Goal: Task Accomplishment & Management: Use online tool/utility

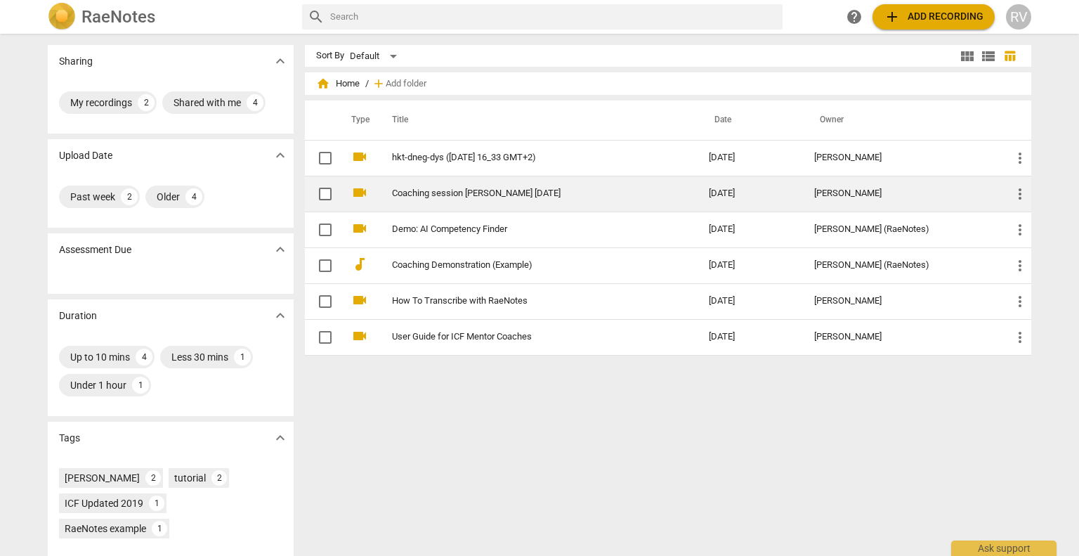
click at [408, 189] on link "Coaching session [PERSON_NAME] [DATE]" at bounding box center [525, 193] width 266 height 11
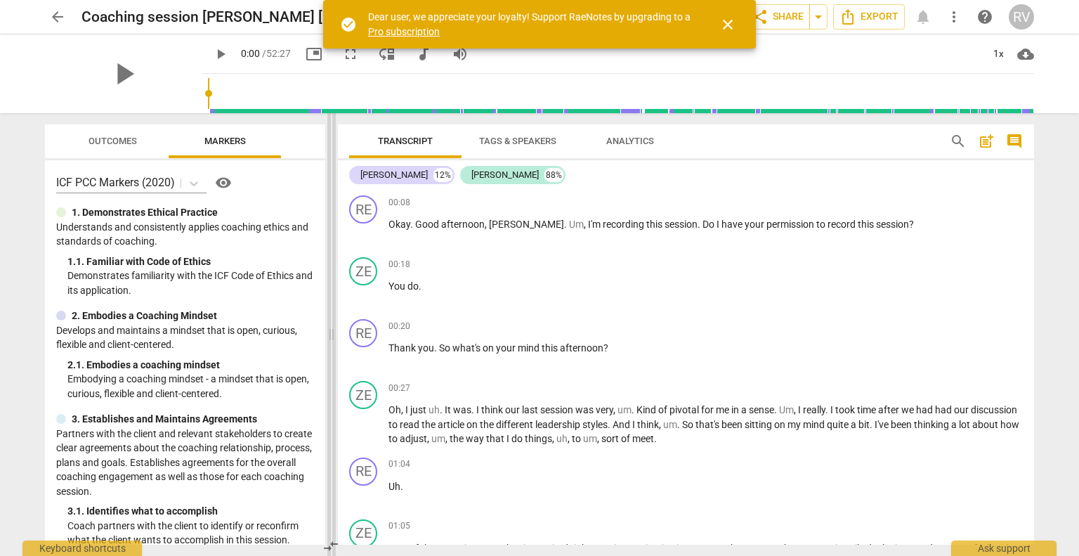
drag, startPoint x: 541, startPoint y: 337, endPoint x: 332, endPoint y: 332, distance: 208.8
click at [332, 332] on span at bounding box center [331, 334] width 8 height 443
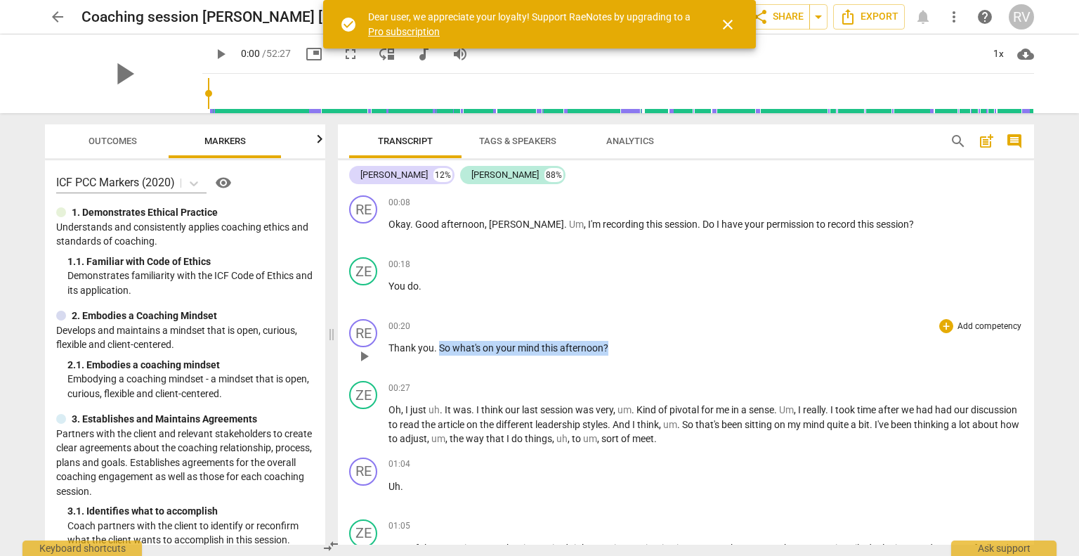
drag, startPoint x: 610, startPoint y: 347, endPoint x: 437, endPoint y: 342, distance: 172.9
click at [437, 342] on p "Thank you . So what's on your mind this afternoon ?" at bounding box center [706, 348] width 635 height 15
click at [946, 325] on div "+" at bounding box center [947, 326] width 14 height 14
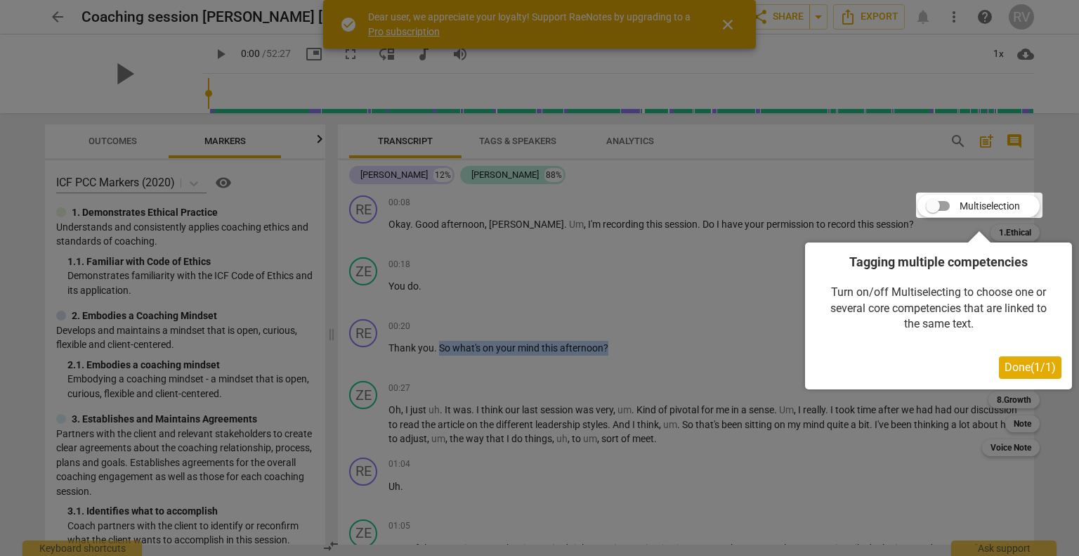
click at [1008, 366] on span "Done ( 1 / 1 )" at bounding box center [1030, 366] width 51 height 13
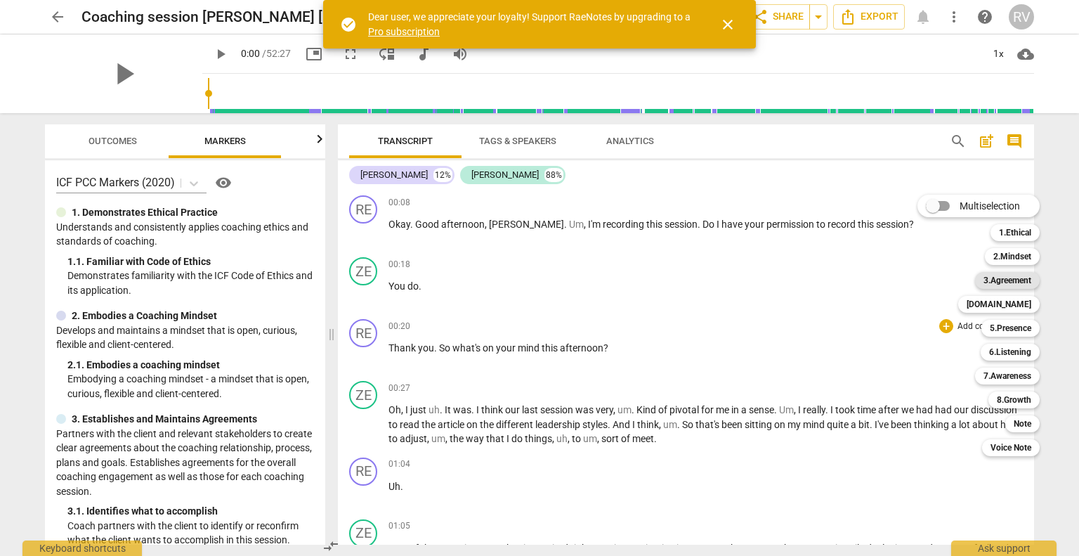
click at [998, 283] on b "3.Agreement" at bounding box center [1008, 280] width 48 height 17
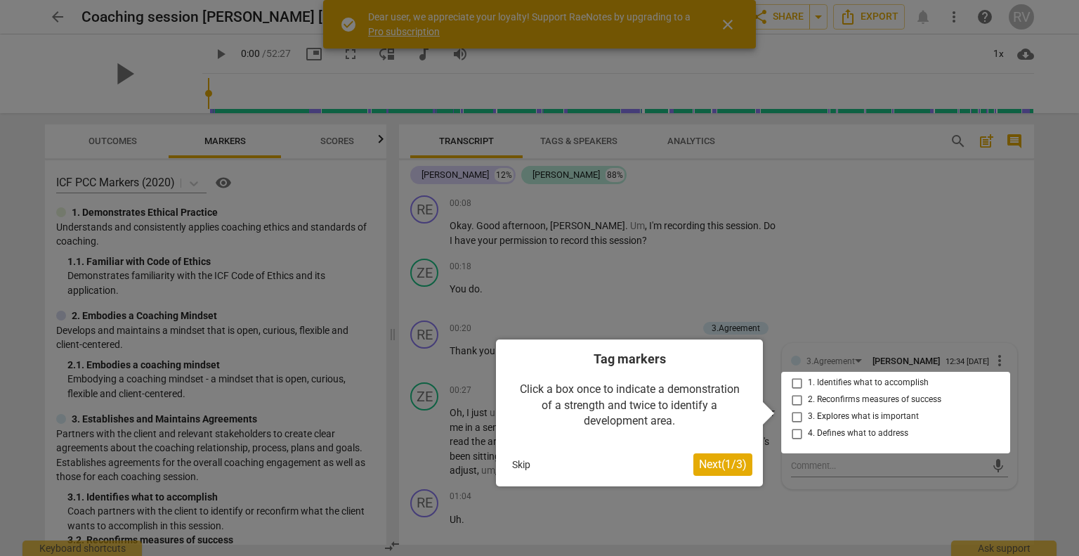
click at [793, 388] on div at bounding box center [895, 413] width 229 height 82
click at [793, 386] on div at bounding box center [895, 413] width 229 height 82
click at [725, 461] on span "Next ( 1 / 3 )" at bounding box center [723, 463] width 48 height 13
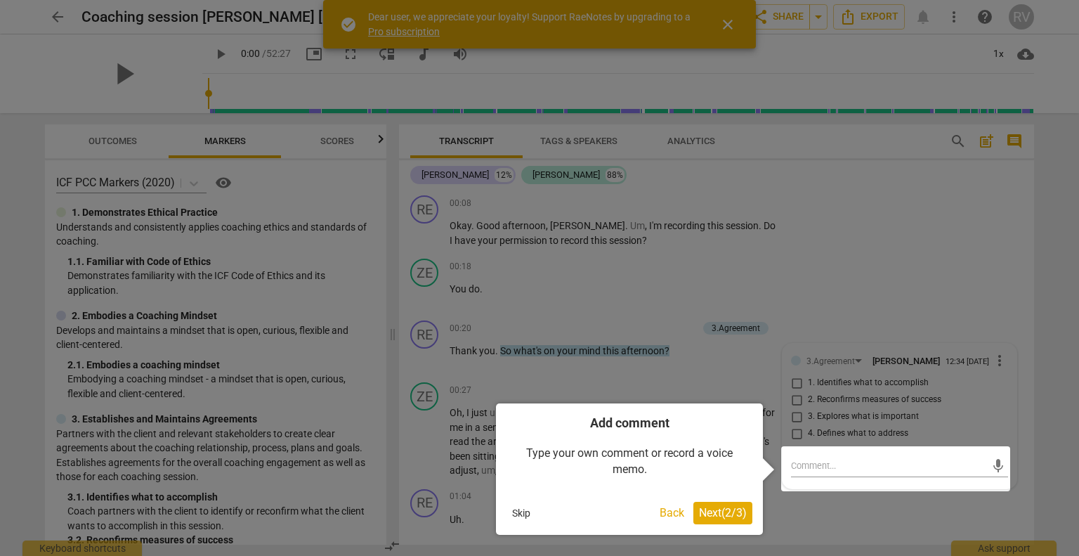
click at [720, 510] on span "Next ( 2 / 3 )" at bounding box center [723, 512] width 48 height 13
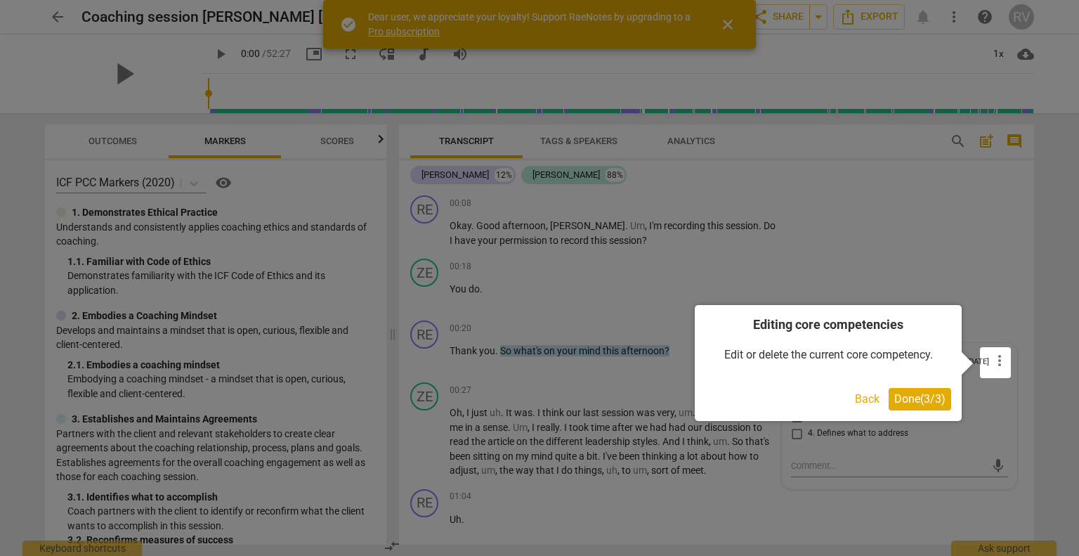
click at [909, 398] on span "Done ( 3 / 3 )" at bounding box center [920, 398] width 51 height 13
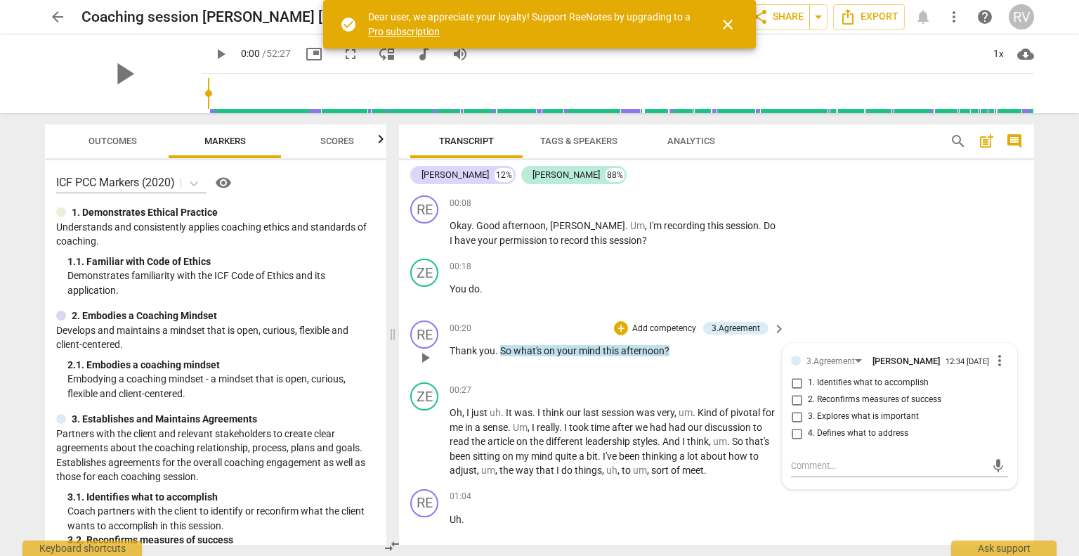
click at [798, 391] on input "1. Identifies what to accomplish" at bounding box center [797, 383] width 22 height 17
click at [795, 387] on input "1. Identifies what to accomplish" at bounding box center [797, 383] width 22 height 17
click at [795, 389] on input "1. Identifies what to accomplish" at bounding box center [797, 383] width 22 height 17
checkbox input "true"
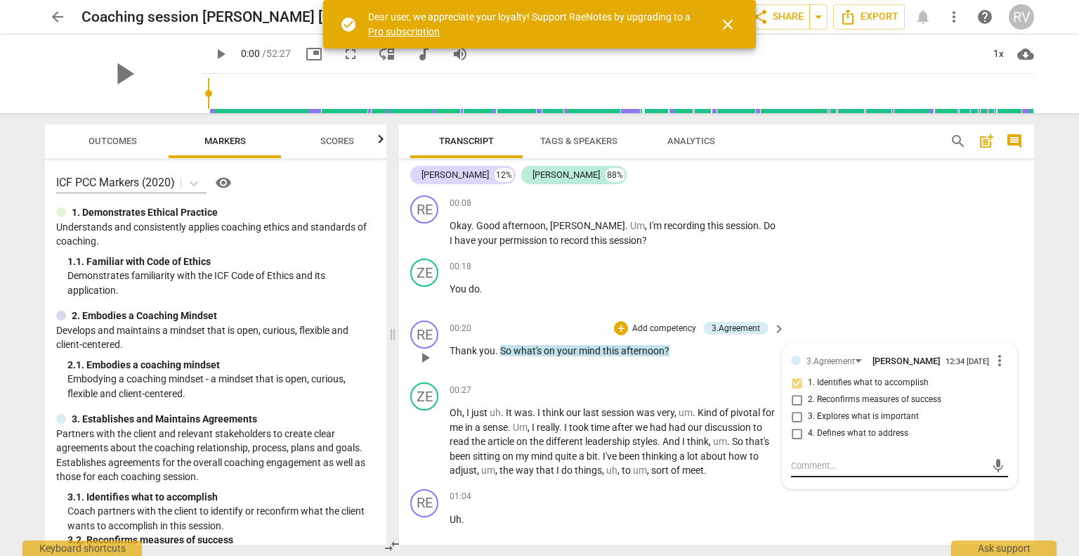
click at [928, 465] on textarea at bounding box center [888, 465] width 195 height 13
click at [994, 365] on span "more_vert" at bounding box center [1000, 360] width 17 height 17
click at [994, 365] on li "Edit" at bounding box center [1011, 362] width 48 height 27
click at [993, 499] on span "close" at bounding box center [998, 496] width 17 height 17
click at [1052, 415] on div "arrow_back Coaching session [PERSON_NAME] [DATE] edit star Assessment auto_fix_…" at bounding box center [539, 278] width 1079 height 556
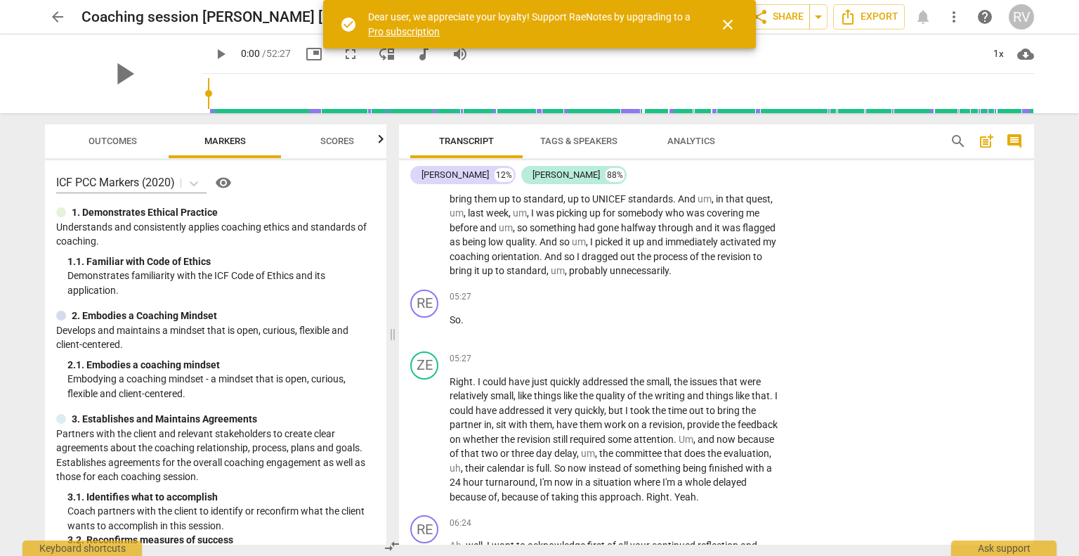
scroll to position [903, 0]
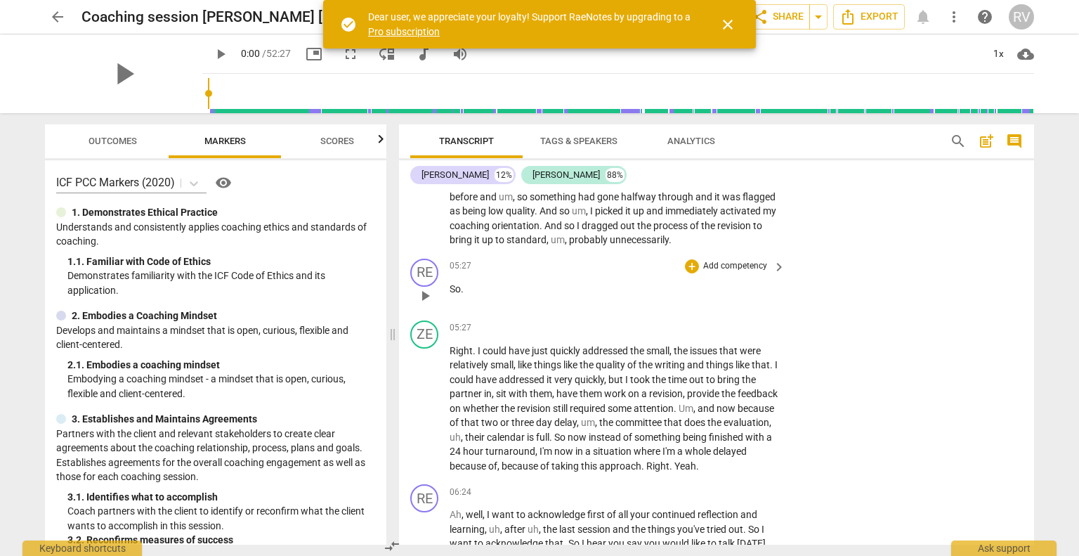
click at [450, 294] on span "So" at bounding box center [455, 288] width 11 height 11
click at [420, 304] on span "play_arrow" at bounding box center [425, 295] width 17 height 17
click at [569, 245] on span "probably" at bounding box center [589, 239] width 41 height 11
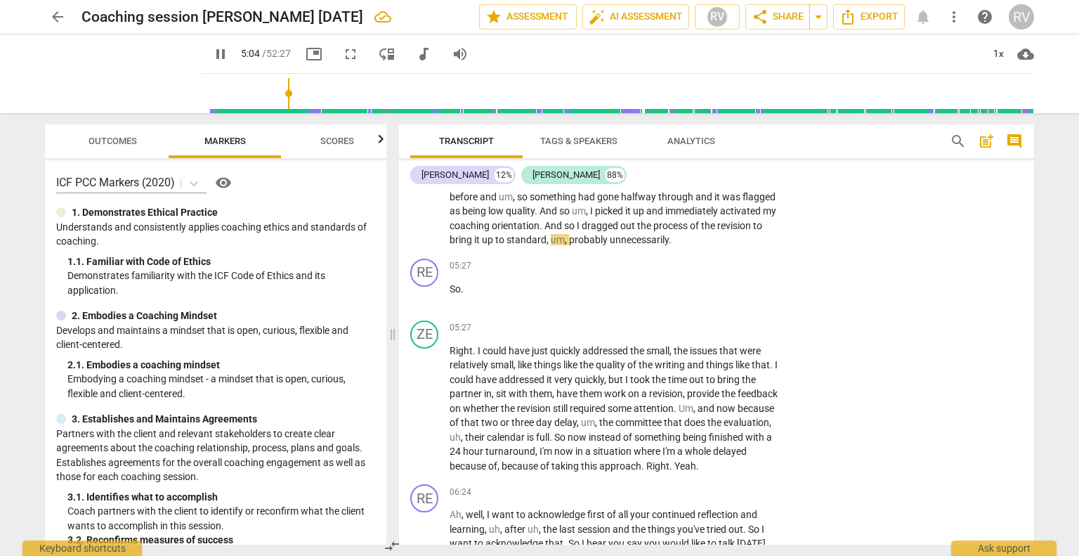
click at [273, 96] on input "range" at bounding box center [621, 93] width 826 height 45
click at [212, 53] on span "pause" at bounding box center [220, 54] width 17 height 17
type input "332"
click at [433, 280] on div "RE" at bounding box center [424, 273] width 28 height 28
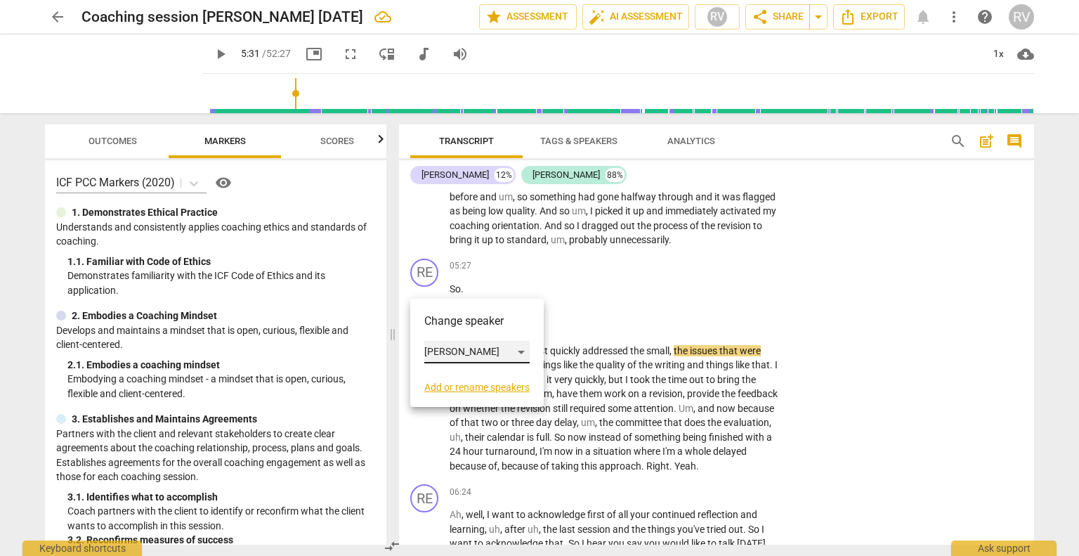
click at [524, 354] on div "[PERSON_NAME]" at bounding box center [476, 352] width 105 height 22
click at [498, 379] on li "[PERSON_NAME]" at bounding box center [477, 378] width 107 height 27
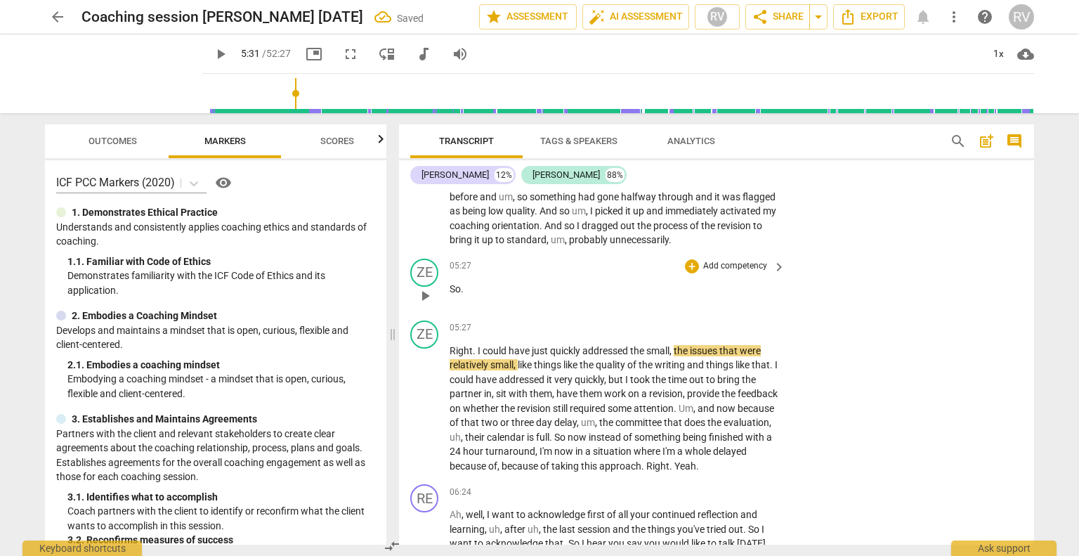
click at [450, 294] on span "So" at bounding box center [455, 288] width 11 height 11
click at [450, 356] on span "Right" at bounding box center [461, 350] width 23 height 11
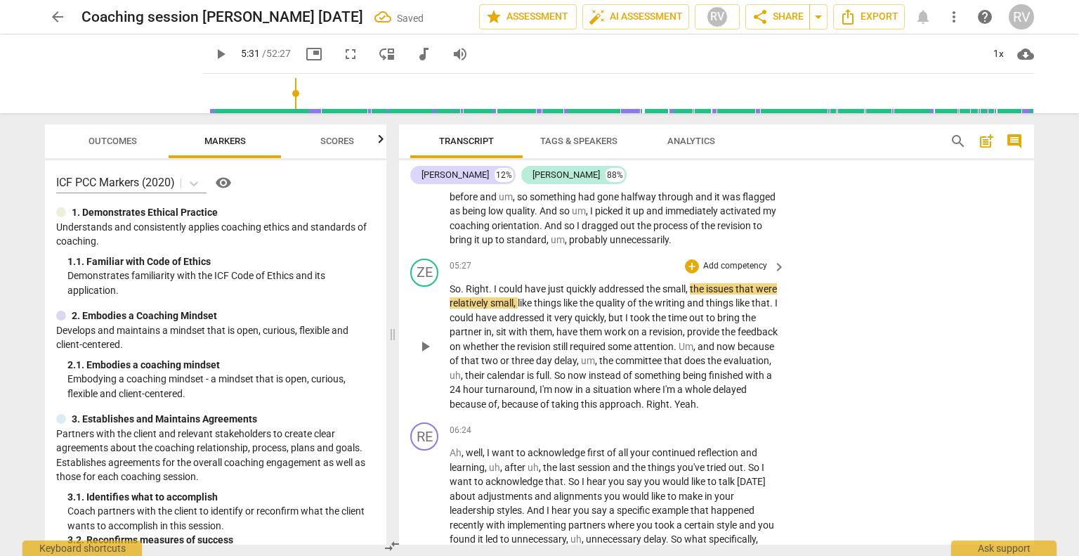
click at [933, 305] on div "ZE play_arrow pause 05:27 + Add competency keyboard_arrow_right So . Right . I …" at bounding box center [716, 335] width 635 height 164
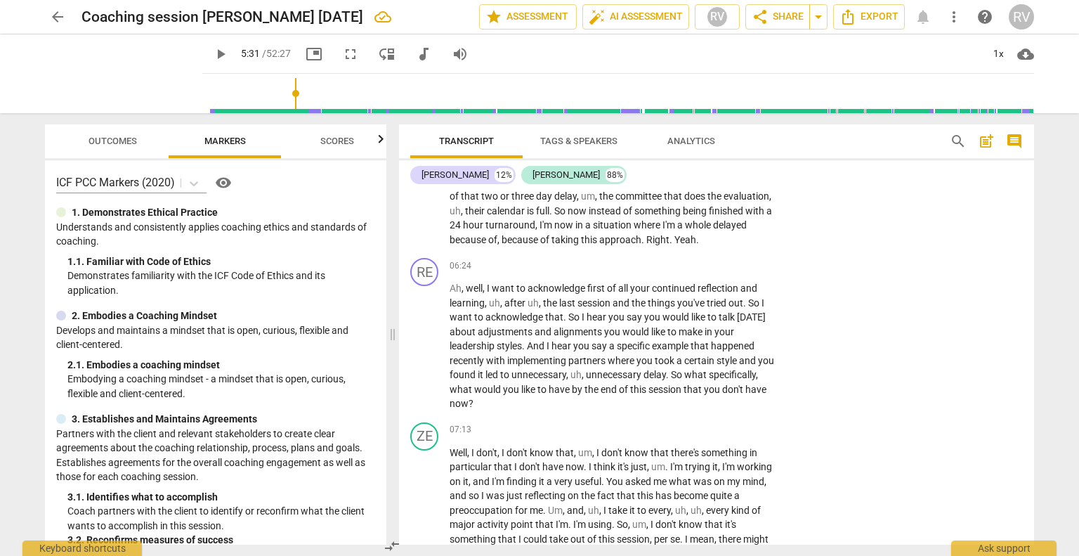
scroll to position [1083, 0]
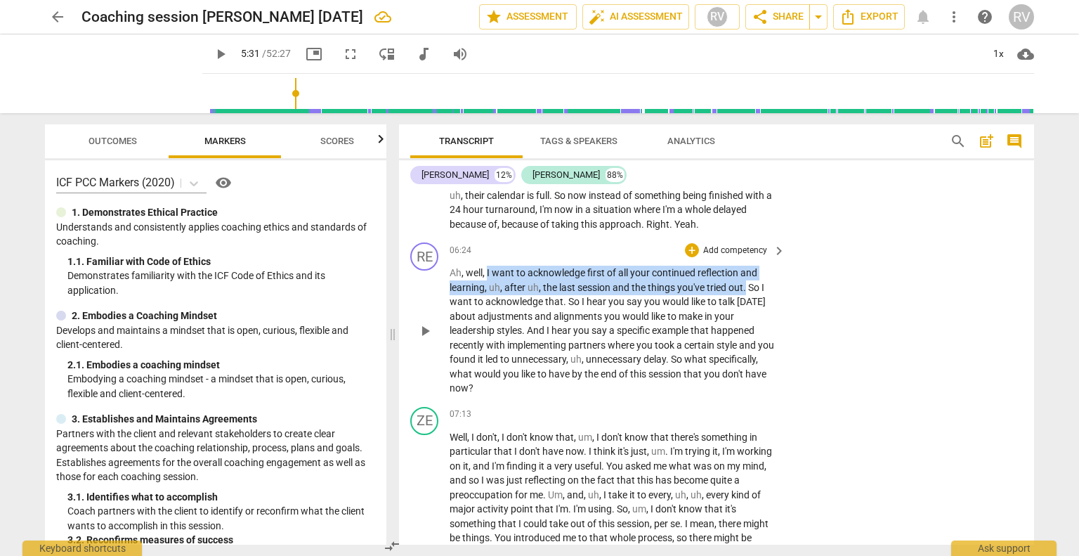
drag, startPoint x: 747, startPoint y: 300, endPoint x: 488, endPoint y: 279, distance: 260.2
click at [488, 279] on p "Ah , well , I want to acknowledge first of all your continued reflection and le…" at bounding box center [614, 331] width 329 height 130
click at [720, 257] on p "Add competency" at bounding box center [735, 251] width 67 height 13
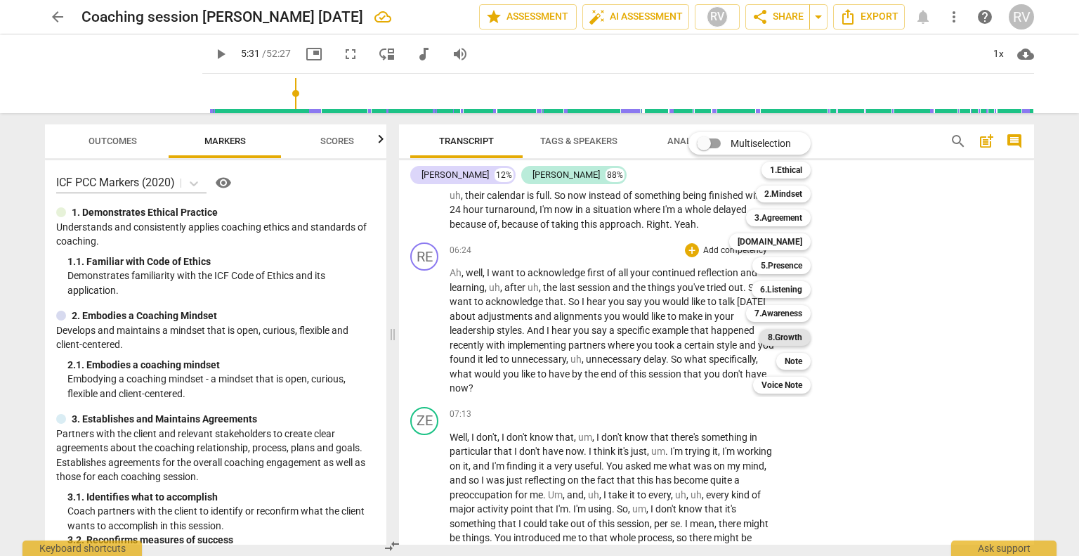
click at [788, 337] on b "8.Growth" at bounding box center [785, 337] width 34 height 17
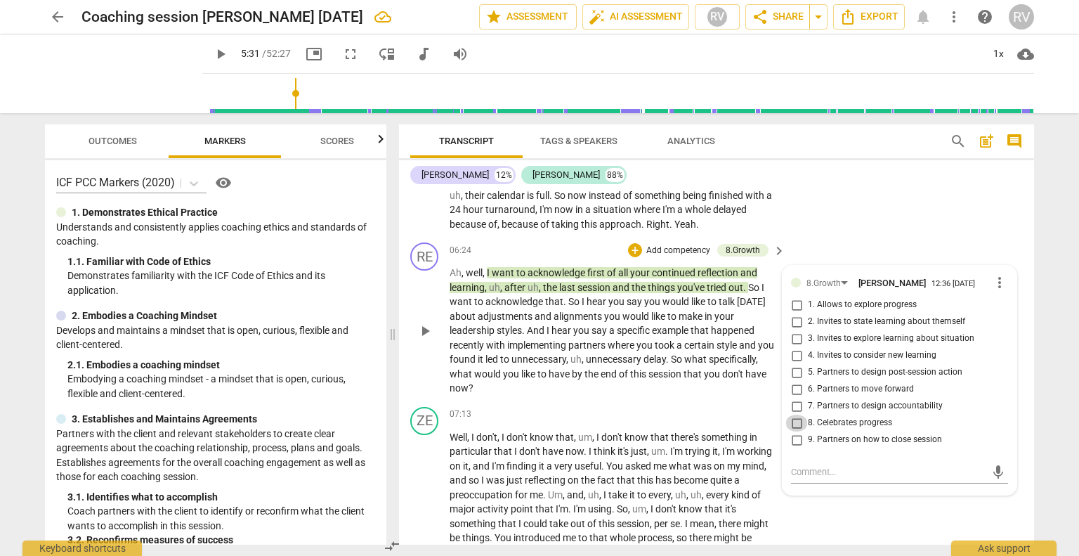
click at [795, 431] on input "8. Celebrates progress" at bounding box center [797, 423] width 22 height 17
checkbox input "true"
click at [939, 238] on div "ZE play_arrow pause 05:27 + Add competency keyboard_arrow_right So . Right . I …" at bounding box center [716, 155] width 635 height 164
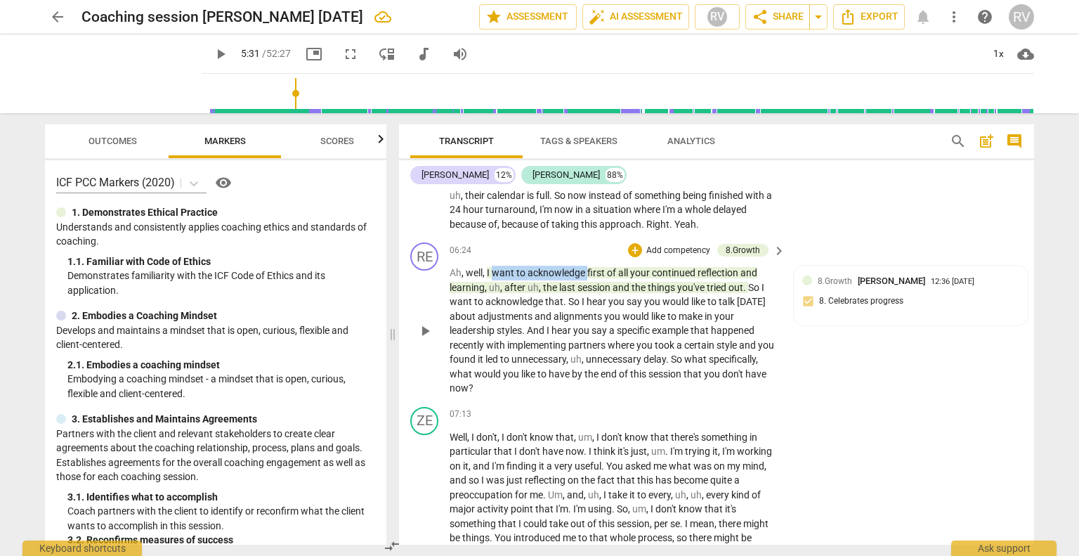
drag, startPoint x: 587, startPoint y: 287, endPoint x: 493, endPoint y: 287, distance: 94.2
click at [493, 287] on p "Ah , well , I want to acknowledge first of all your continued reflection and le…" at bounding box center [614, 331] width 329 height 130
click at [657, 257] on p "Add competency" at bounding box center [678, 251] width 67 height 13
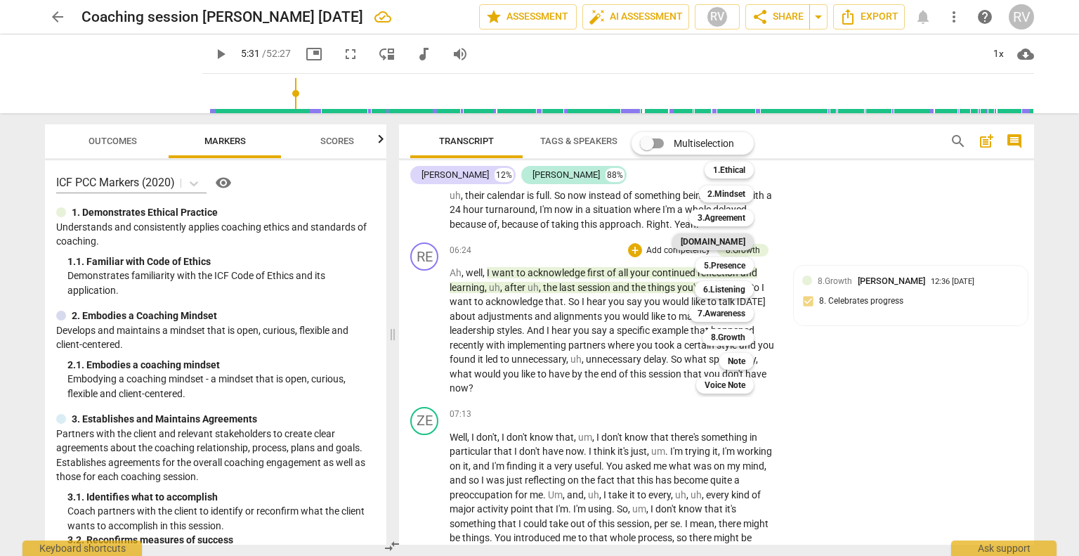
click at [749, 240] on div "[DOMAIN_NAME]" at bounding box center [714, 241] width 82 height 17
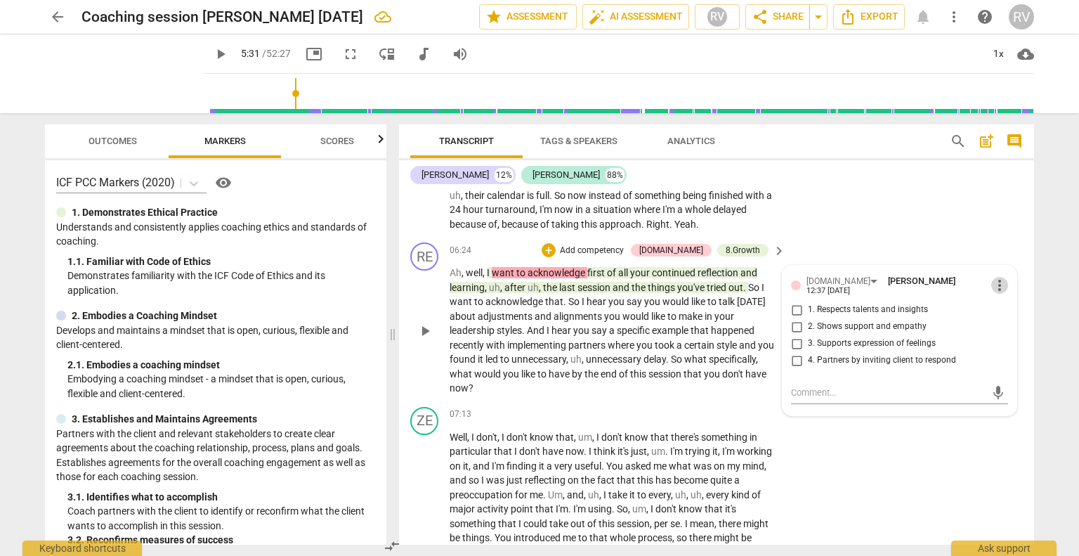
click at [995, 294] on span "more_vert" at bounding box center [1000, 285] width 17 height 17
click at [1006, 323] on li "Delete" at bounding box center [1011, 321] width 48 height 27
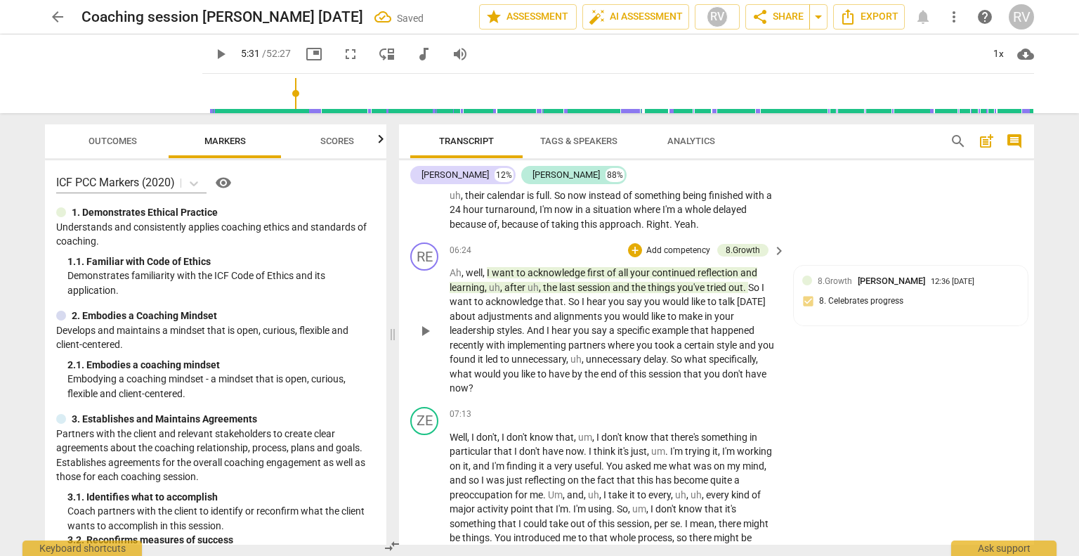
click at [691, 257] on p "Add competency" at bounding box center [678, 251] width 67 height 13
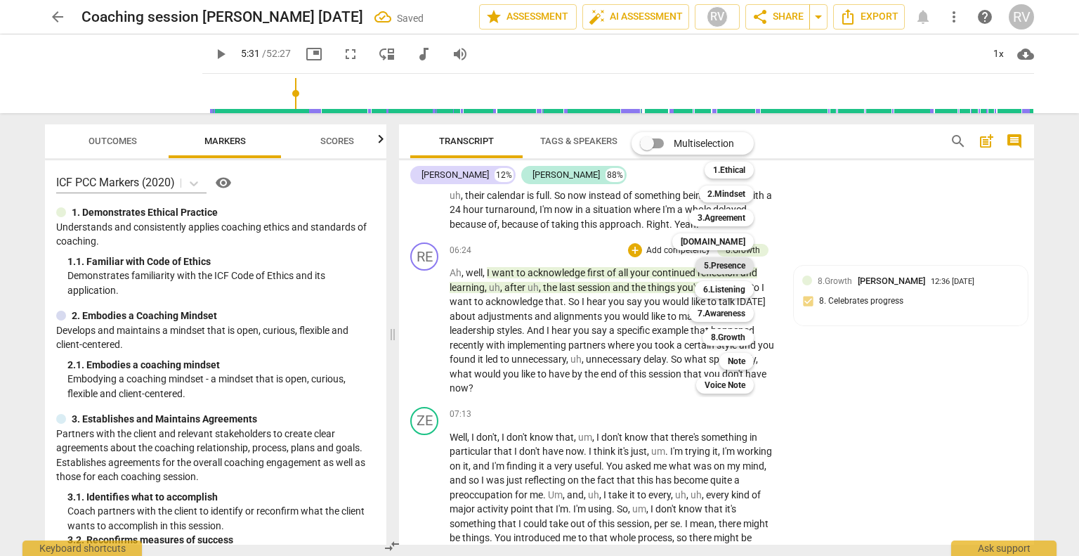
click at [722, 267] on b "5.Presence" at bounding box center [724, 265] width 41 height 17
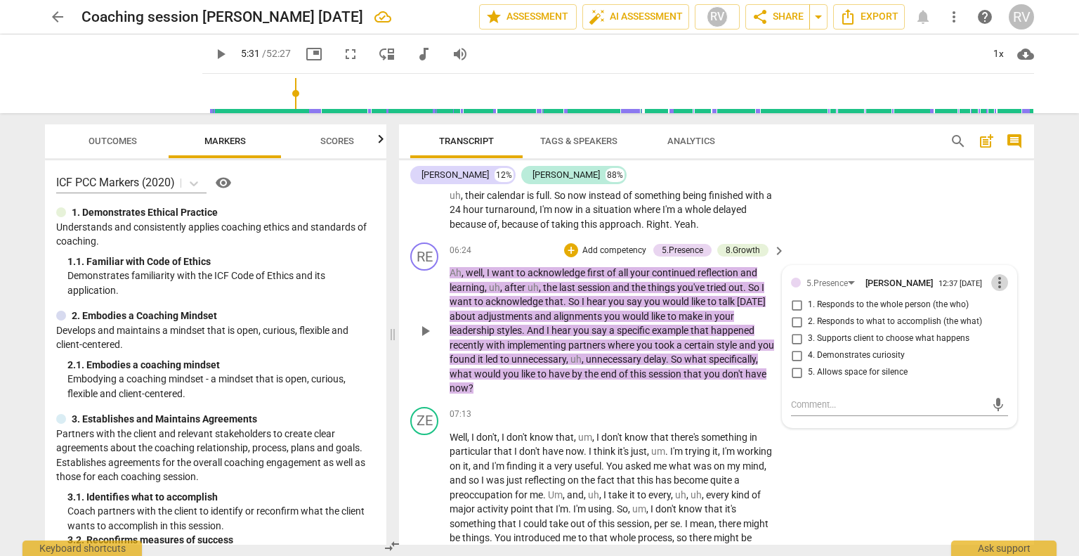
click at [996, 291] on span "more_vert" at bounding box center [1000, 282] width 17 height 17
click at [1010, 330] on li "Delete" at bounding box center [1011, 324] width 48 height 27
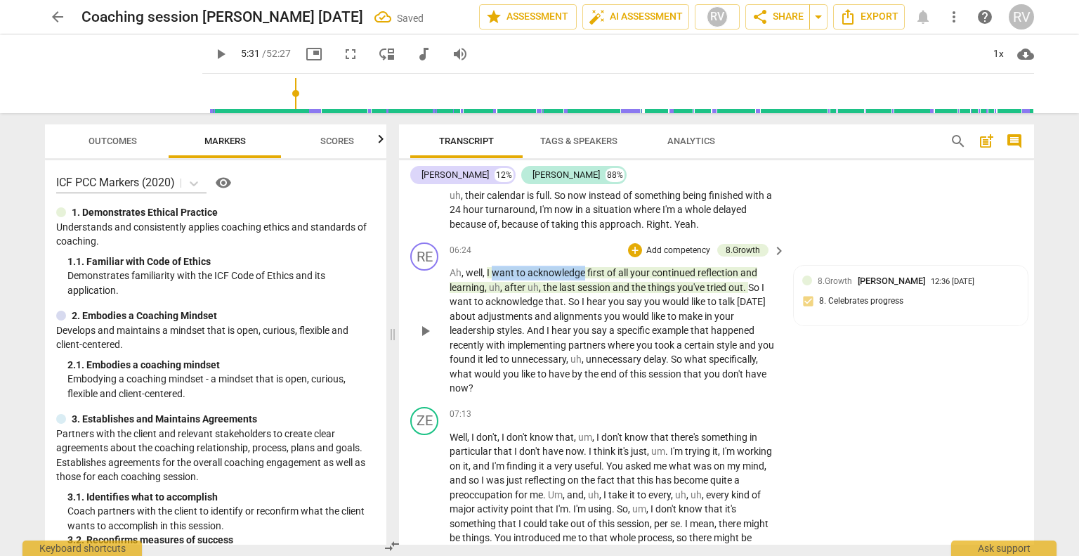
drag, startPoint x: 586, startPoint y: 284, endPoint x: 495, endPoint y: 284, distance: 91.4
click at [495, 284] on p "Ah , well , I want to acknowledge first of all your continued reflection and le…" at bounding box center [614, 331] width 329 height 130
click at [597, 268] on div "+" at bounding box center [600, 267] width 14 height 14
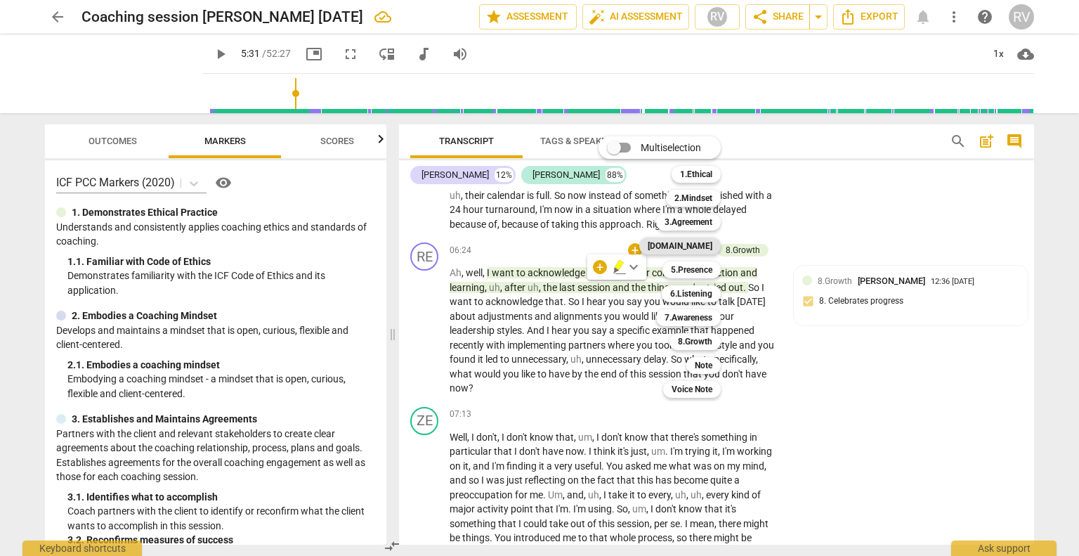
click at [697, 247] on b "[DOMAIN_NAME]" at bounding box center [680, 246] width 65 height 17
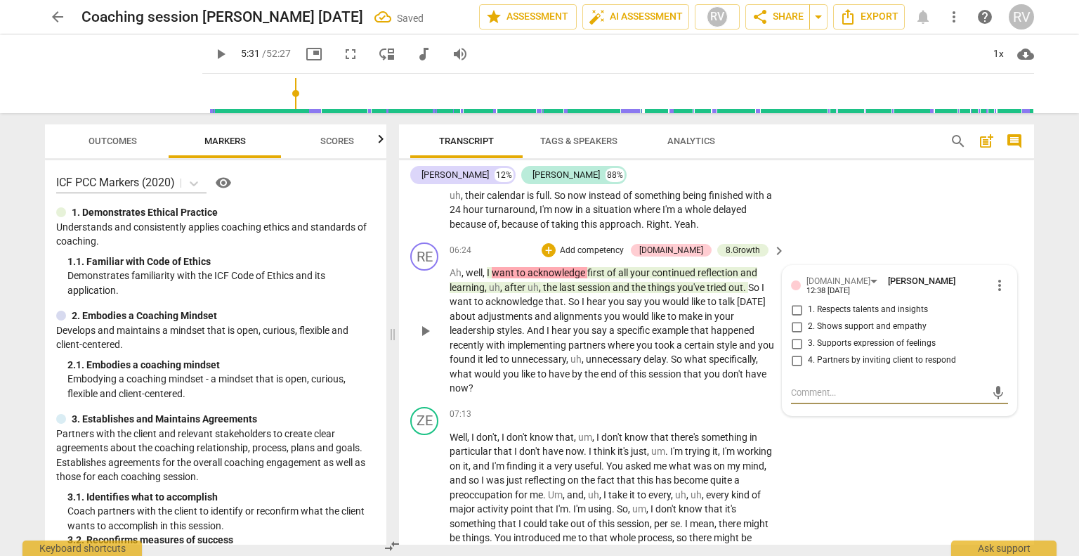
click at [835, 316] on span "1. Respects talents and insights" at bounding box center [868, 310] width 120 height 13
click at [808, 318] on input "1. Respects talents and insights" at bounding box center [797, 309] width 22 height 17
checkbox input "true"
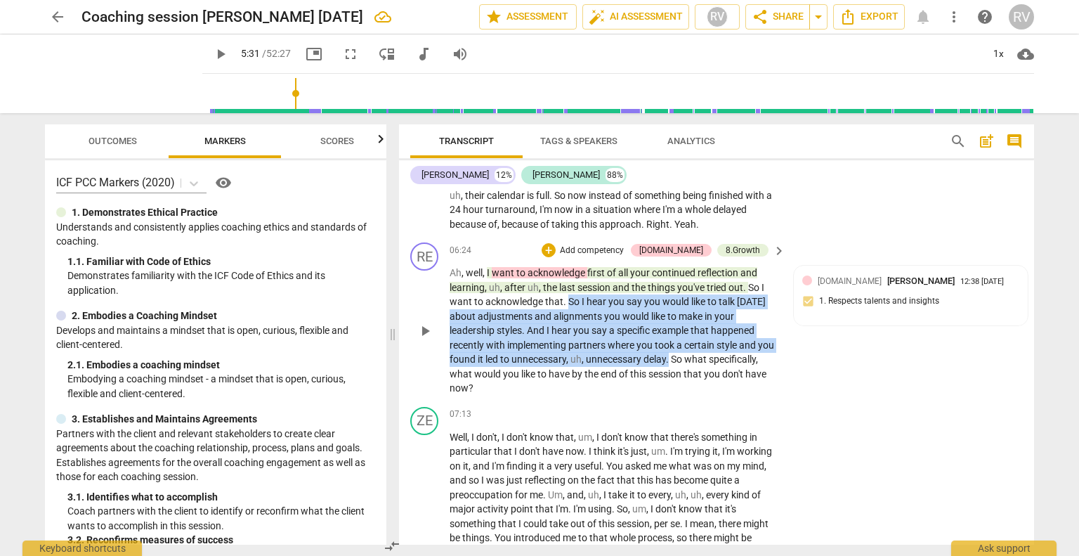
drag, startPoint x: 689, startPoint y: 372, endPoint x: 568, endPoint y: 314, distance: 133.9
click at [568, 314] on p "Ah , well , I want to acknowledge first of all your continued reflection and le…" at bounding box center [614, 331] width 329 height 130
click at [556, 257] on div "+" at bounding box center [549, 250] width 14 height 14
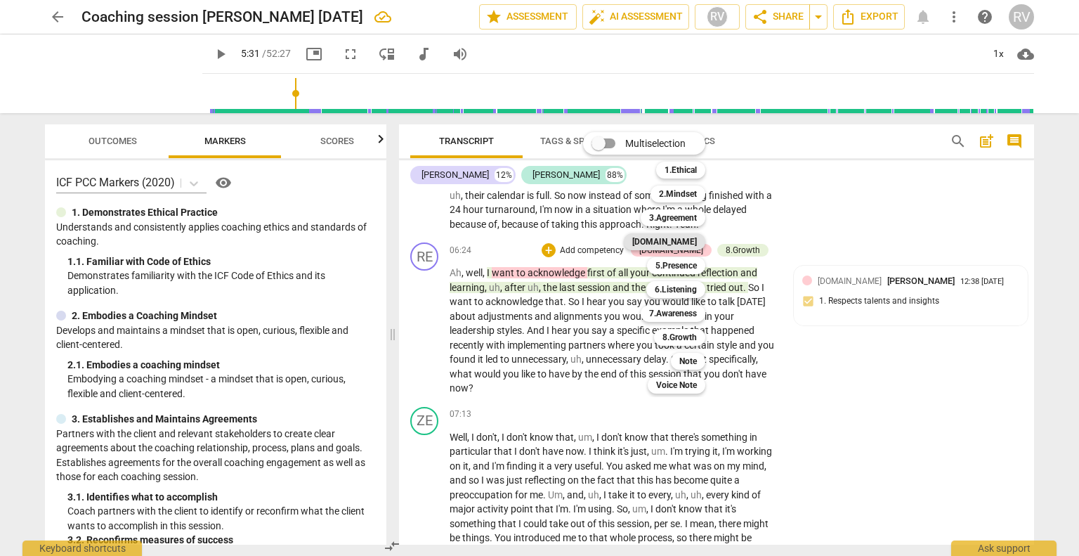
click at [674, 242] on b "[DOMAIN_NAME]" at bounding box center [664, 241] width 65 height 17
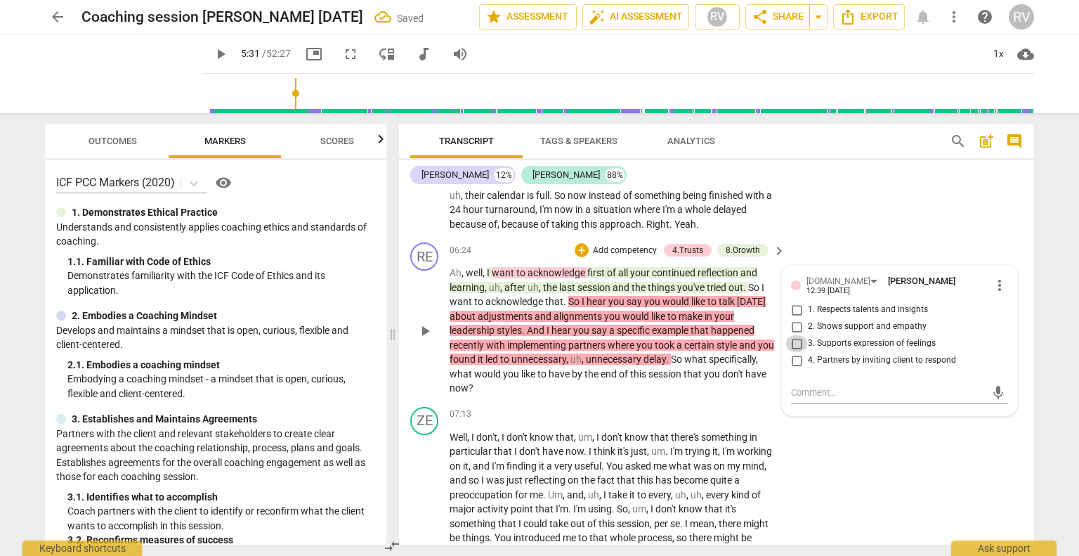
click at [795, 351] on input "3. Supports expression of feelings" at bounding box center [797, 343] width 22 height 17
checkbox input "true"
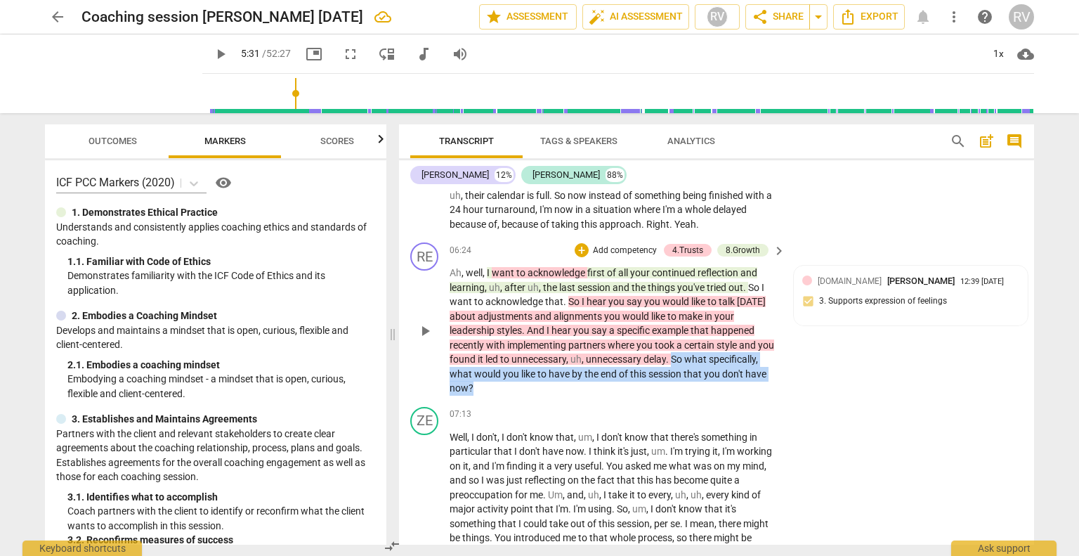
drag, startPoint x: 687, startPoint y: 399, endPoint x: 689, endPoint y: 376, distance: 23.2
click at [689, 376] on p "Ah , well , I want to acknowledge first of all your continued reflection and le…" at bounding box center [614, 331] width 329 height 130
click at [581, 257] on div "+" at bounding box center [582, 250] width 14 height 14
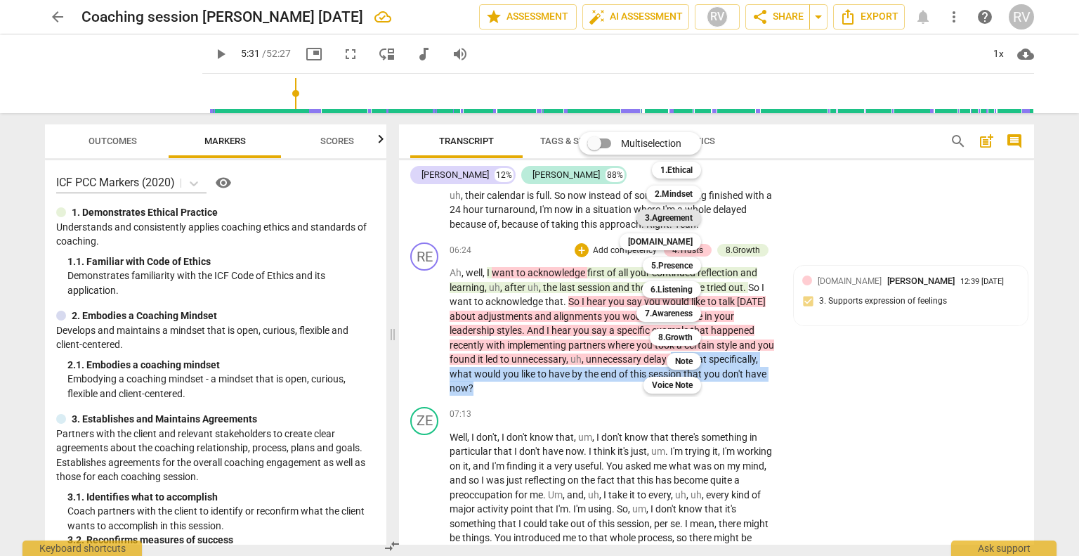
click at [655, 221] on b "3.Agreement" at bounding box center [669, 217] width 48 height 17
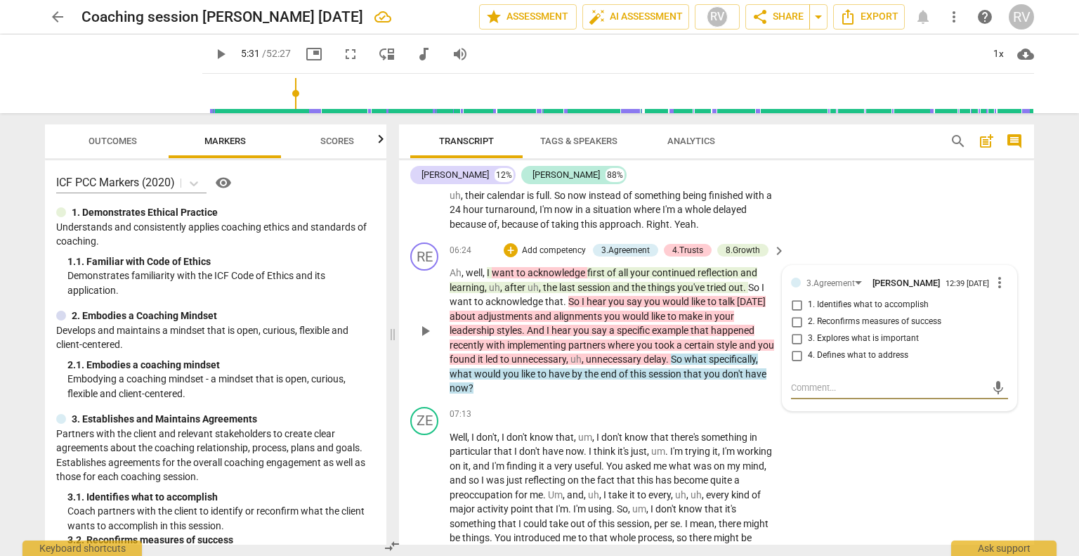
click at [793, 347] on input "3. Explores what is important" at bounding box center [797, 338] width 22 height 17
checkbox input "true"
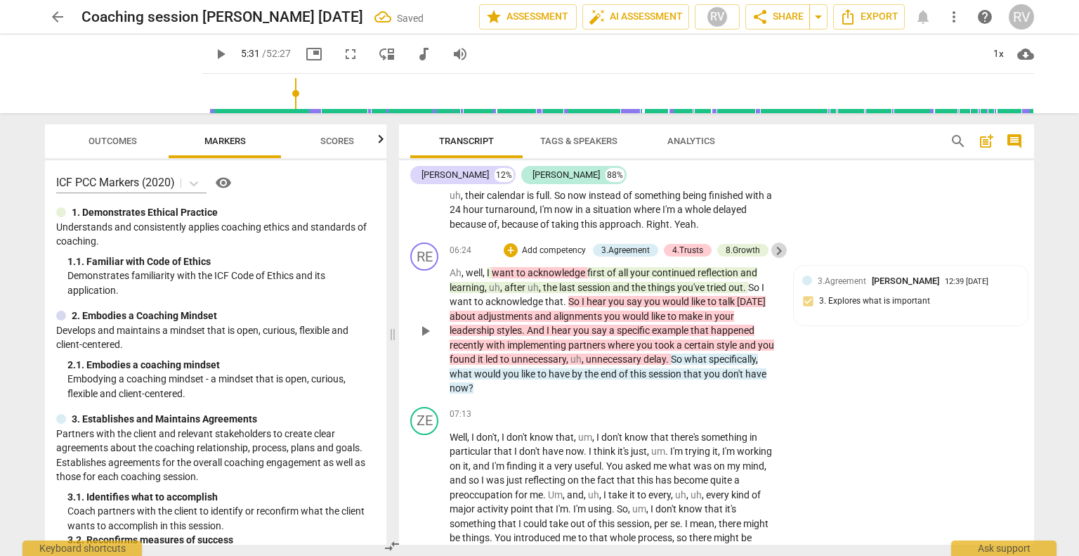
click at [777, 259] on span "keyboard_arrow_right" at bounding box center [779, 250] width 17 height 17
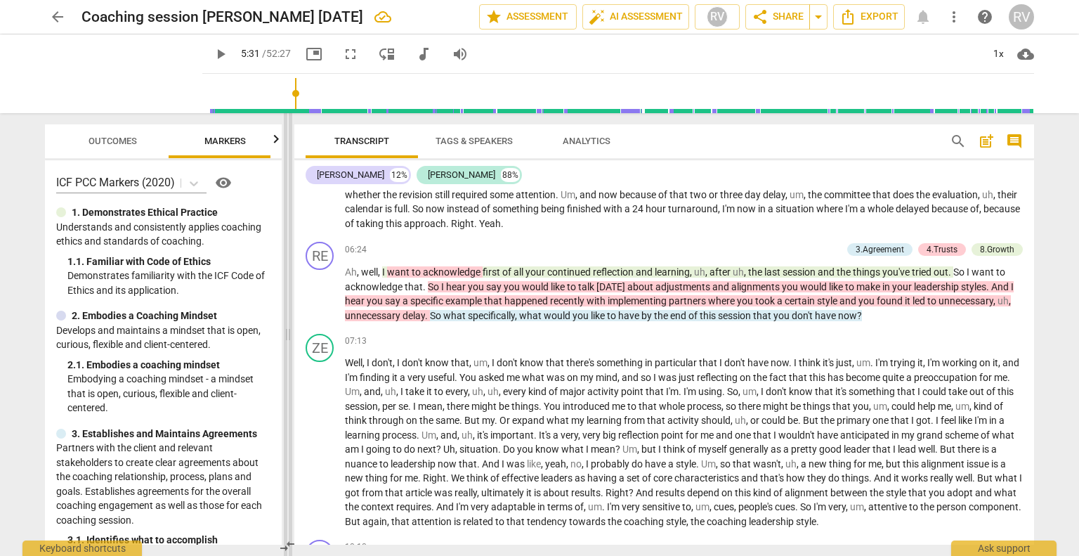
scroll to position [747, 0]
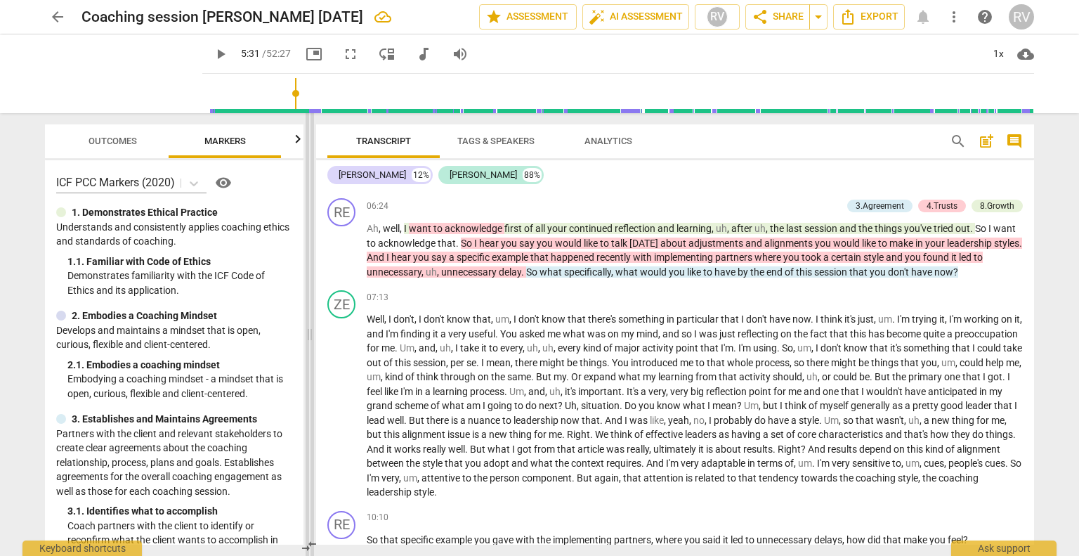
drag, startPoint x: 537, startPoint y: 337, endPoint x: 306, endPoint y: 347, distance: 230.7
click at [306, 347] on span at bounding box center [310, 334] width 8 height 443
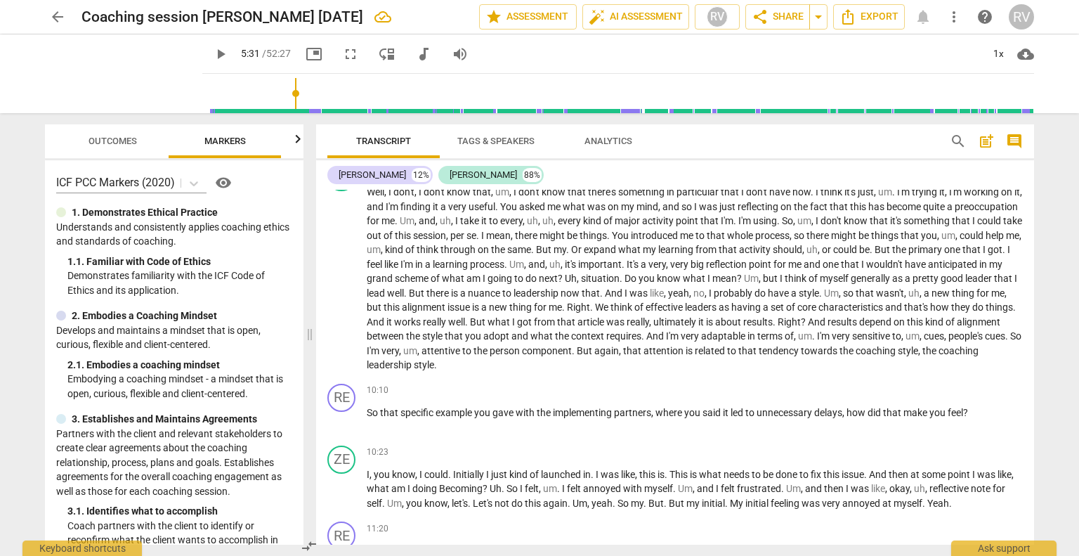
scroll to position [969, 0]
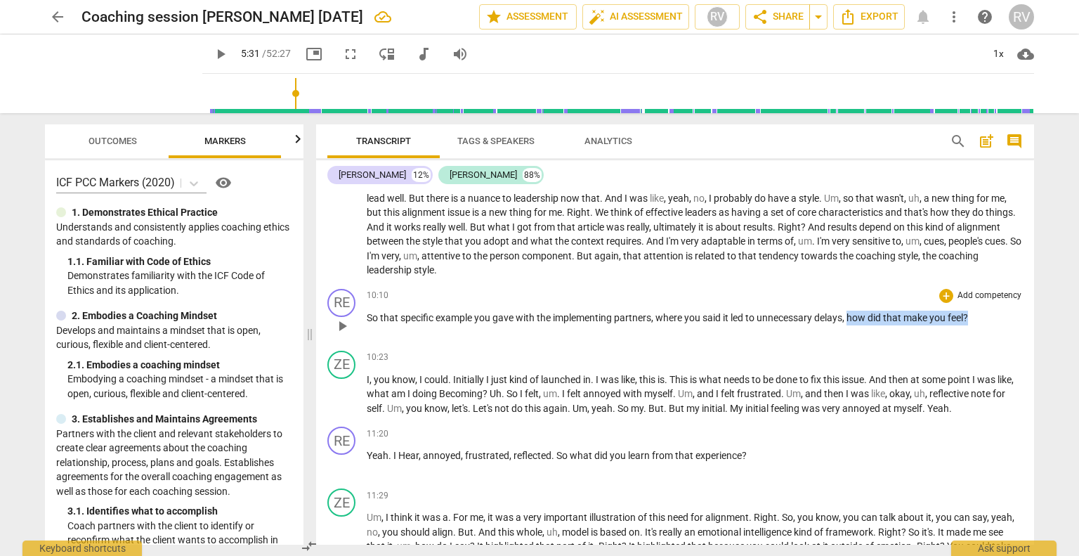
drag, startPoint x: 979, startPoint y: 314, endPoint x: 852, endPoint y: 314, distance: 127.2
click at [852, 314] on p "So that specific example you gave with the implementing partners , where you sa…" at bounding box center [695, 318] width 656 height 15
click at [942, 294] on div "+" at bounding box center [947, 296] width 14 height 14
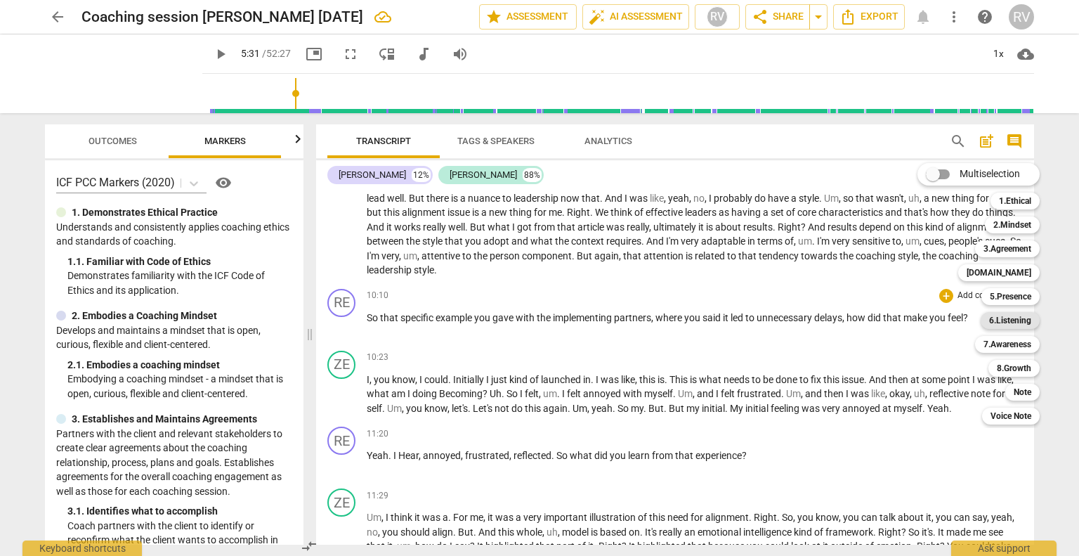
click at [1005, 325] on b "6.Listening" at bounding box center [1010, 320] width 42 height 17
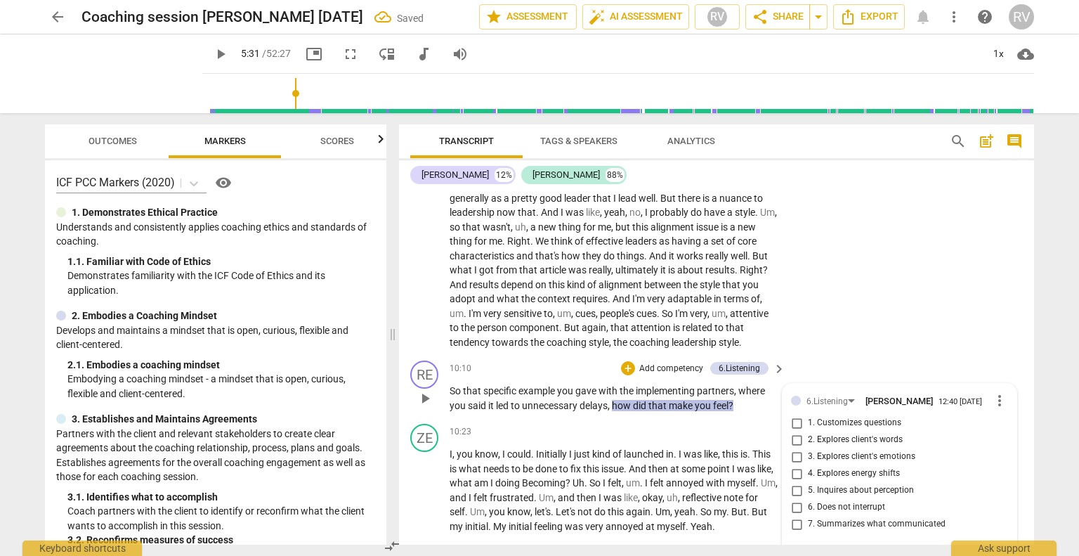
scroll to position [1731, 0]
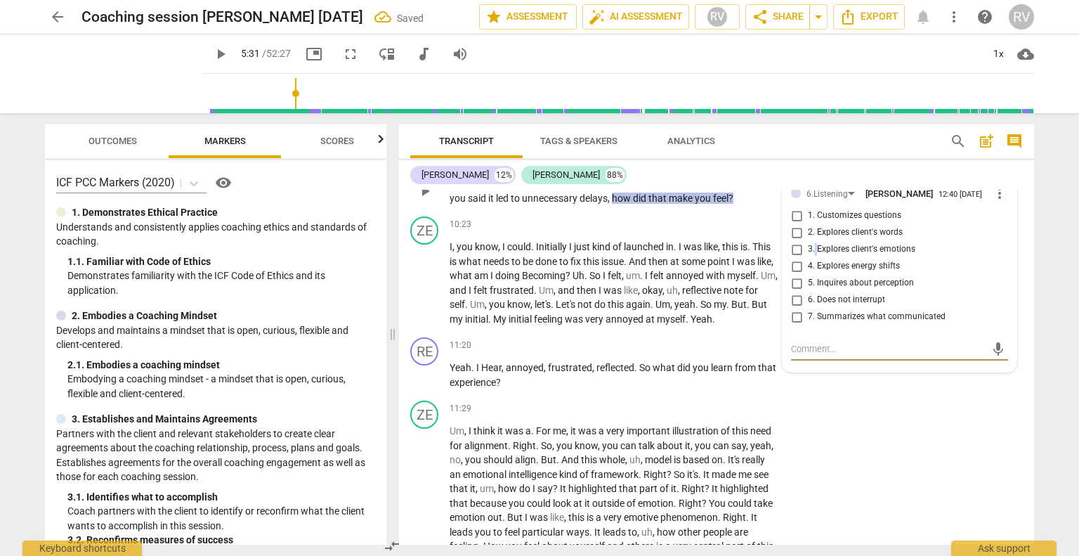
click at [814, 256] on span "3. Explores client's emotions" at bounding box center [862, 249] width 108 height 13
click at [795, 258] on input "3. Explores client's emotions" at bounding box center [797, 249] width 22 height 17
checkbox input "true"
click at [1069, 376] on div "arrow_back Coaching session [PERSON_NAME] [DATE] Saved edit star Assessment aut…" at bounding box center [539, 278] width 1079 height 556
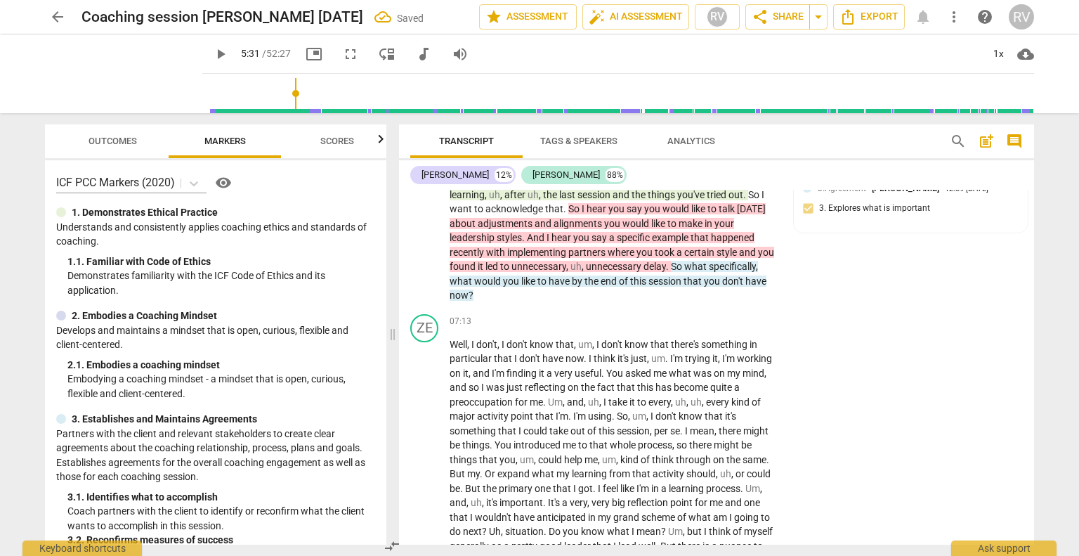
scroll to position [1067, 0]
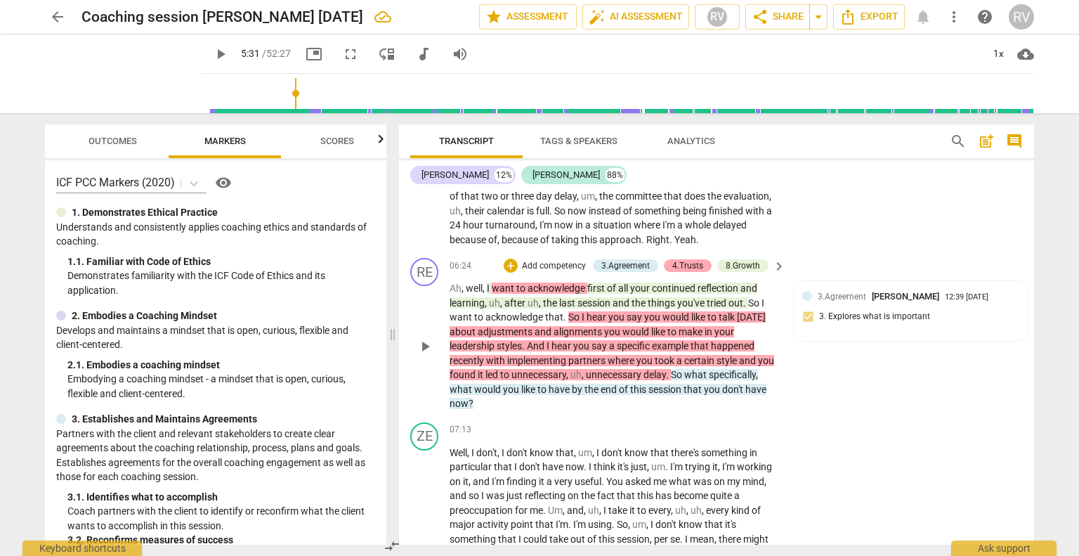
click at [689, 272] on div "4.Trusts" at bounding box center [688, 265] width 31 height 13
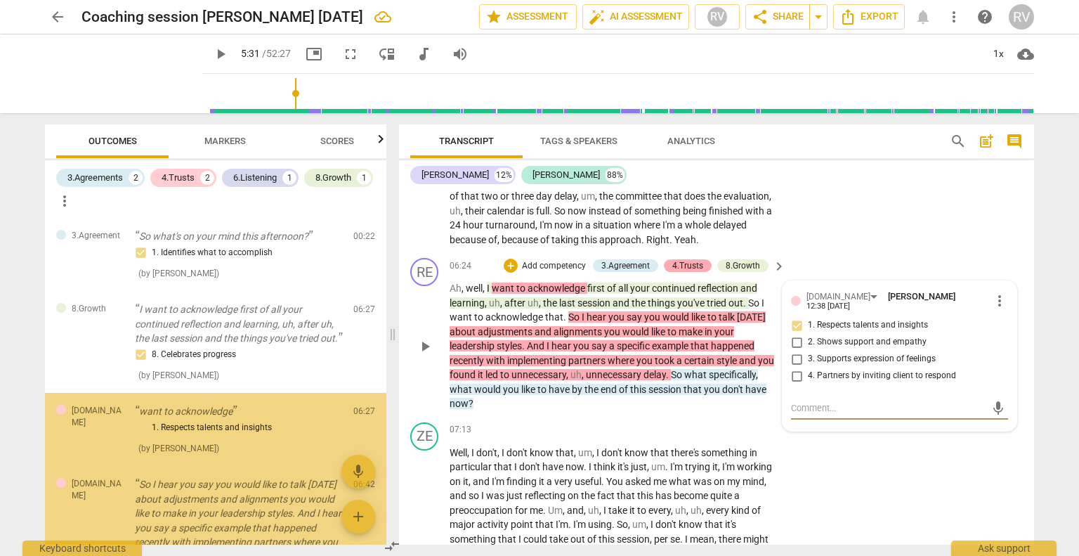
scroll to position [178, 0]
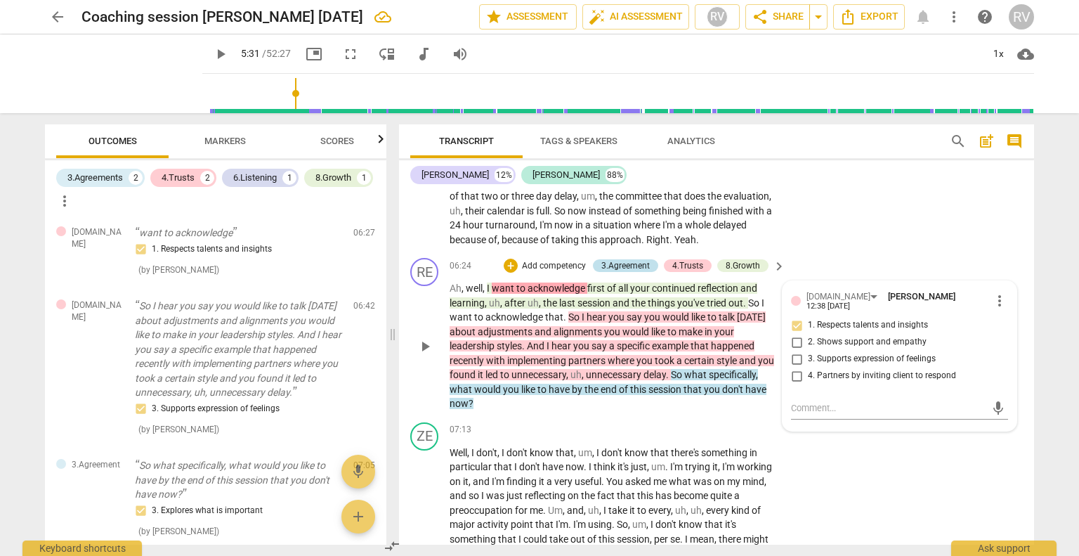
click at [618, 272] on div "3.Agreement" at bounding box center [626, 265] width 48 height 13
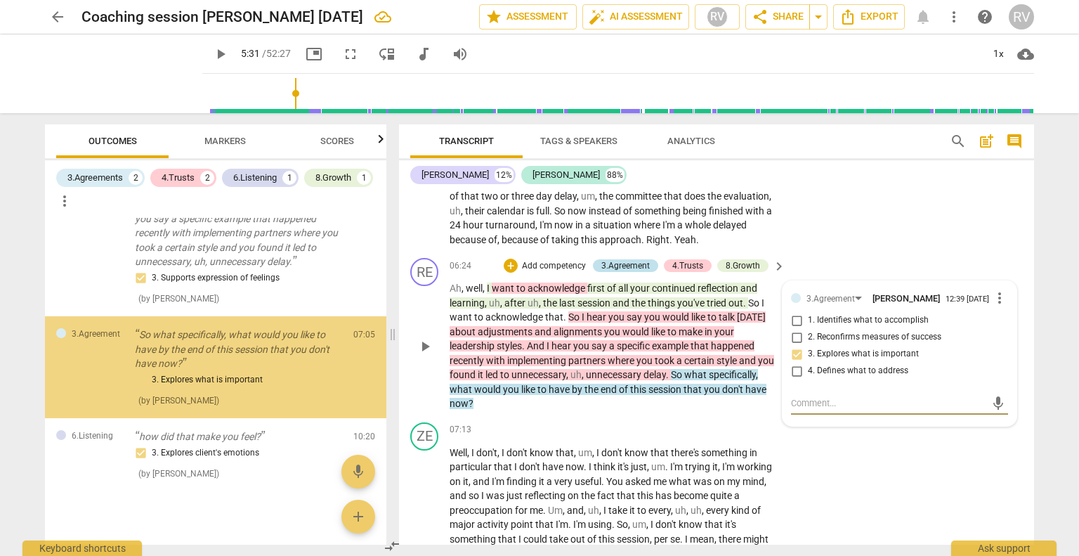
scroll to position [309, 0]
click at [738, 272] on div "8.Growth" at bounding box center [743, 265] width 34 height 13
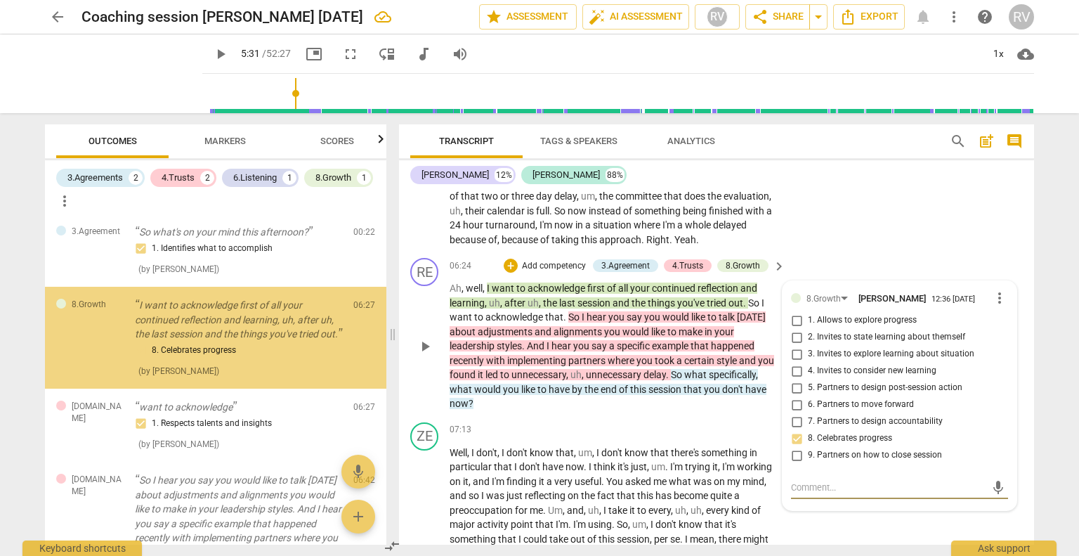
scroll to position [0, 0]
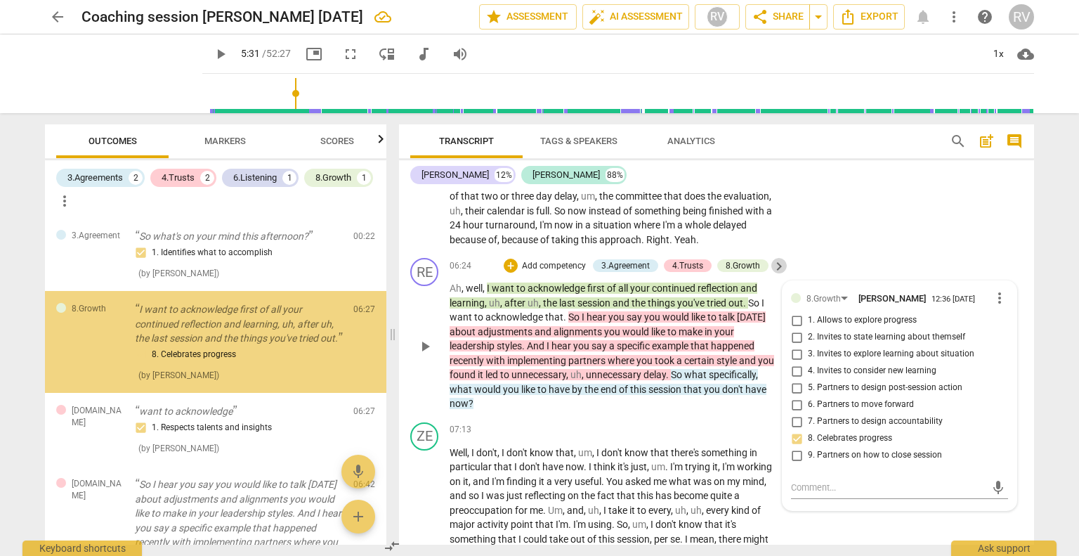
click at [777, 275] on span "keyboard_arrow_right" at bounding box center [779, 266] width 17 height 17
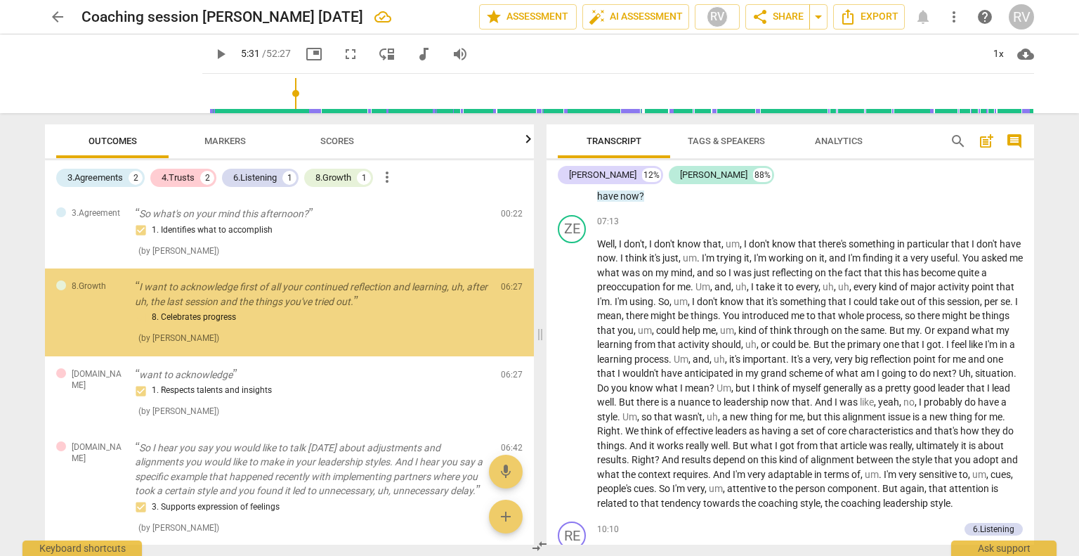
scroll to position [904, 0]
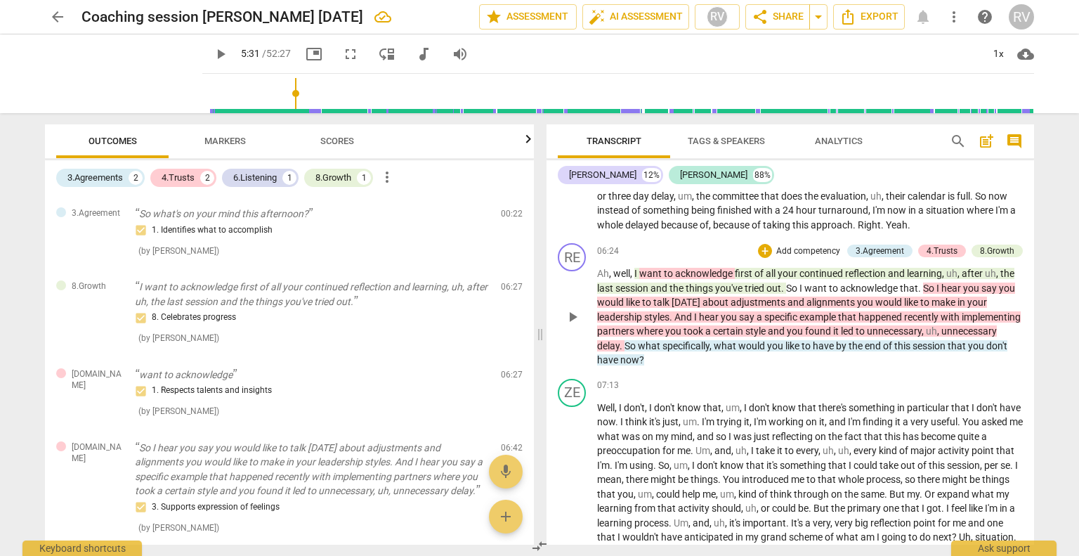
click at [810, 294] on span "want" at bounding box center [817, 287] width 25 height 11
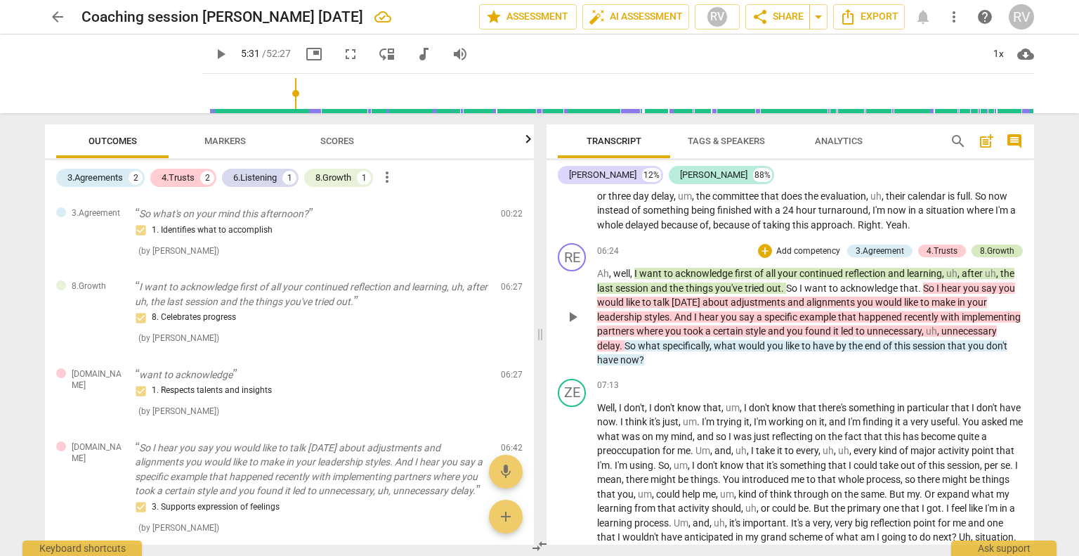
click at [996, 257] on div "8.Growth" at bounding box center [997, 251] width 34 height 13
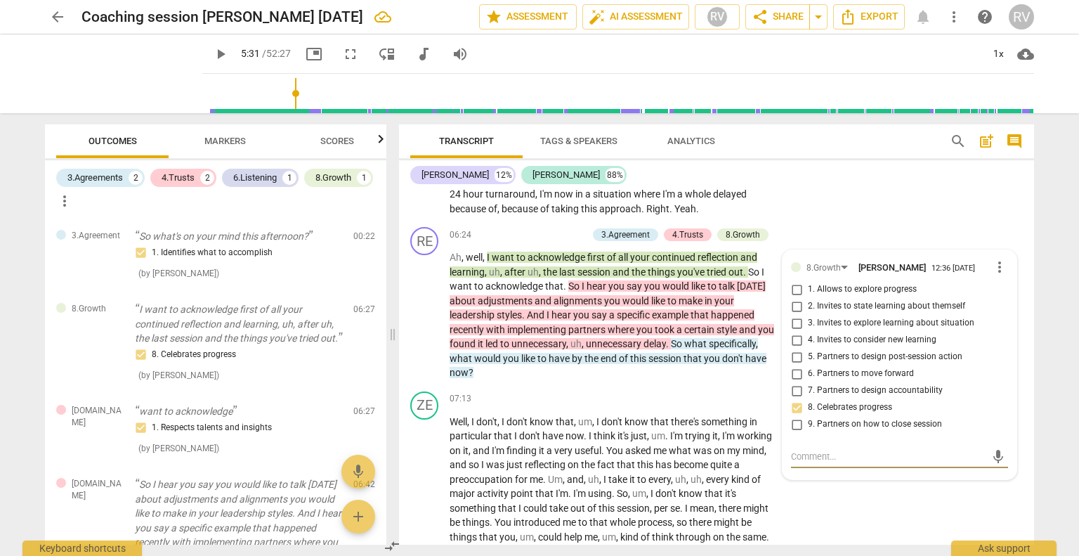
scroll to position [1052, 0]
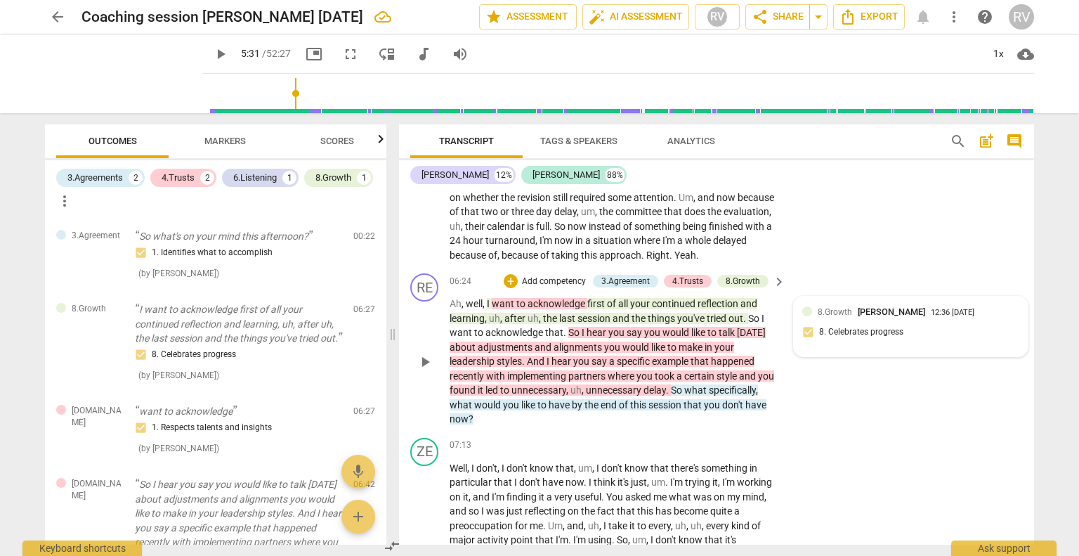
click at [995, 337] on div "8.Growth [PERSON_NAME] 12:36 [DATE] 8. Celebrates progress" at bounding box center [911, 326] width 217 height 43
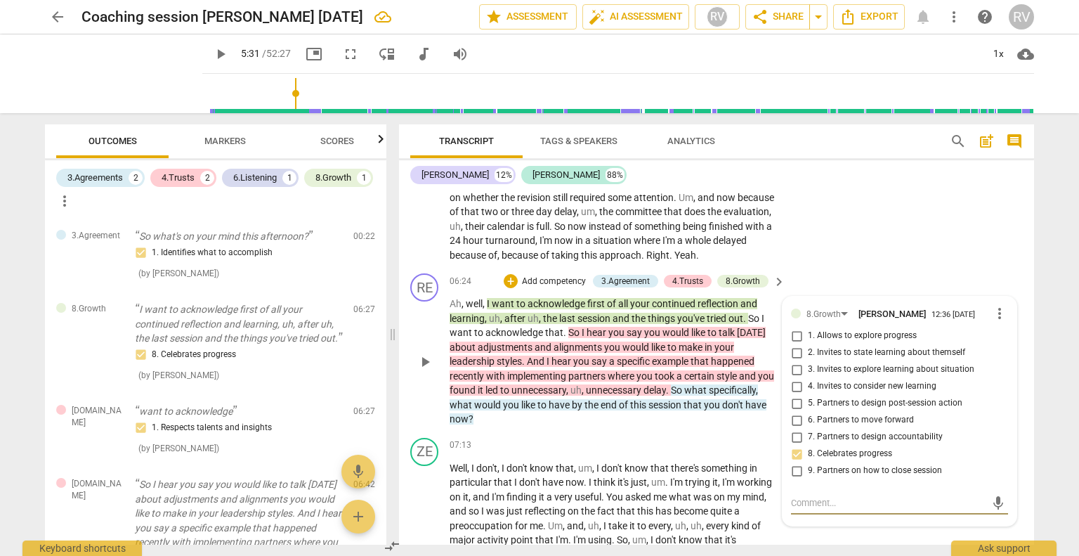
click at [995, 322] on span "more_vert" at bounding box center [1000, 313] width 17 height 17
click at [1011, 351] on li "Delete" at bounding box center [1011, 355] width 48 height 27
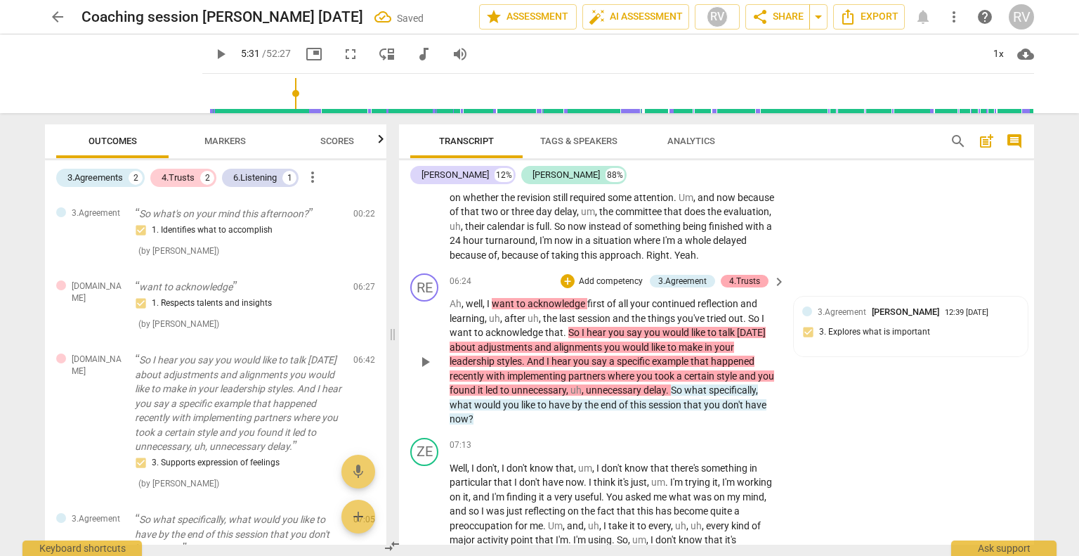
click at [739, 287] on div "4.Trusts" at bounding box center [744, 281] width 31 height 13
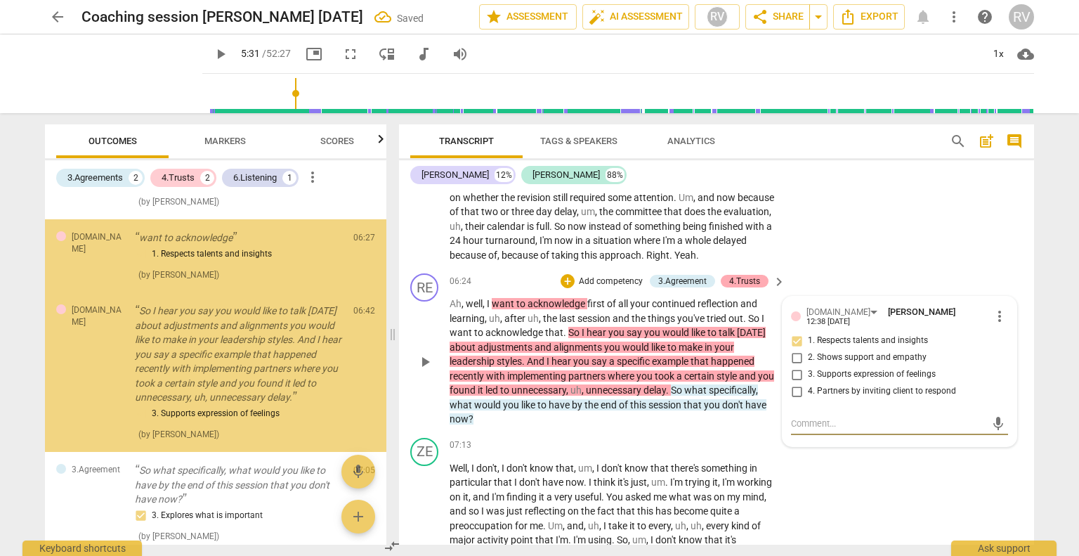
scroll to position [51, 0]
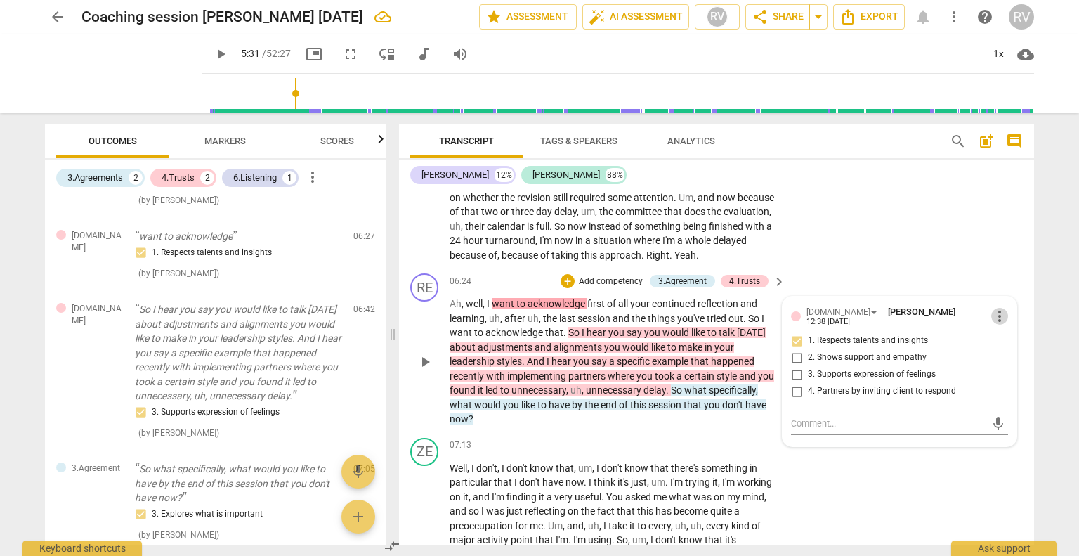
click at [995, 325] on span "more_vert" at bounding box center [1000, 316] width 17 height 17
click at [1003, 332] on li "Edit" at bounding box center [1011, 326] width 48 height 27
click at [992, 323] on span "more_vert" at bounding box center [1000, 314] width 17 height 17
click at [1005, 356] on li "Delete" at bounding box center [1011, 353] width 48 height 27
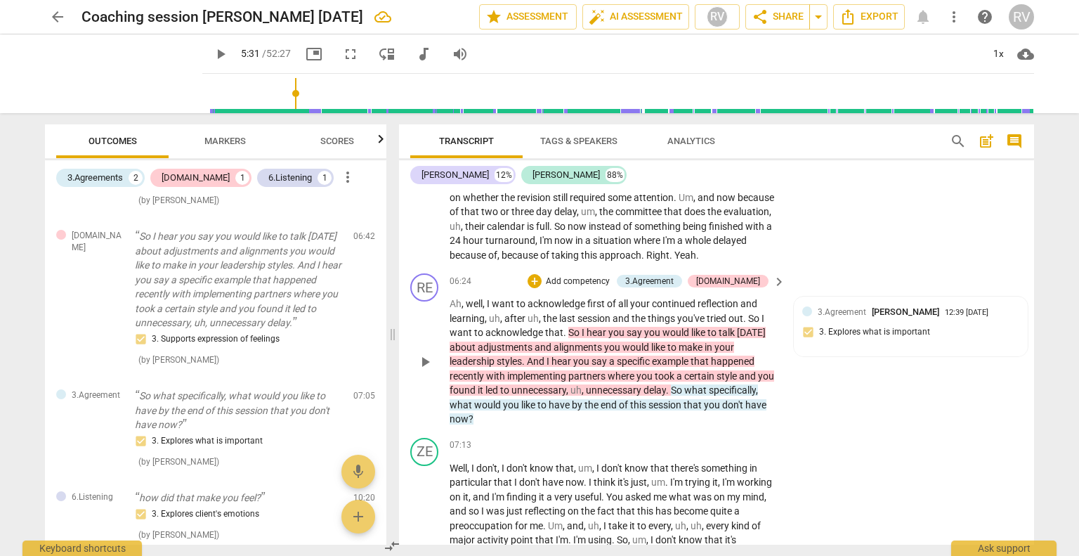
click at [635, 367] on span "specific" at bounding box center [634, 361] width 35 height 11
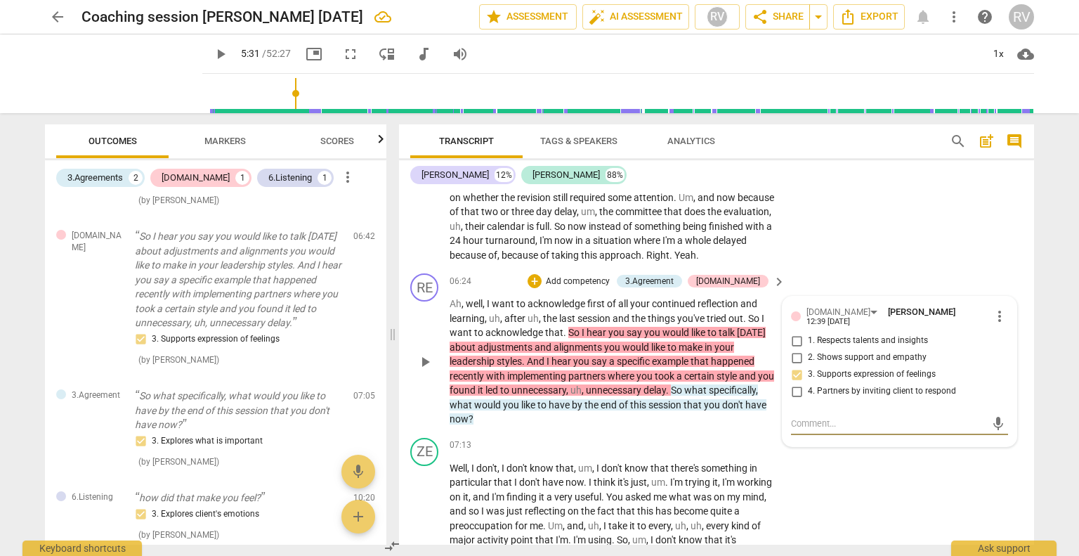
click at [996, 325] on span "more_vert" at bounding box center [1000, 316] width 17 height 17
click at [1006, 351] on li "Delete" at bounding box center [1011, 352] width 48 height 27
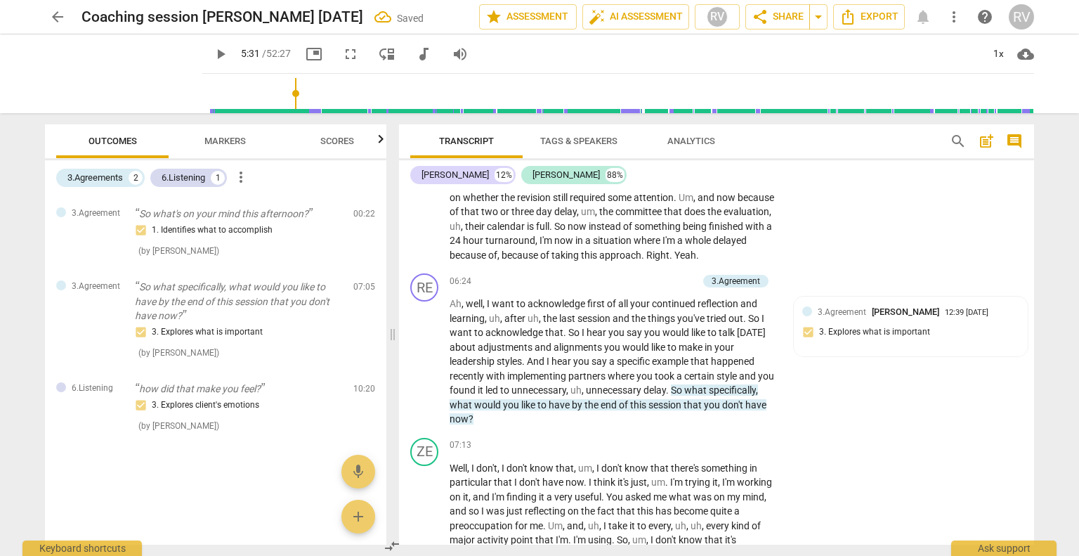
scroll to position [0, 0]
drag, startPoint x: 483, startPoint y: 329, endPoint x: 490, endPoint y: 320, distance: 11.1
click at [490, 320] on p "Ah , well , I want to acknowledge first of all your continued reflection and le…" at bounding box center [614, 362] width 329 height 130
click at [618, 288] on div "+" at bounding box center [621, 281] width 14 height 14
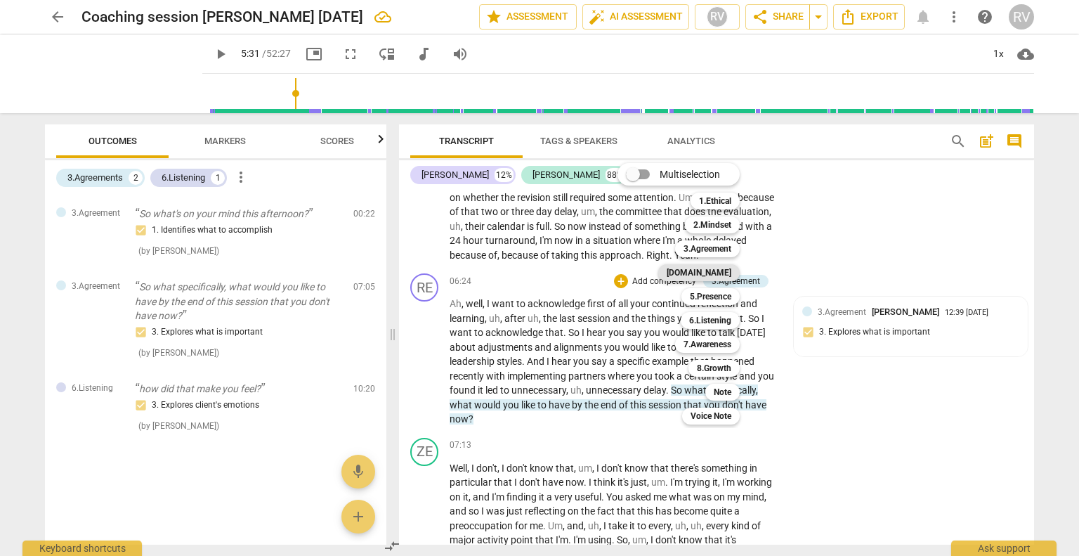
click at [715, 275] on b "[DOMAIN_NAME]" at bounding box center [699, 272] width 65 height 17
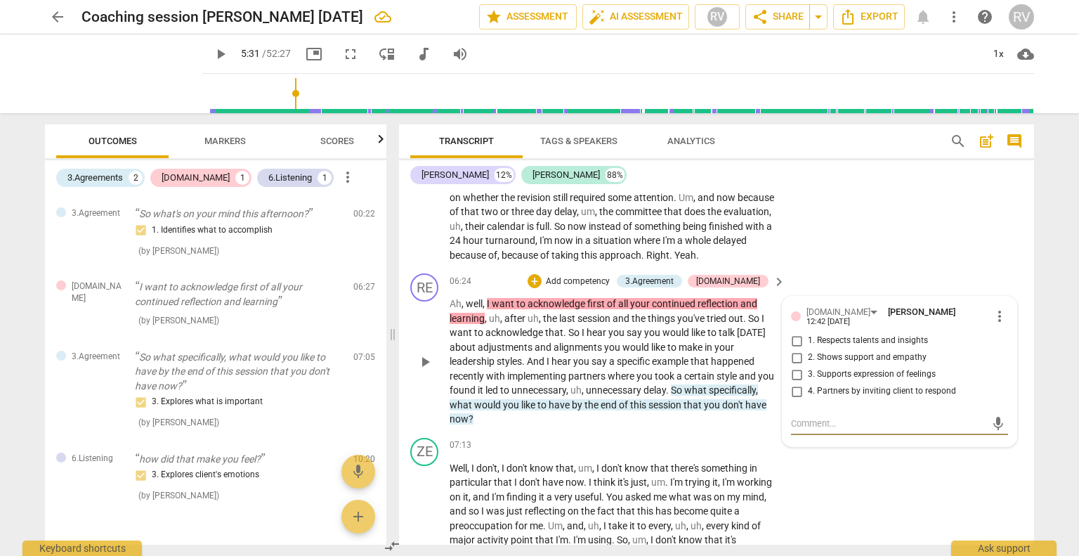
click at [793, 346] on input "1. Respects talents and insights" at bounding box center [797, 340] width 22 height 17
checkbox input "true"
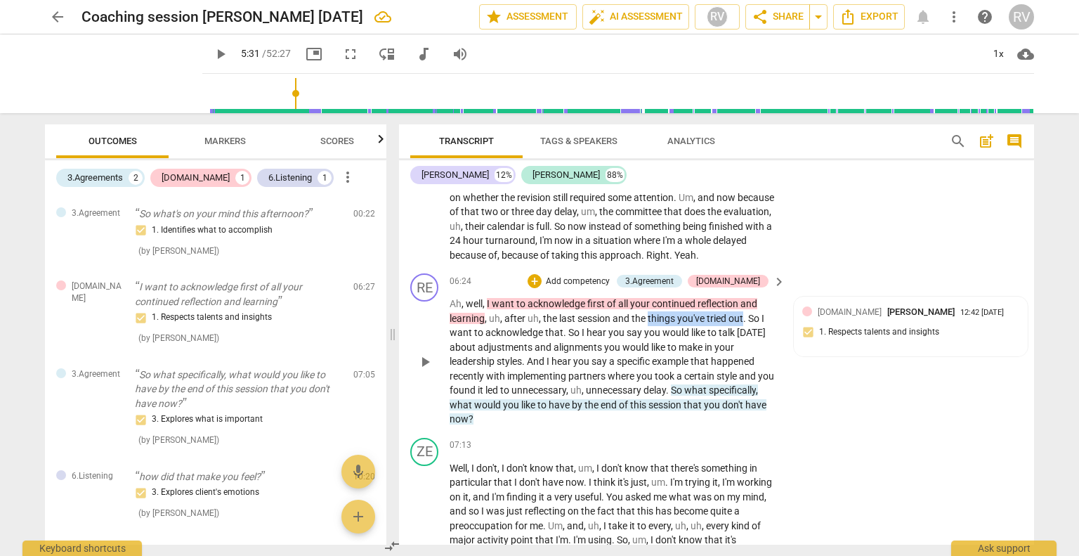
drag, startPoint x: 745, startPoint y: 328, endPoint x: 649, endPoint y: 329, distance: 95.6
click at [649, 329] on p "Ah , well , I want to acknowledge first of all your continued reflection and le…" at bounding box center [614, 362] width 329 height 130
click at [604, 288] on p "Add competency" at bounding box center [578, 281] width 67 height 13
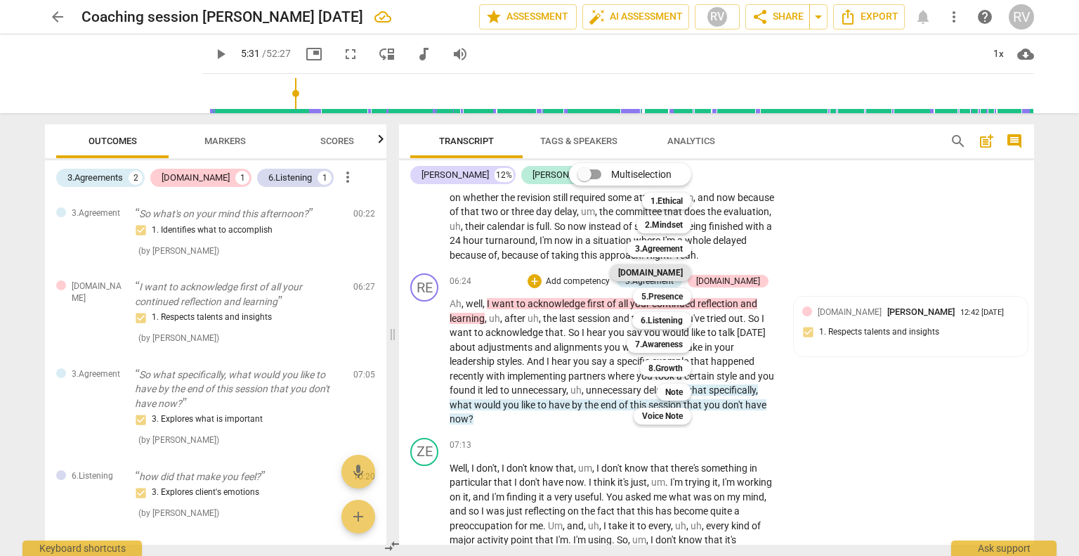
click at [678, 272] on b "[DOMAIN_NAME]" at bounding box center [650, 272] width 65 height 17
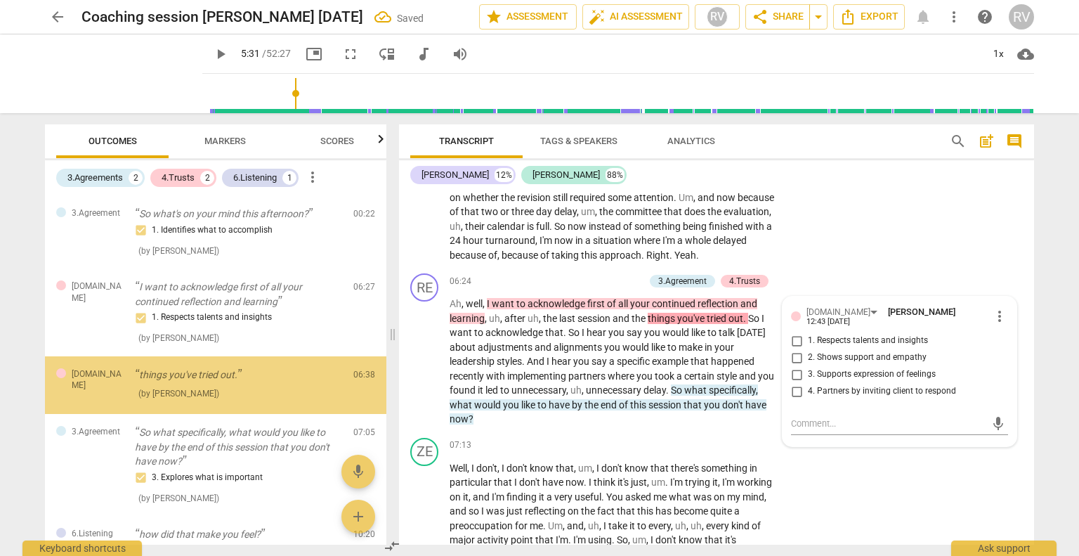
scroll to position [14, 0]
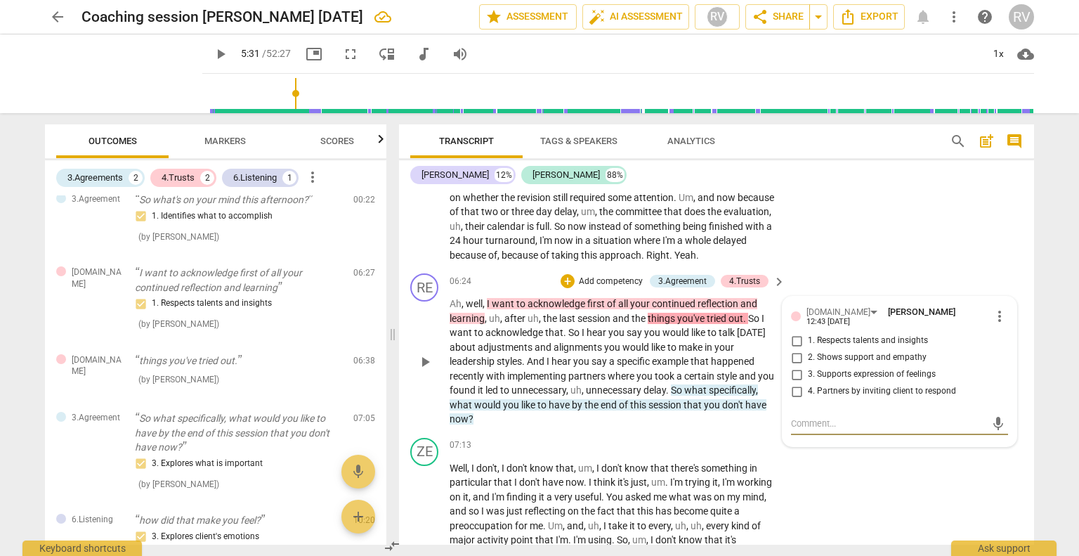
click at [793, 349] on input "1. Respects talents and insights" at bounding box center [797, 340] width 22 height 17
checkbox input "true"
click at [893, 281] on div "RE play_arrow pause 06:24 + Add competency 3.Agreement 4.Trusts keyboard_arrow_…" at bounding box center [716, 350] width 635 height 164
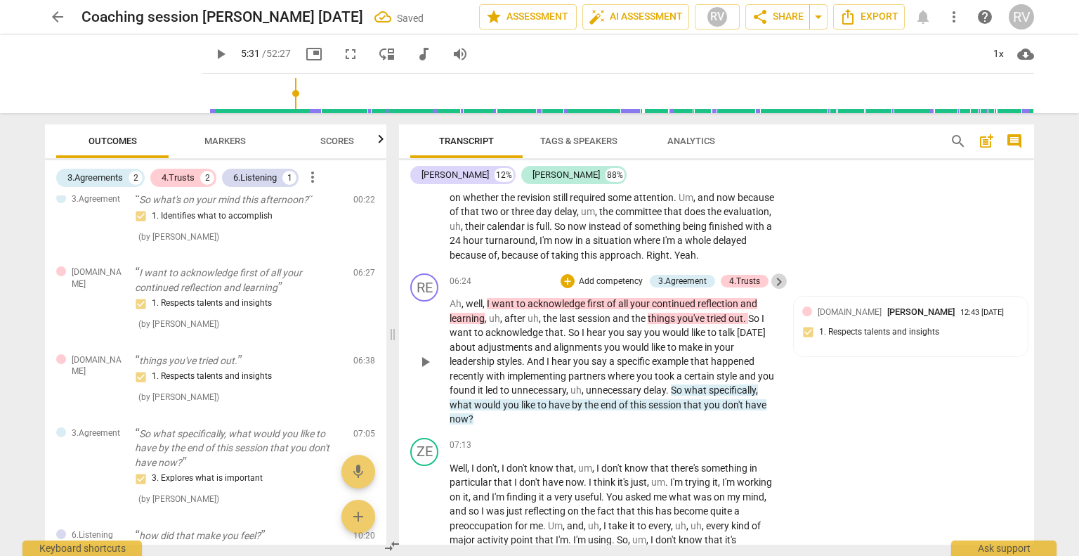
click at [777, 290] on span "keyboard_arrow_right" at bounding box center [779, 281] width 17 height 17
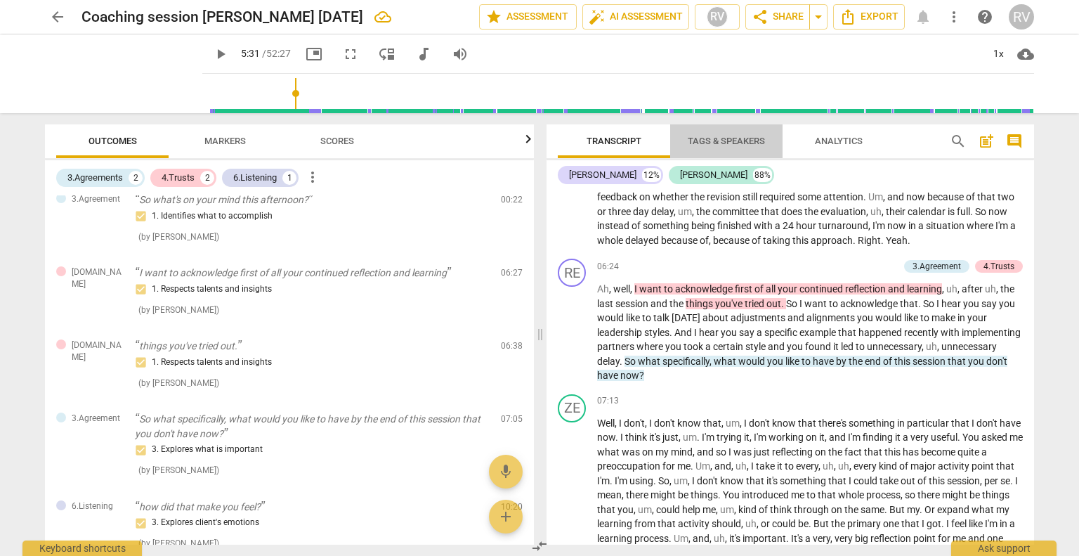
click at [720, 143] on span "Tags & Speakers" at bounding box center [726, 141] width 77 height 11
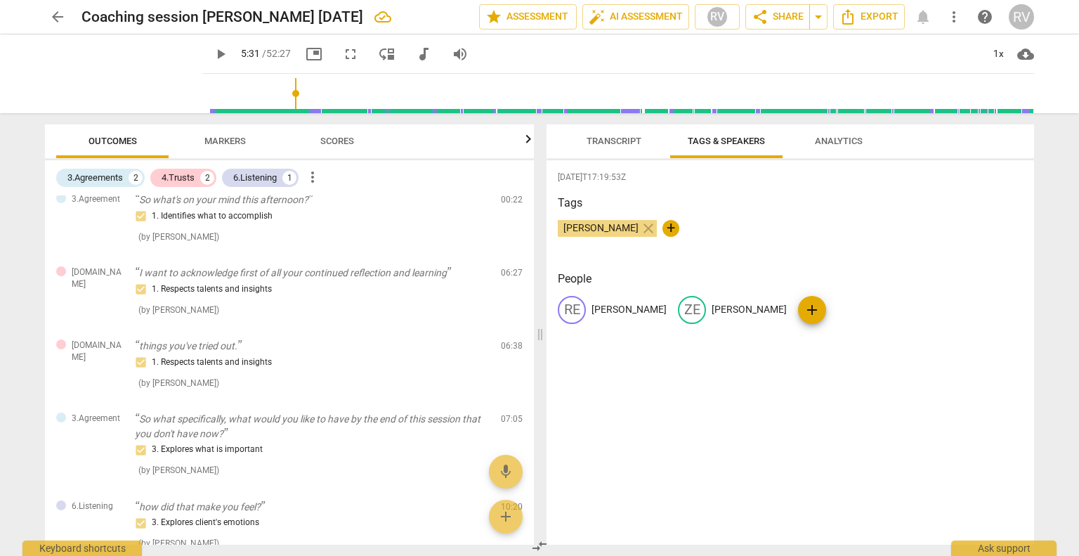
click at [626, 145] on span "Transcript" at bounding box center [614, 141] width 55 height 11
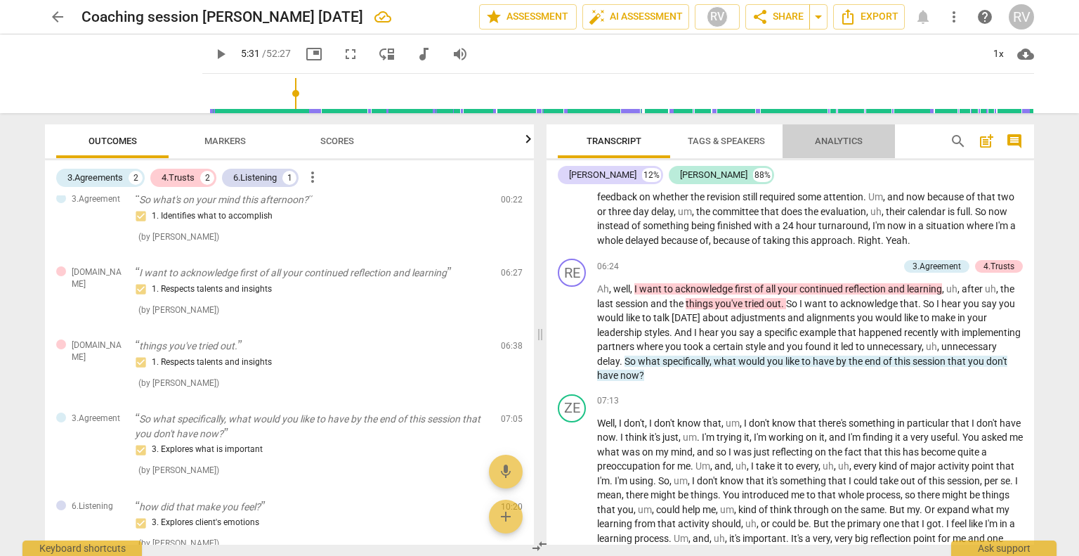
click at [843, 137] on span "Analytics" at bounding box center [839, 141] width 48 height 11
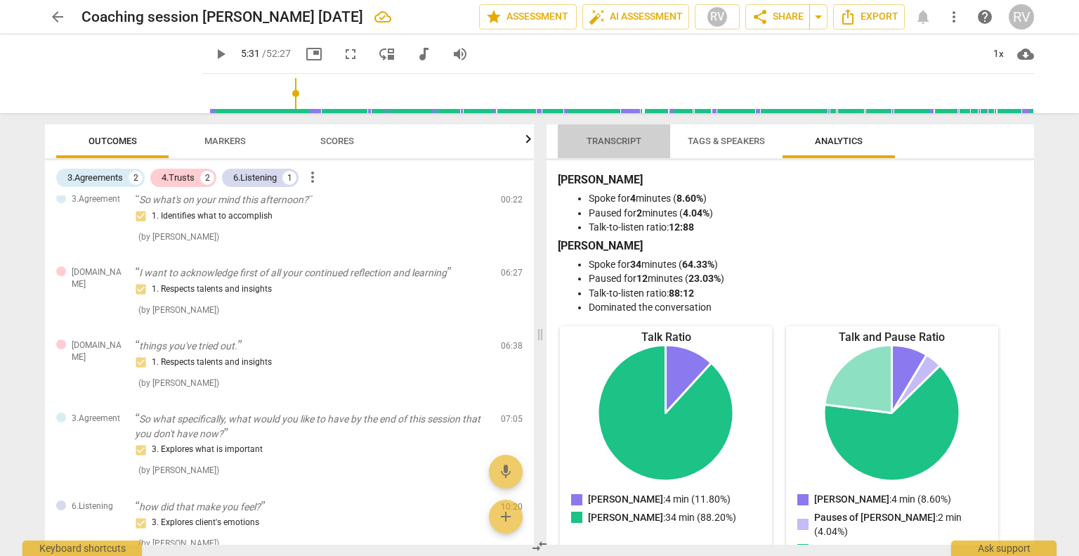
click at [610, 145] on span "Transcript" at bounding box center [614, 141] width 55 height 11
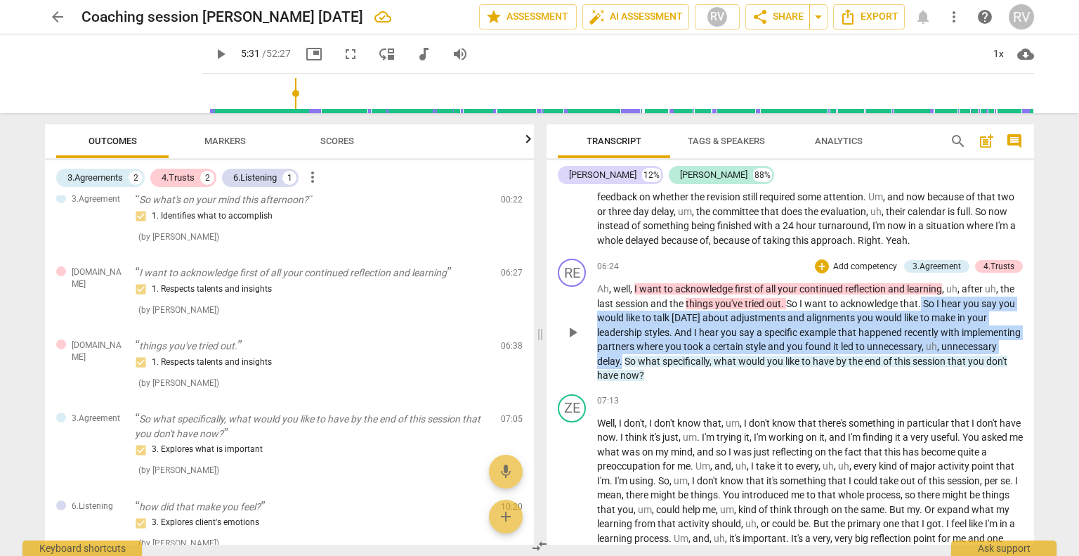
drag, startPoint x: 680, startPoint y: 370, endPoint x: 922, endPoint y: 320, distance: 247.7
click at [922, 320] on p "Ah , well , I want to acknowledge first of all your continued reflection and le…" at bounding box center [810, 332] width 426 height 101
click at [818, 273] on div "+" at bounding box center [822, 266] width 14 height 14
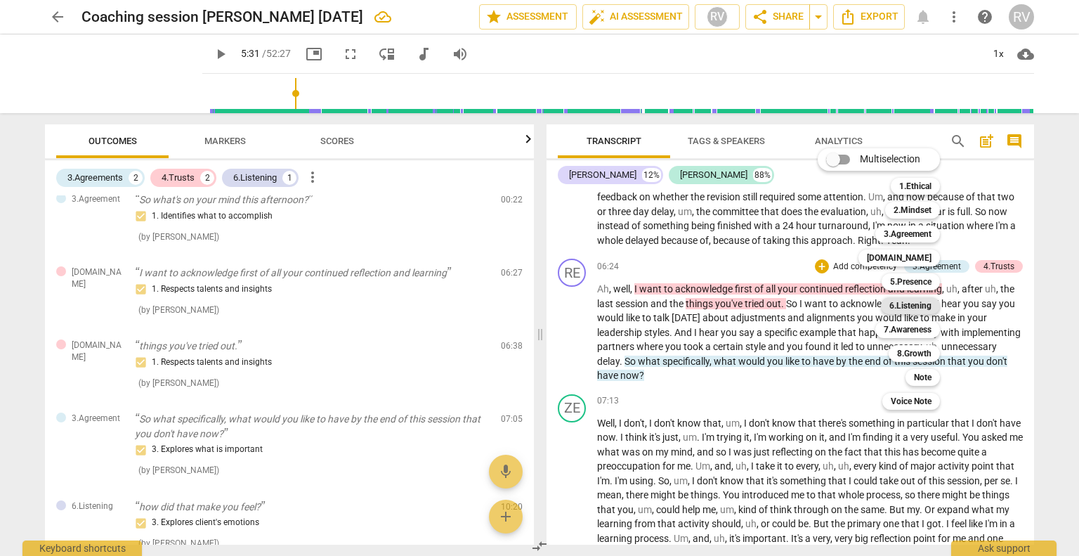
click at [909, 305] on b "6.Listening" at bounding box center [911, 305] width 42 height 17
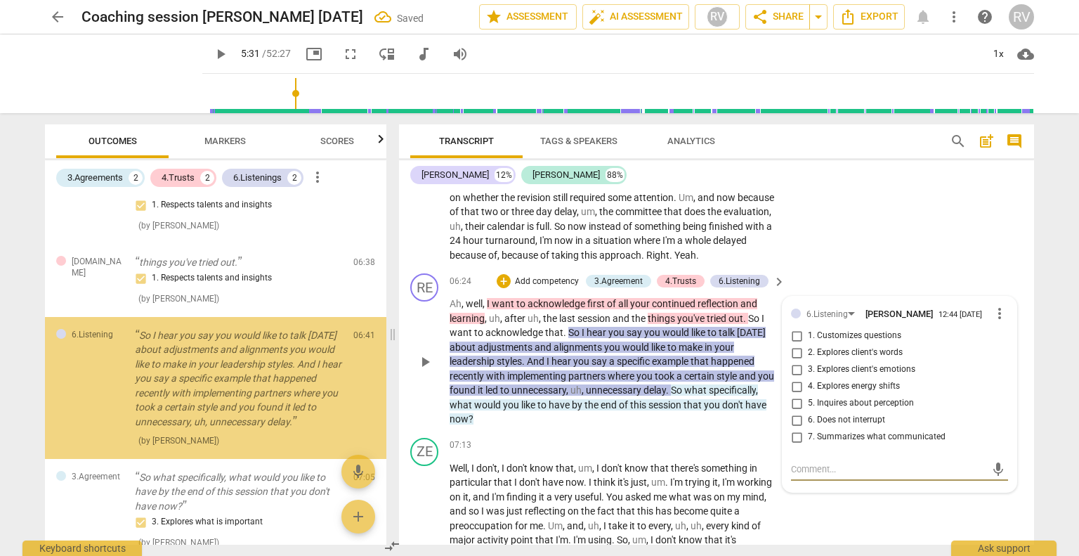
scroll to position [129, 0]
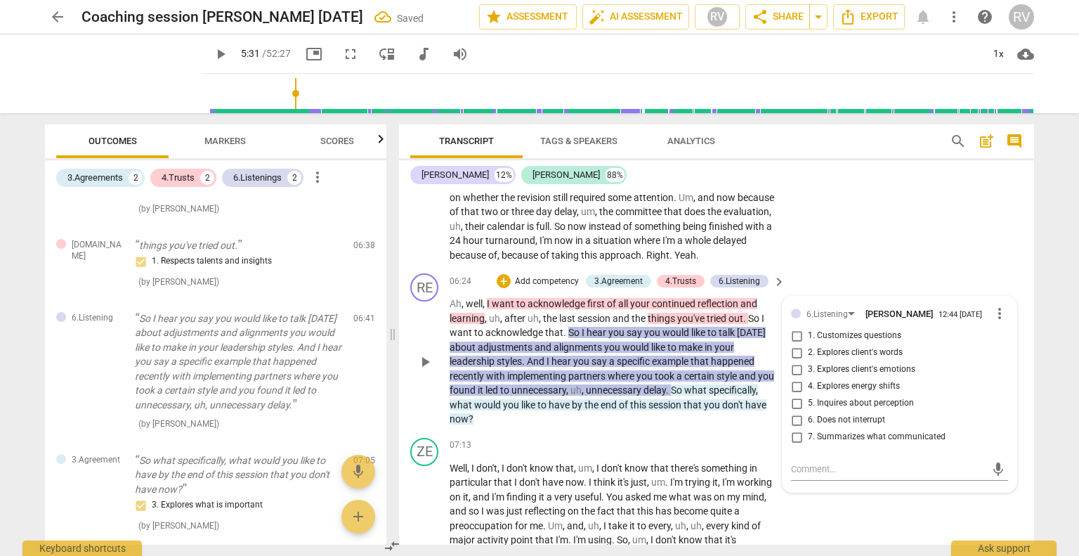
click at [844, 443] on span "7. Summarizes what communicated" at bounding box center [877, 437] width 138 height 13
click at [808, 446] on input "7. Summarizes what communicated" at bounding box center [797, 437] width 22 height 17
checkbox input "true"
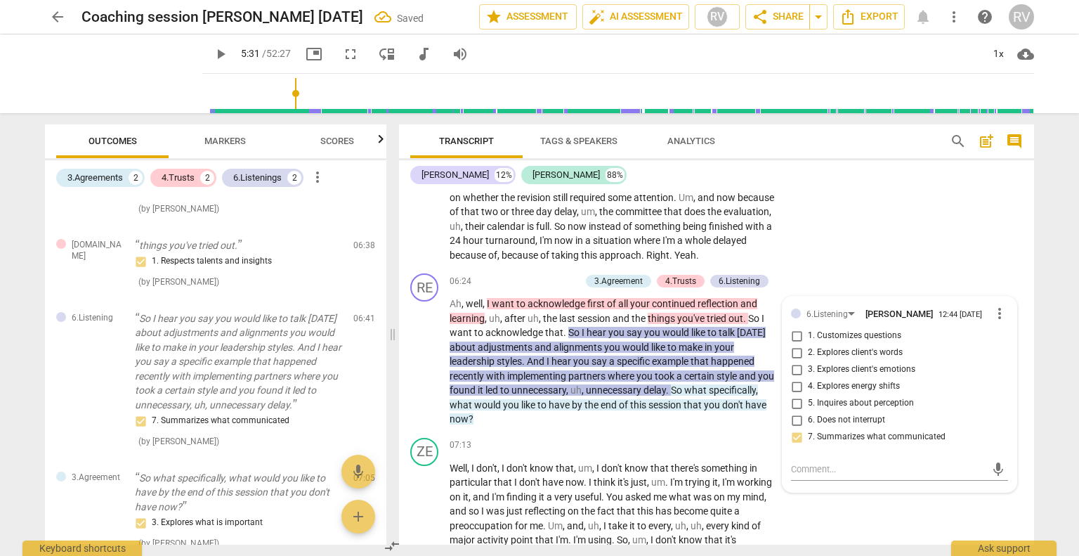
click at [1051, 412] on div "arrow_back Coaching session [PERSON_NAME] [DATE] Saved edit star Assessment aut…" at bounding box center [539, 278] width 1079 height 556
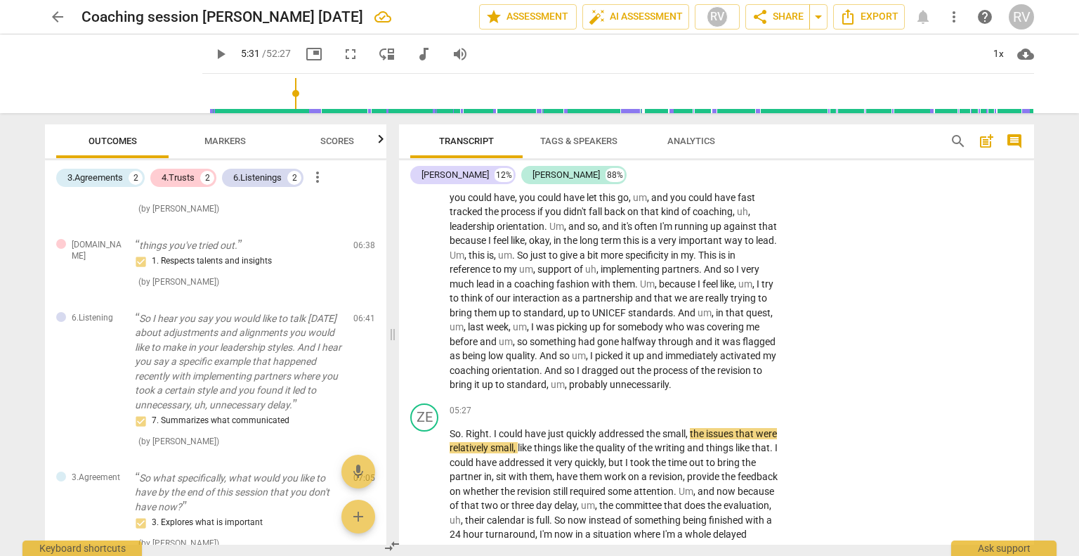
scroll to position [897, 0]
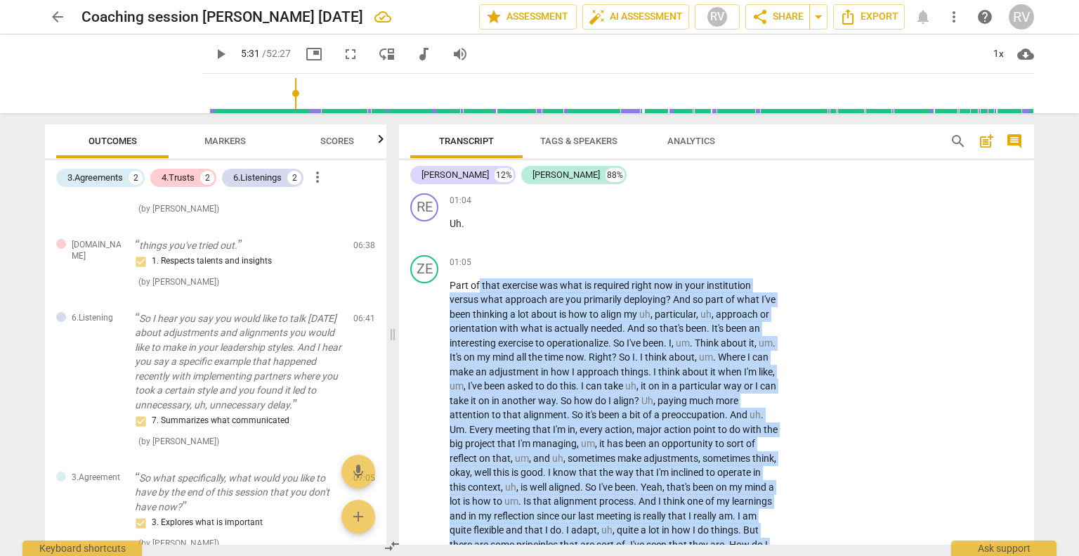
scroll to position [73, 0]
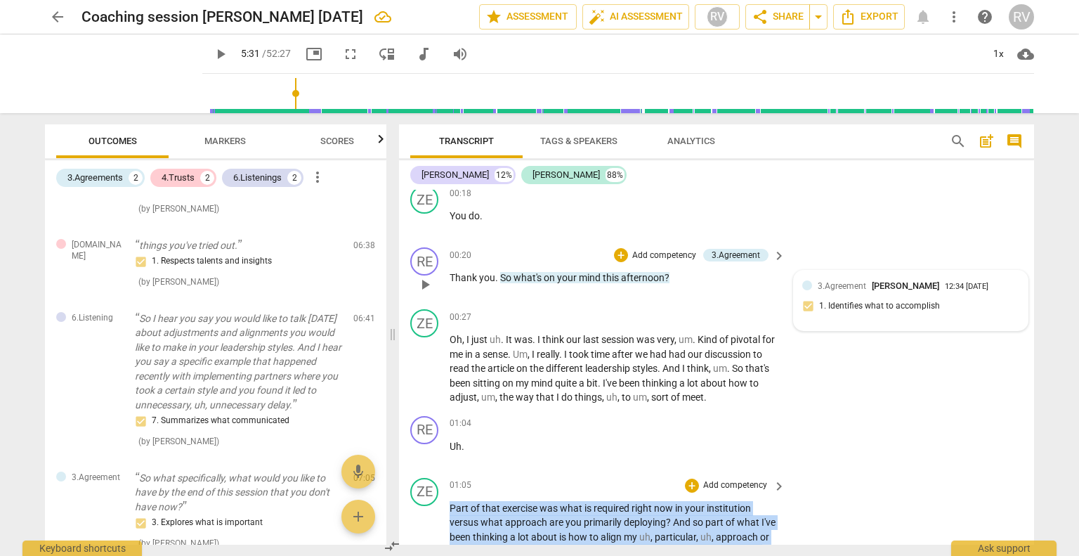
drag, startPoint x: 557, startPoint y: 258, endPoint x: 486, endPoint y: 487, distance: 239.8
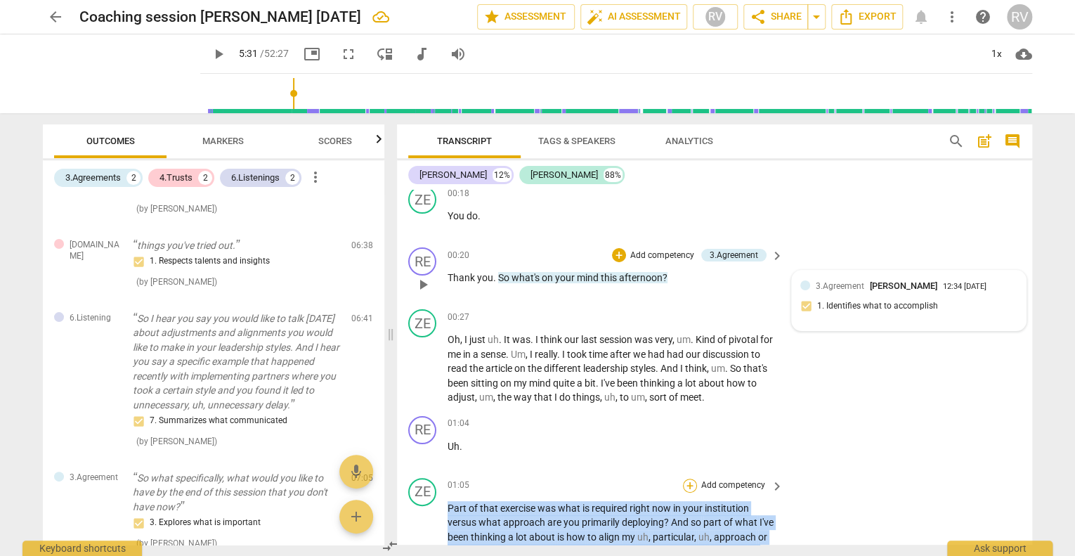
click at [684, 483] on div "+" at bounding box center [690, 486] width 14 height 14
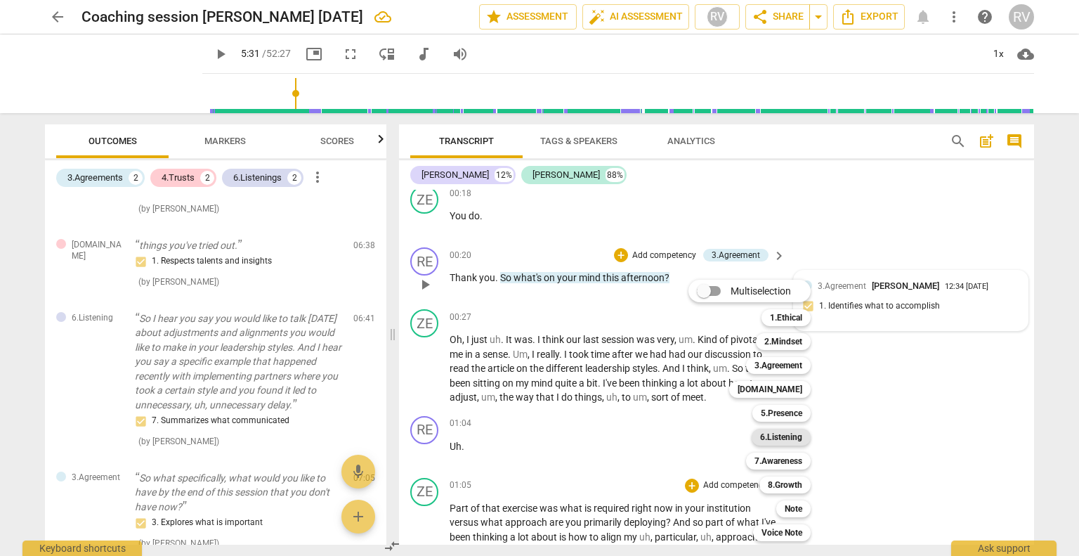
click at [787, 436] on b "6.Listening" at bounding box center [781, 437] width 42 height 17
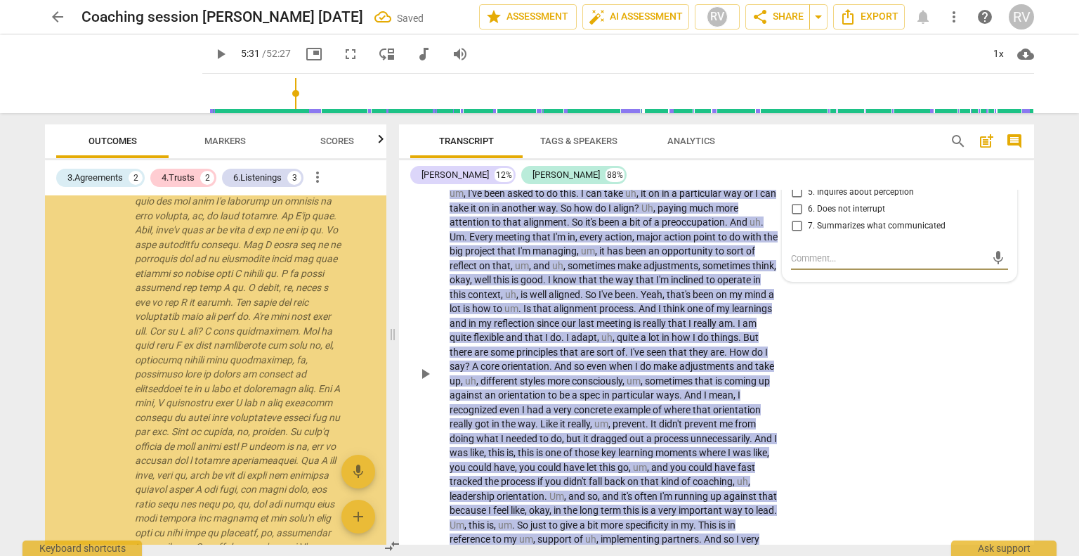
scroll to position [402, 0]
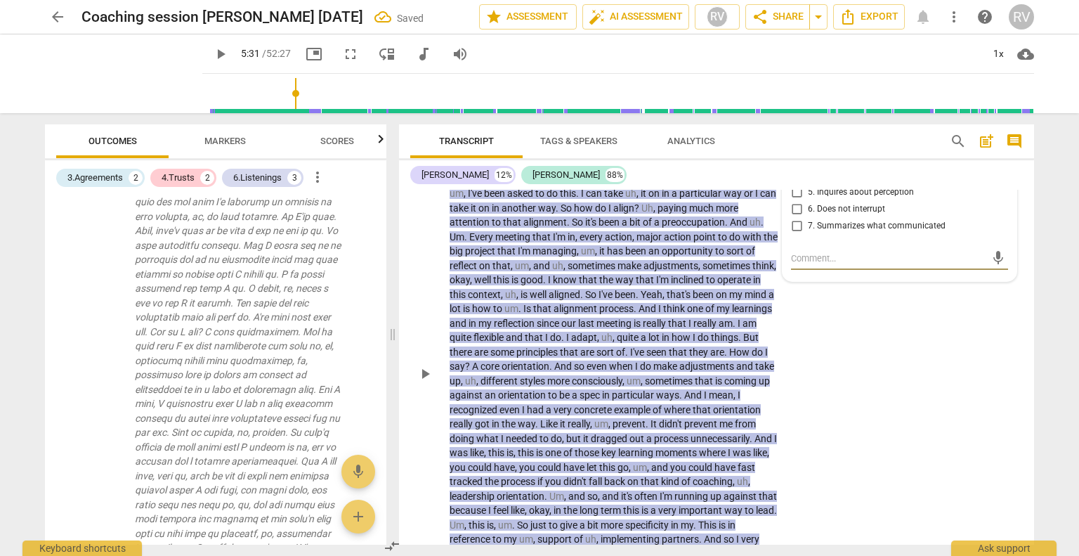
click at [804, 211] on input "6. Does not interrupt" at bounding box center [797, 209] width 22 height 17
checkbox input "true"
click at [1060, 319] on div "arrow_back Coaching session [PERSON_NAME] [DATE] Saved edit star Assessment aut…" at bounding box center [539, 278] width 1079 height 556
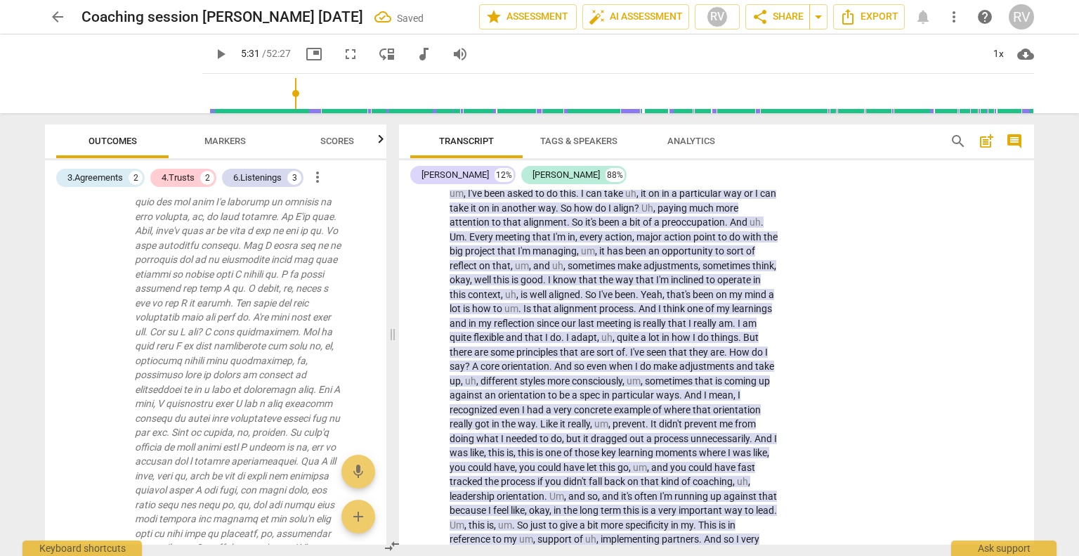
drag, startPoint x: 1029, startPoint y: 219, endPoint x: 1037, endPoint y: 251, distance: 32.7
click at [1037, 251] on div "Transcript Tags & Speakers Analytics search post_add comment [PERSON_NAME] 12% …" at bounding box center [720, 334] width 652 height 443
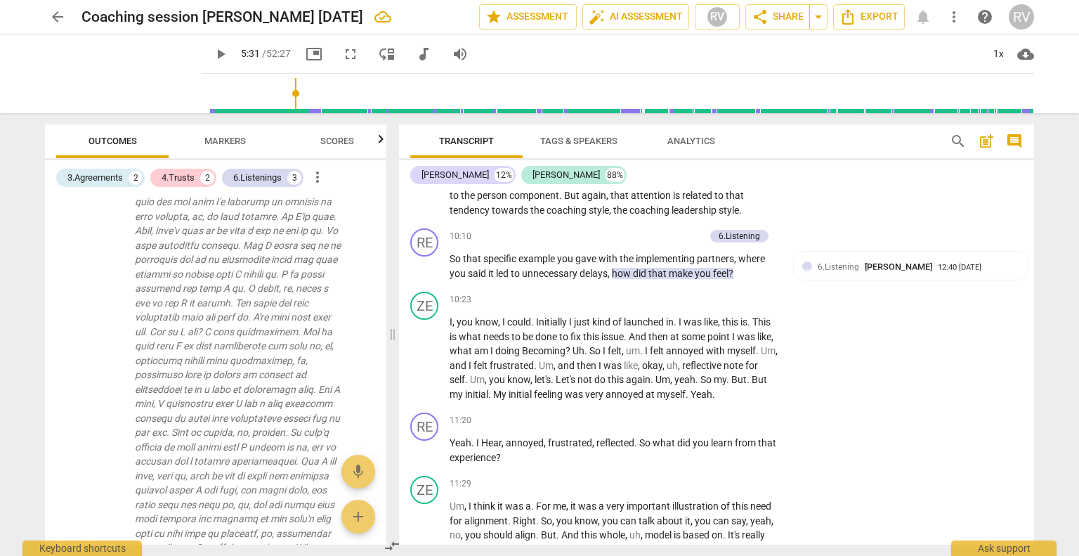
scroll to position [1702, 0]
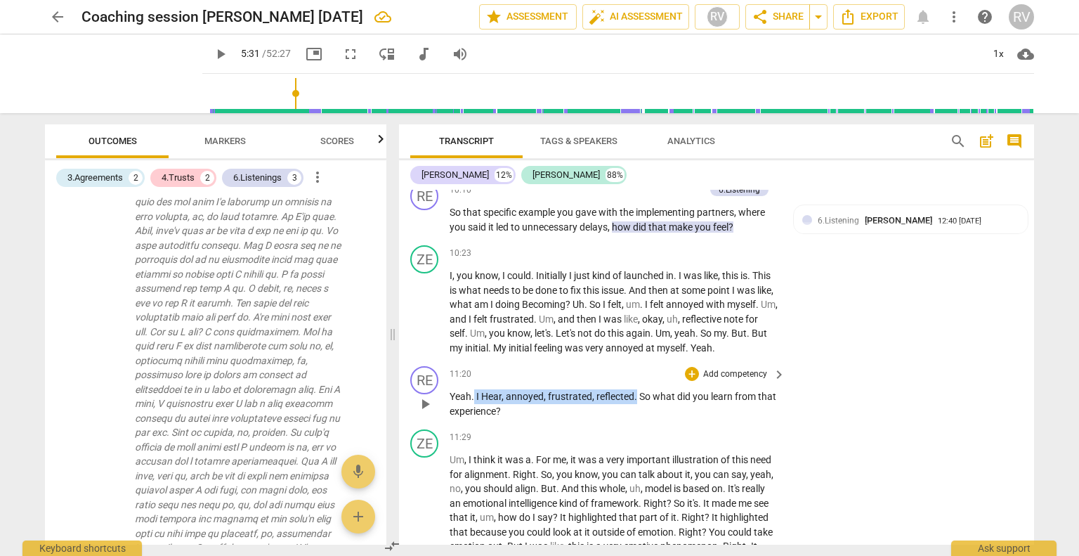
drag, startPoint x: 635, startPoint y: 425, endPoint x: 474, endPoint y: 424, distance: 160.9
click at [474, 418] on p "Yeah . I Hear , annoyed , frustrated , reflected . So what did you learn from t…" at bounding box center [614, 403] width 329 height 29
click at [427, 412] on span "play_arrow" at bounding box center [425, 404] width 17 height 17
click at [427, 412] on span "pause" at bounding box center [425, 404] width 17 height 17
type input "686"
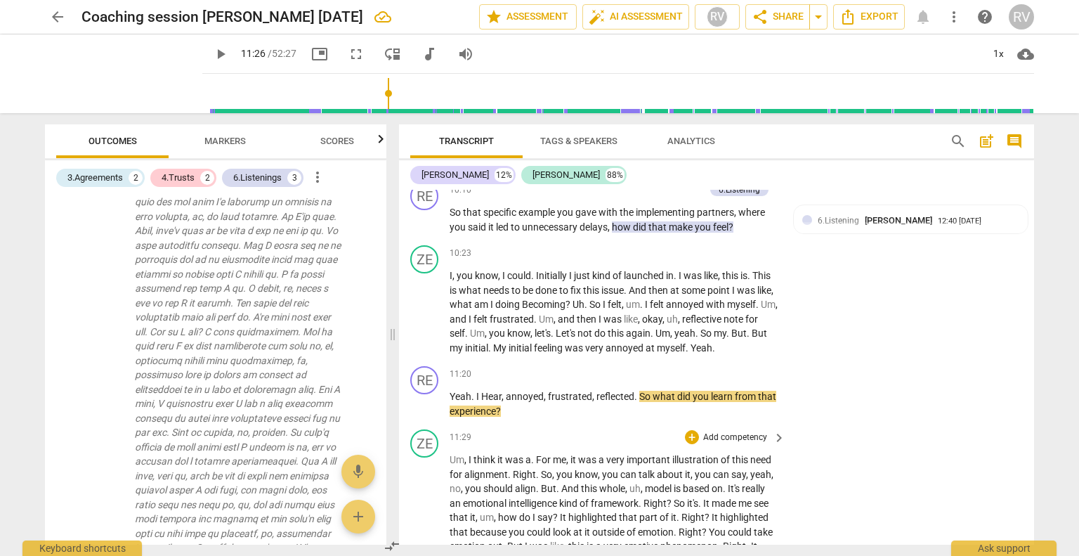
click at [602, 452] on div "ZE play_arrow pause 11:29 + Add competency keyboard_arrow_right Um , I think it…" at bounding box center [716, 549] width 635 height 251
drag, startPoint x: 635, startPoint y: 422, endPoint x: 474, endPoint y: 427, distance: 161.0
click at [474, 418] on p "Yeah . I Hear , annoyed , frustrated , reflected . So what did you learn from t…" at bounding box center [614, 403] width 329 height 29
click at [649, 404] on div "+" at bounding box center [651, 405] width 14 height 14
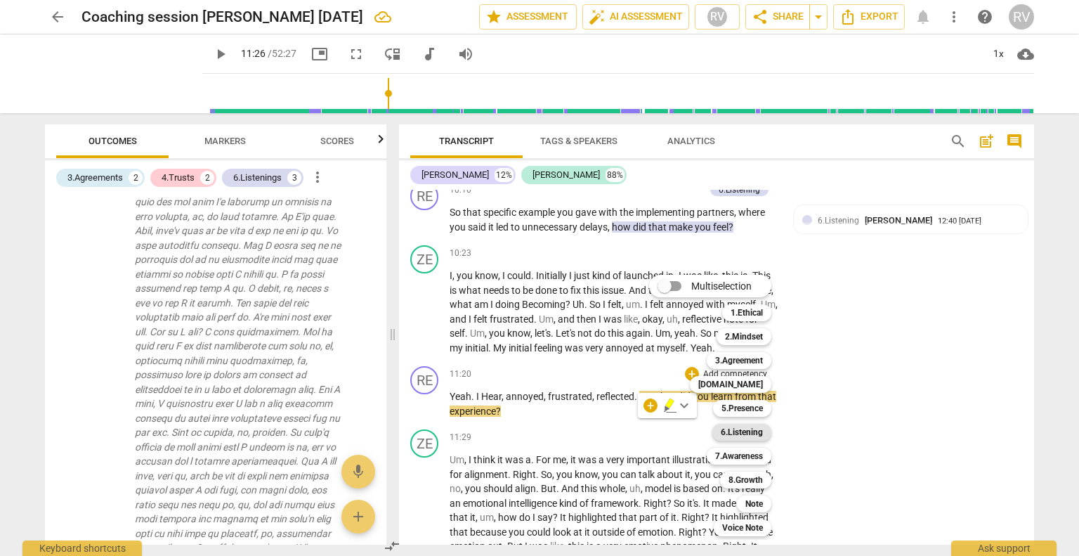
click at [741, 436] on b "6.Listening" at bounding box center [742, 432] width 42 height 17
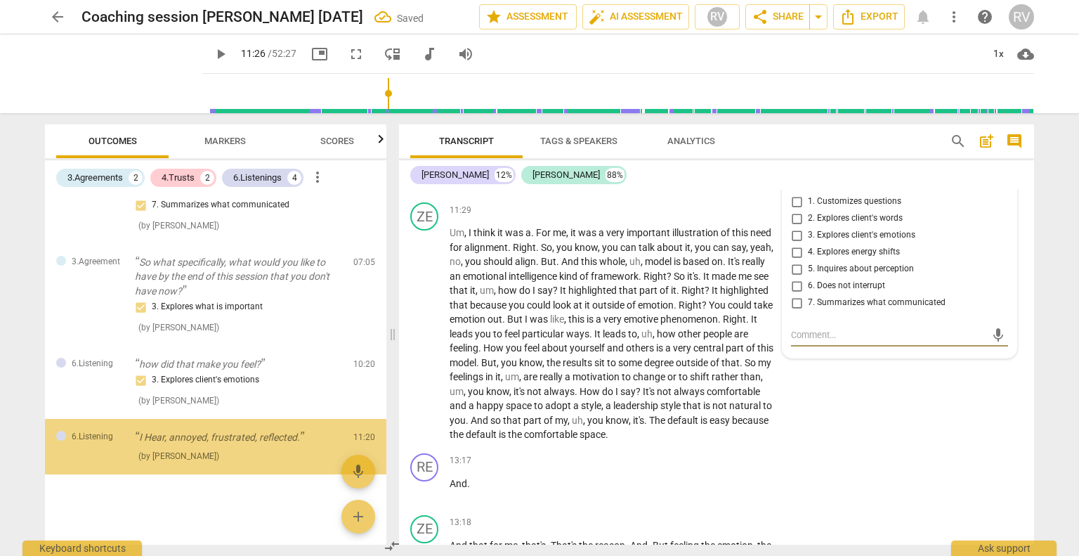
scroll to position [1369, 0]
click at [810, 309] on span "7. Summarizes what communicated" at bounding box center [877, 303] width 138 height 13
click at [808, 311] on input "7. Summarizes what communicated" at bounding box center [797, 302] width 22 height 17
checkbox input "true"
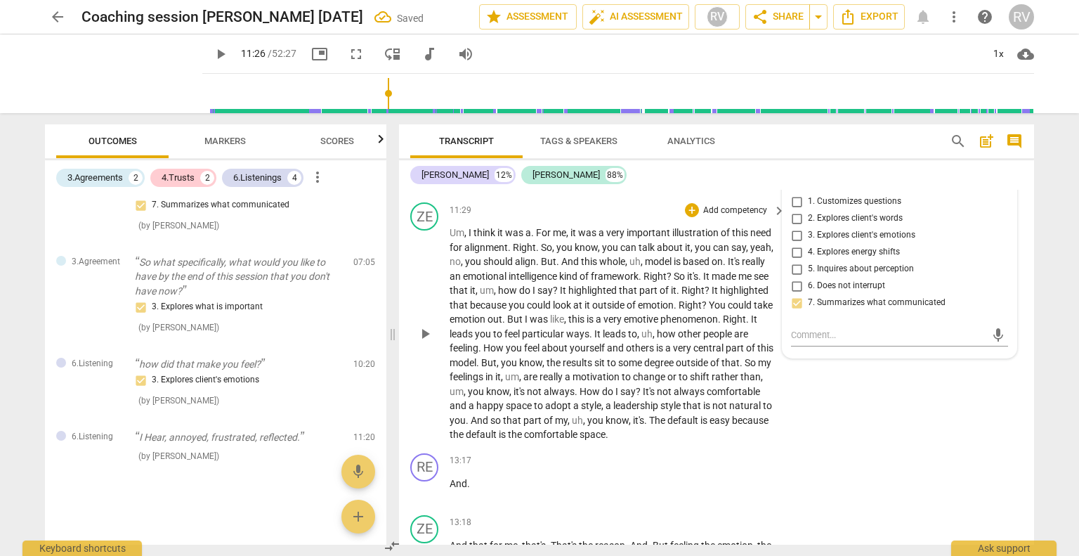
click at [864, 443] on div "ZE play_arrow pause 11:29 + Add competency keyboard_arrow_right Um , I think it…" at bounding box center [716, 322] width 635 height 251
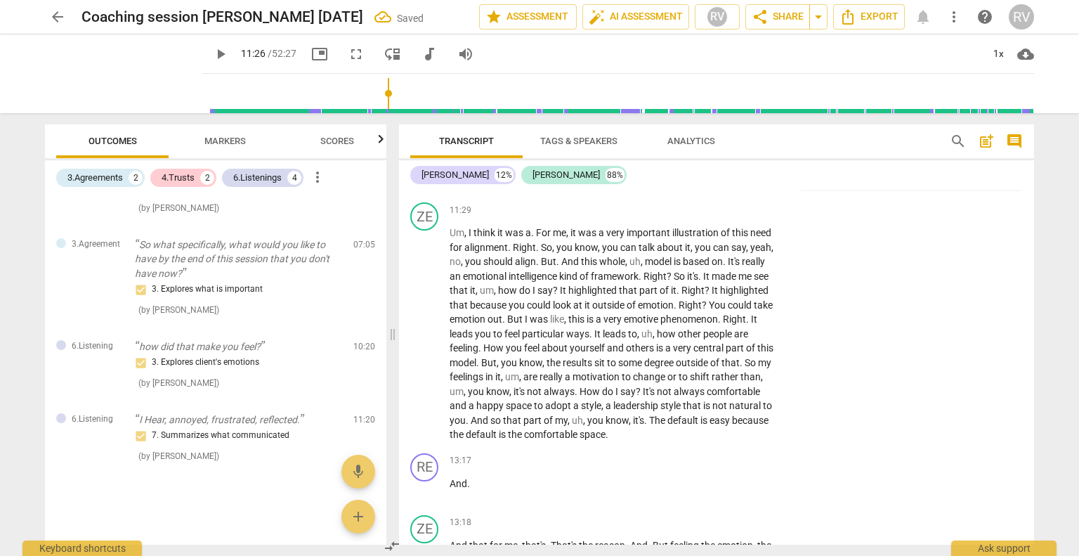
click at [662, 175] on span "what" at bounding box center [665, 169] width 25 height 11
drag, startPoint x: 638, startPoint y: 196, endPoint x: 646, endPoint y: 211, distance: 16.7
click at [646, 191] on p "Yeah . I Hear , annoyed , frustrated , reflected . So what did you learn from t…" at bounding box center [614, 176] width 329 height 29
click at [512, 193] on div "+" at bounding box center [514, 193] width 14 height 14
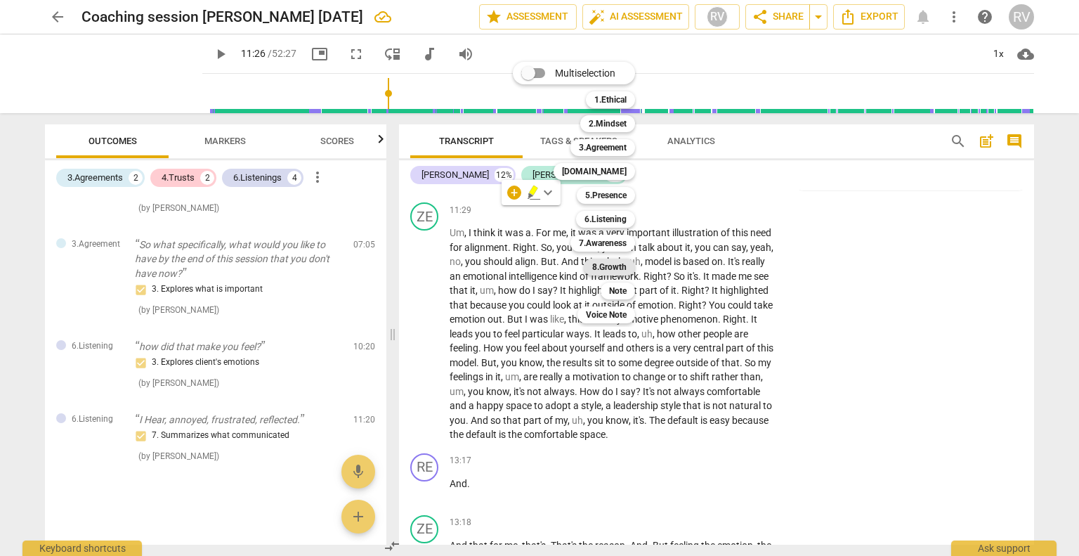
click at [616, 269] on b "8.Growth" at bounding box center [609, 267] width 34 height 17
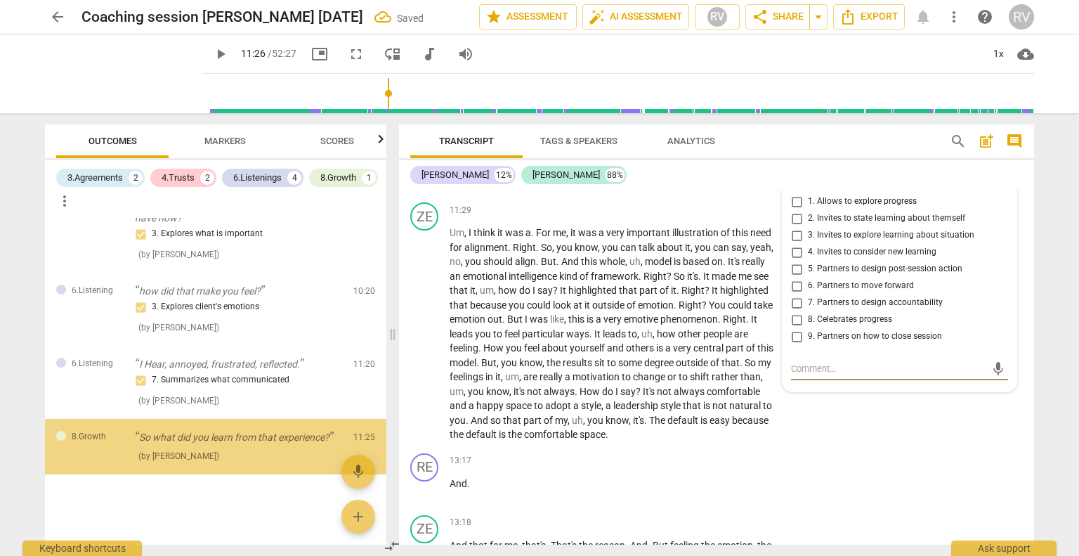
scroll to position [1465, 0]
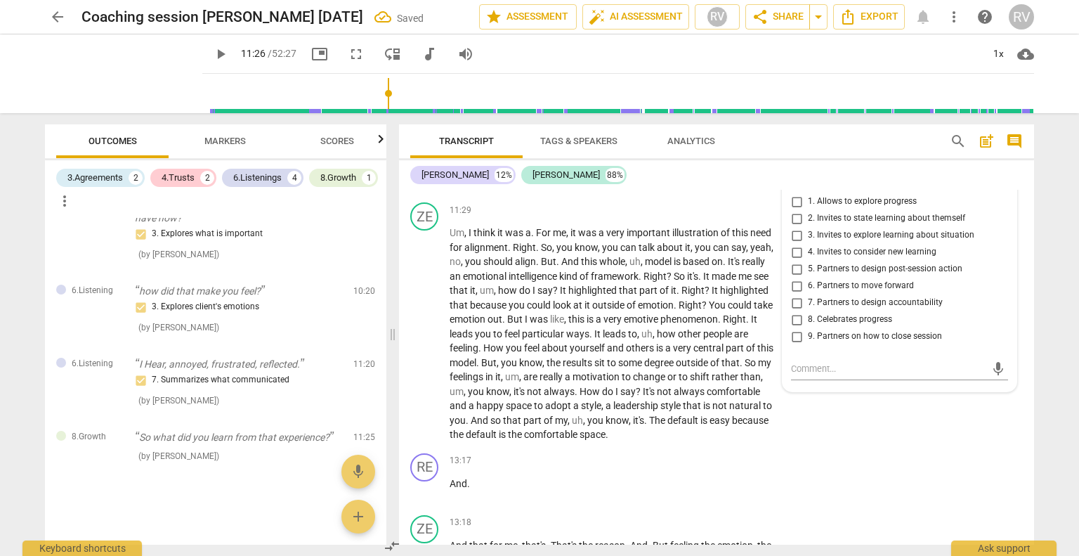
click at [853, 225] on span "2. Invites to state learning about themself" at bounding box center [886, 218] width 157 height 13
click at [808, 227] on input "2. Invites to state learning about themself" at bounding box center [797, 218] width 22 height 17
checkbox input "true"
click at [922, 448] on div "ZE play_arrow pause 11:29 + Add competency keyboard_arrow_right Um , I think it…" at bounding box center [716, 322] width 635 height 251
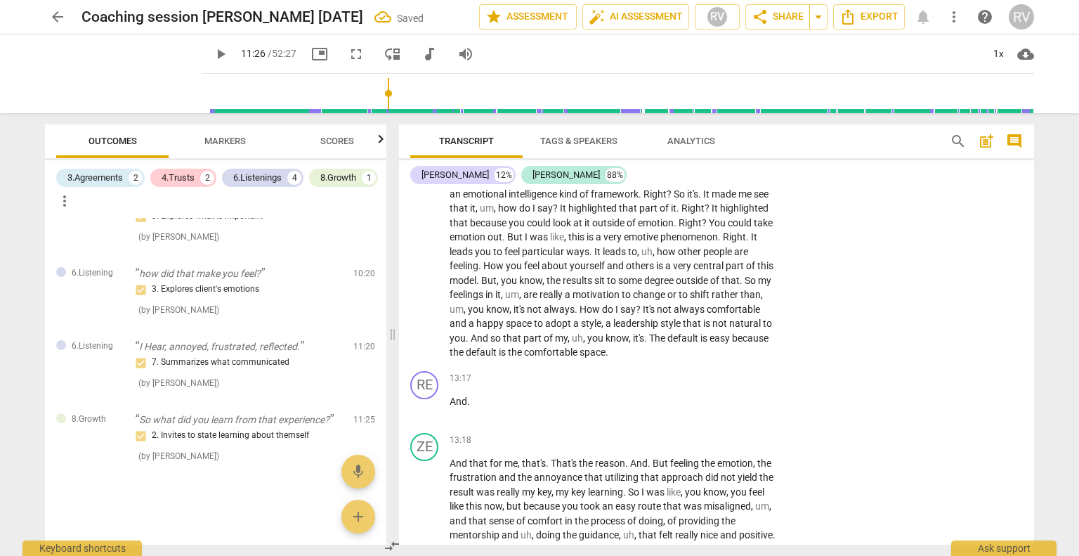
scroll to position [2058, 0]
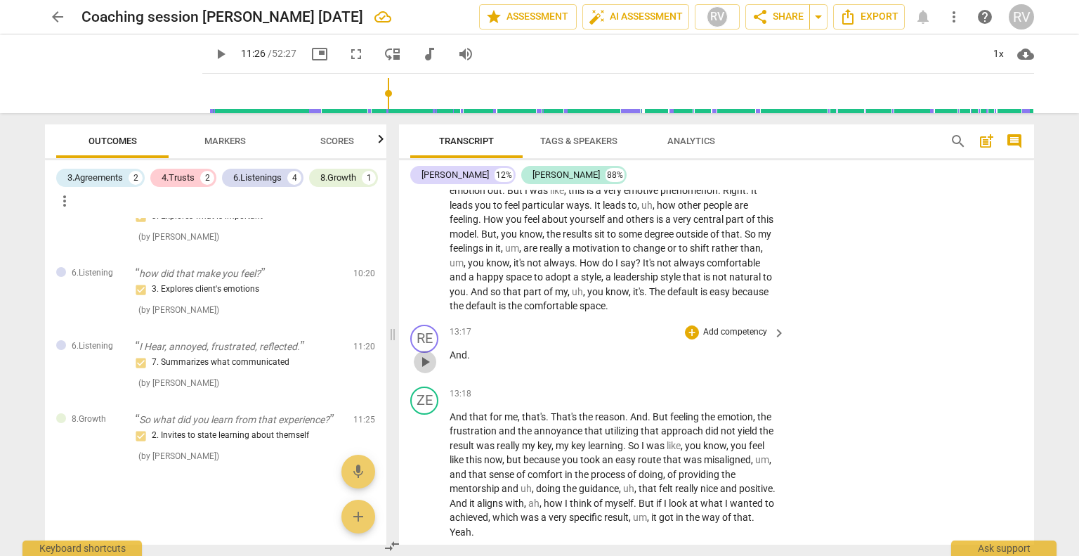
click at [427, 370] on span "play_arrow" at bounding box center [425, 361] width 17 height 17
click at [427, 370] on span "pause" at bounding box center [425, 361] width 17 height 17
click at [468, 311] on span "default" at bounding box center [482, 305] width 33 height 11
click at [421, 214] on span "play_arrow" at bounding box center [425, 205] width 17 height 17
drag, startPoint x: 377, startPoint y: 105, endPoint x: 386, endPoint y: 105, distance: 9.1
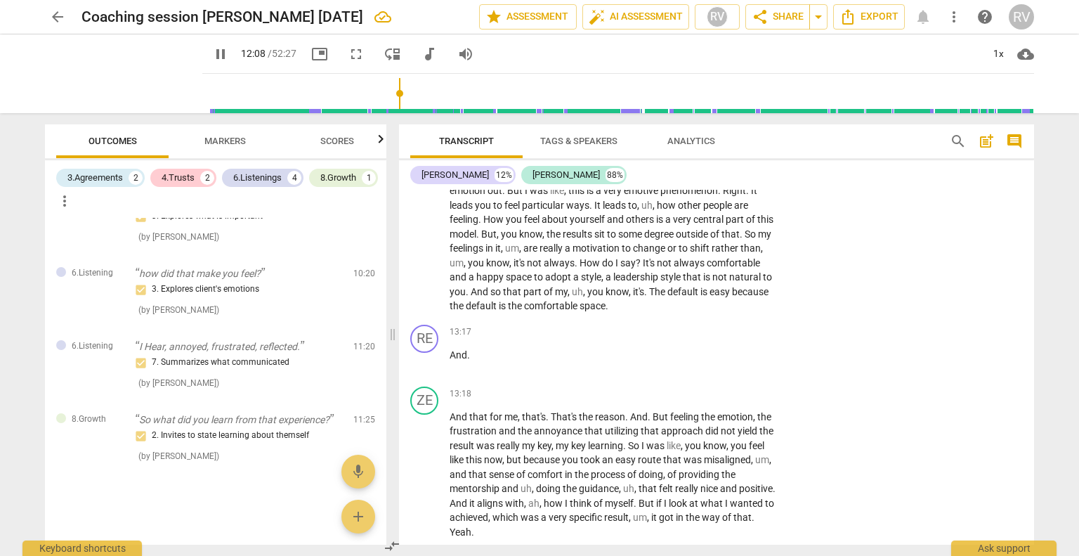
click at [386, 105] on input "range" at bounding box center [621, 93] width 826 height 45
drag, startPoint x: 386, startPoint y: 105, endPoint x: 405, endPoint y: 105, distance: 19.7
click at [405, 105] on input "range" at bounding box center [621, 93] width 826 height 45
drag, startPoint x: 405, startPoint y: 105, endPoint x: 394, endPoint y: 105, distance: 11.9
click at [394, 105] on input "range" at bounding box center [621, 93] width 826 height 45
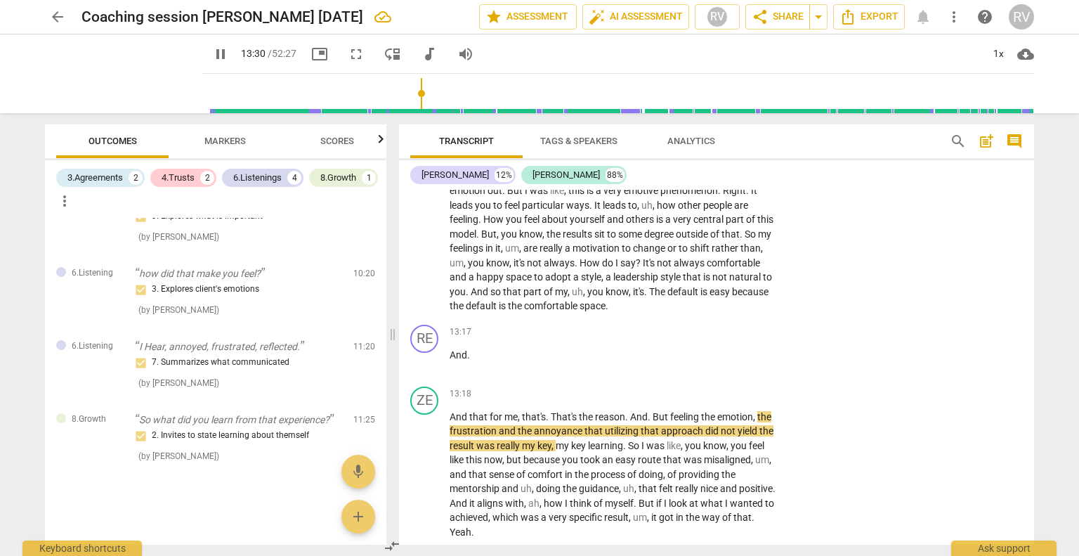
click at [408, 93] on input "range" at bounding box center [621, 93] width 826 height 45
click at [401, 93] on input "range" at bounding box center [621, 93] width 826 height 45
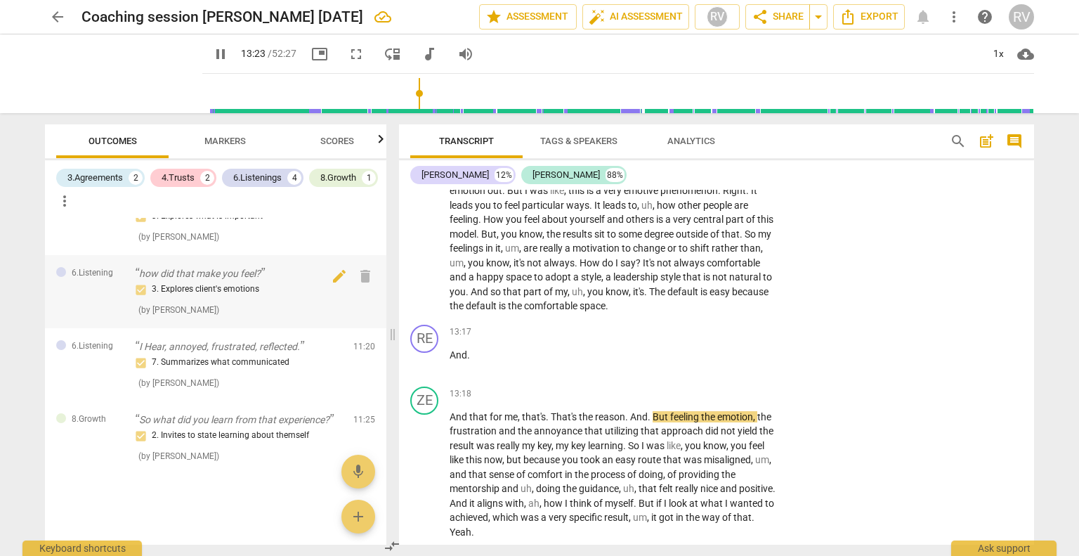
drag, startPoint x: 197, startPoint y: 52, endPoint x: 373, endPoint y: 310, distance: 312.0
click at [212, 52] on span "pause" at bounding box center [220, 54] width 17 height 17
type input "804"
click at [451, 360] on span "And" at bounding box center [459, 354] width 18 height 11
click at [450, 422] on span "And" at bounding box center [460, 416] width 20 height 11
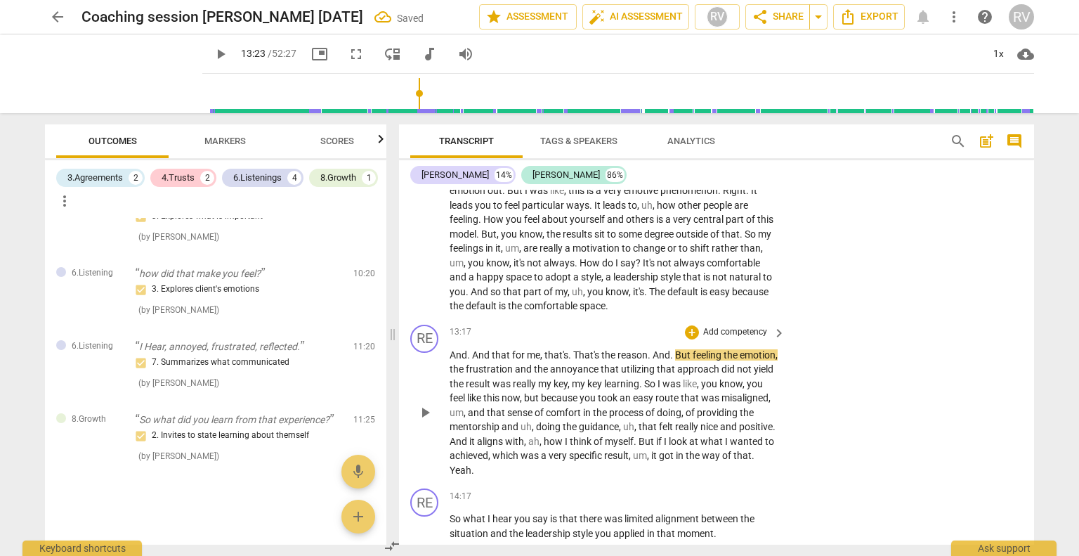
click at [450, 360] on span "And" at bounding box center [459, 354] width 18 height 11
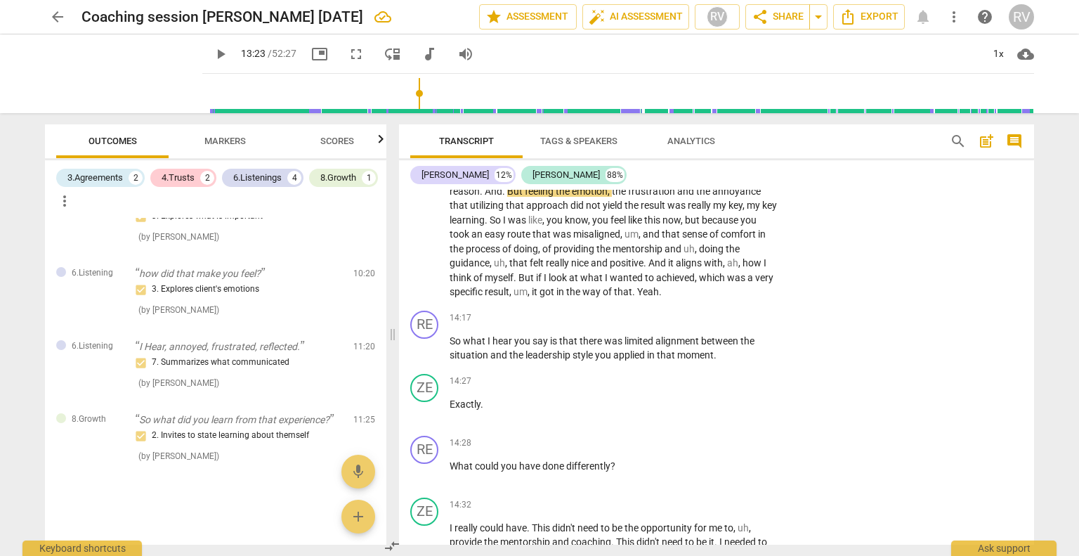
scroll to position [2202, 0]
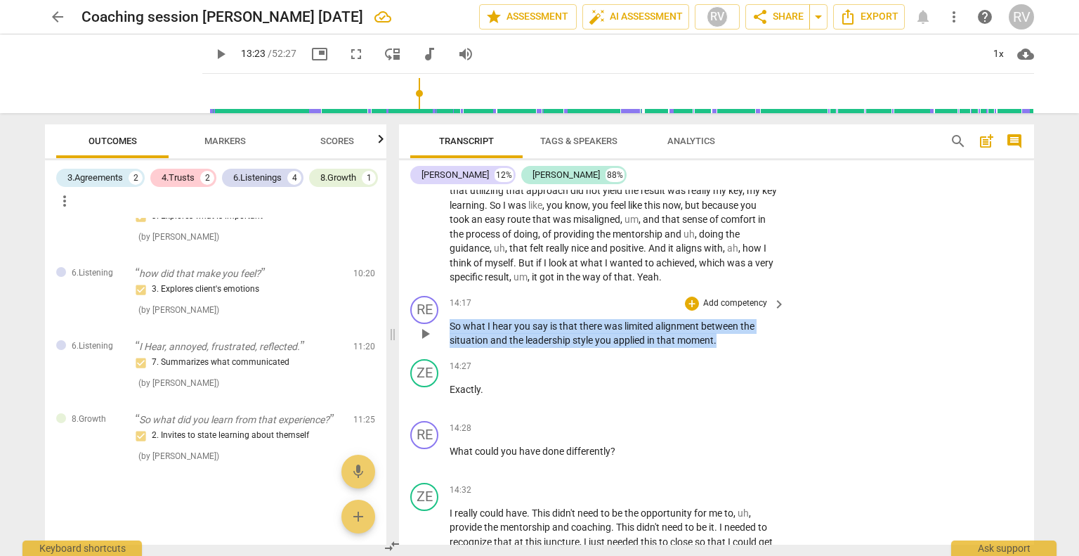
drag, startPoint x: 661, startPoint y: 362, endPoint x: 447, endPoint y: 346, distance: 214.2
click at [447, 346] on div "RE play_arrow pause 14:17 + Add competency keyboard_arrow_right So what I hear …" at bounding box center [716, 321] width 635 height 63
click at [686, 311] on div "+" at bounding box center [692, 304] width 14 height 14
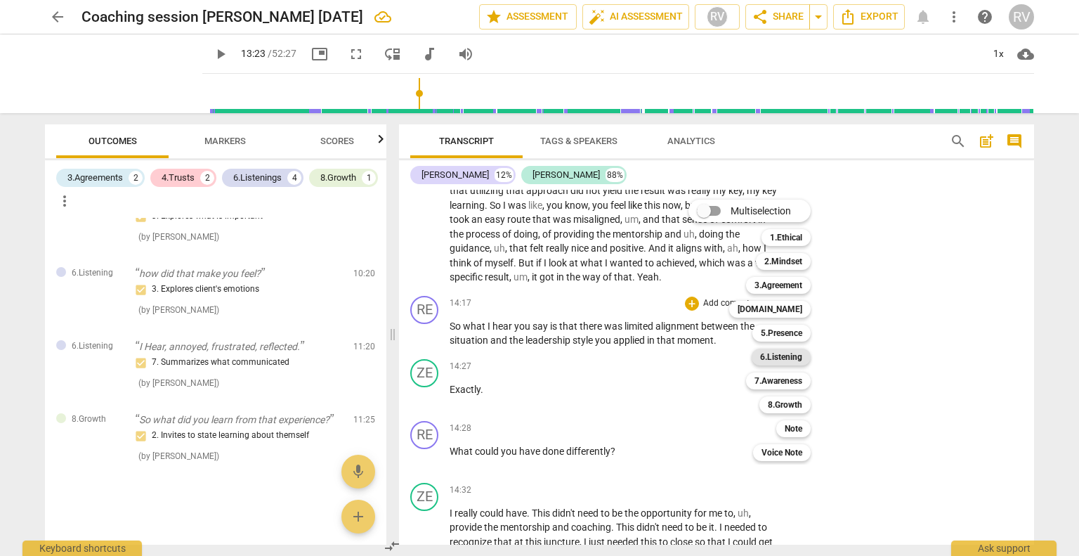
click at [788, 361] on b "6.Listening" at bounding box center [781, 357] width 42 height 17
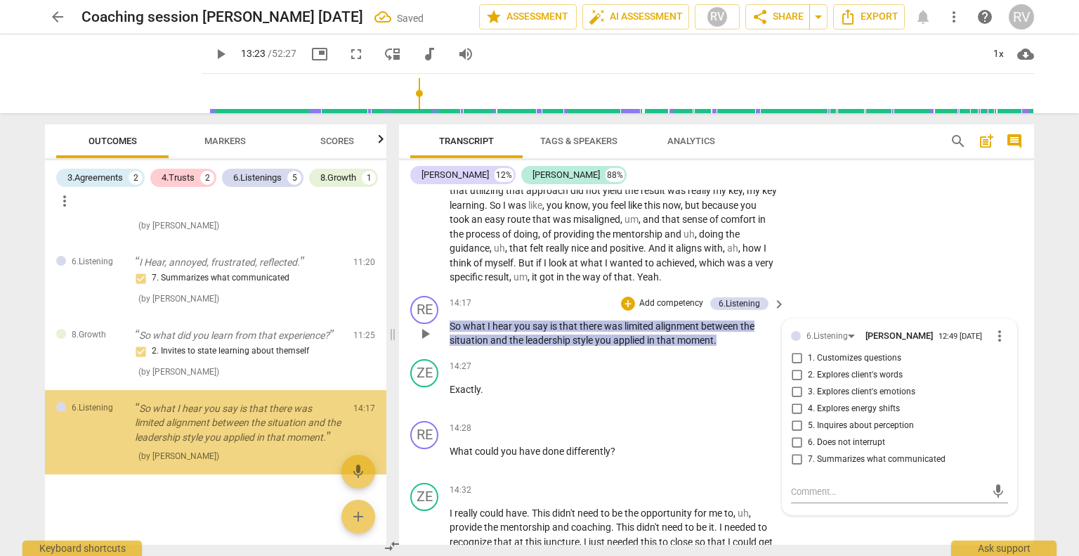
scroll to position [1582, 0]
click at [824, 466] on span "7. Summarizes what communicated" at bounding box center [877, 459] width 138 height 13
click at [808, 468] on input "7. Summarizes what communicated" at bounding box center [797, 459] width 22 height 17
checkbox input "true"
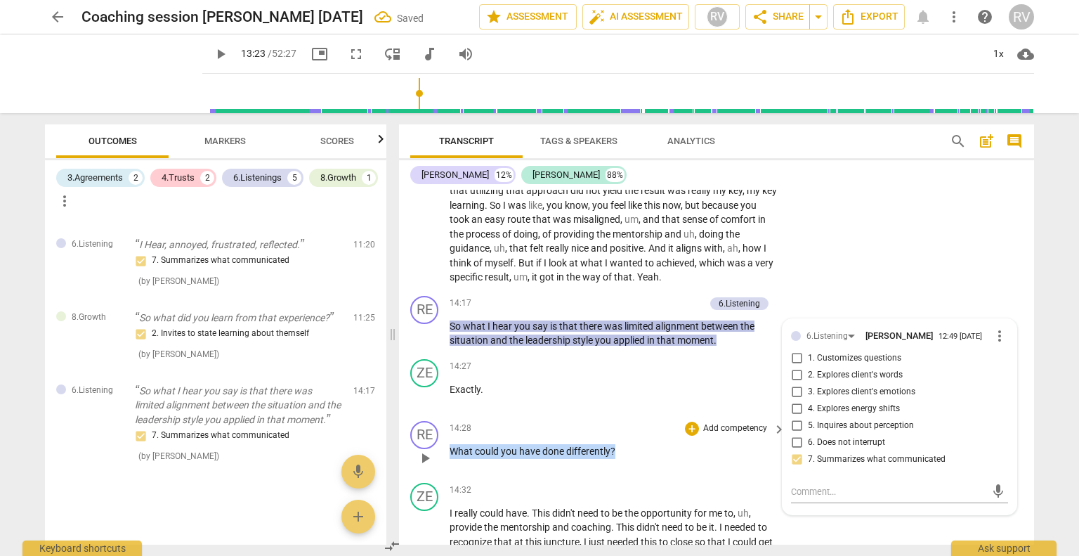
drag, startPoint x: 627, startPoint y: 476, endPoint x: 443, endPoint y: 477, distance: 184.1
click at [443, 477] on div "RE play_arrow pause 14:28 + Add competency keyboard_arrow_right What could you …" at bounding box center [716, 446] width 635 height 62
click at [629, 458] on div "+" at bounding box center [627, 460] width 14 height 14
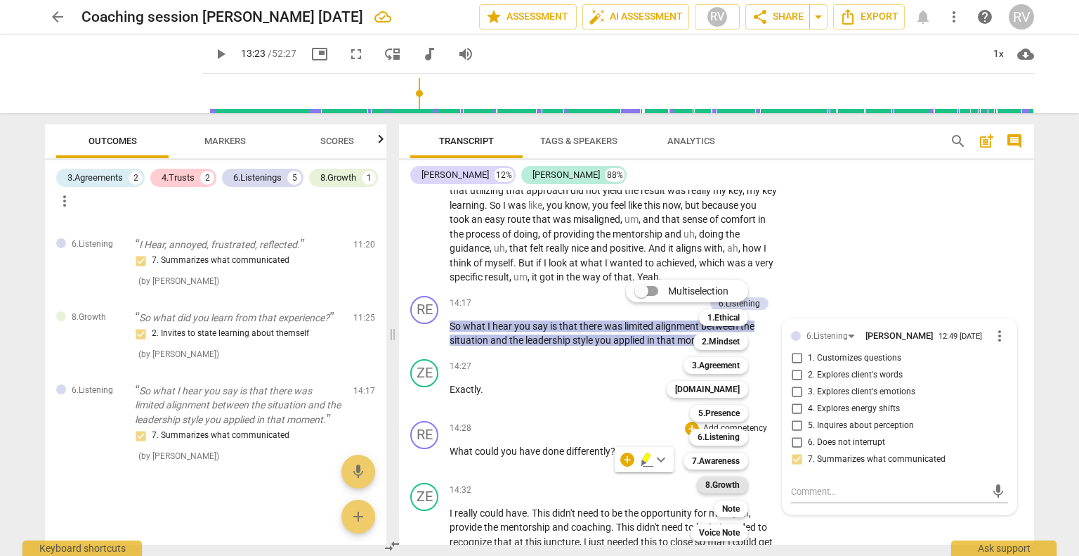
click at [734, 489] on b "8.Growth" at bounding box center [723, 484] width 34 height 17
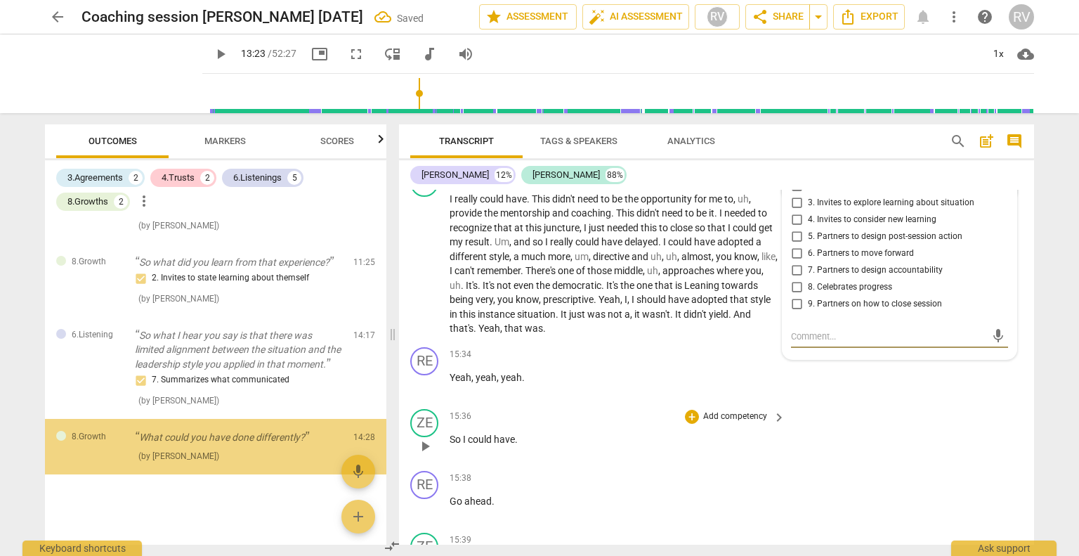
scroll to position [1655, 0]
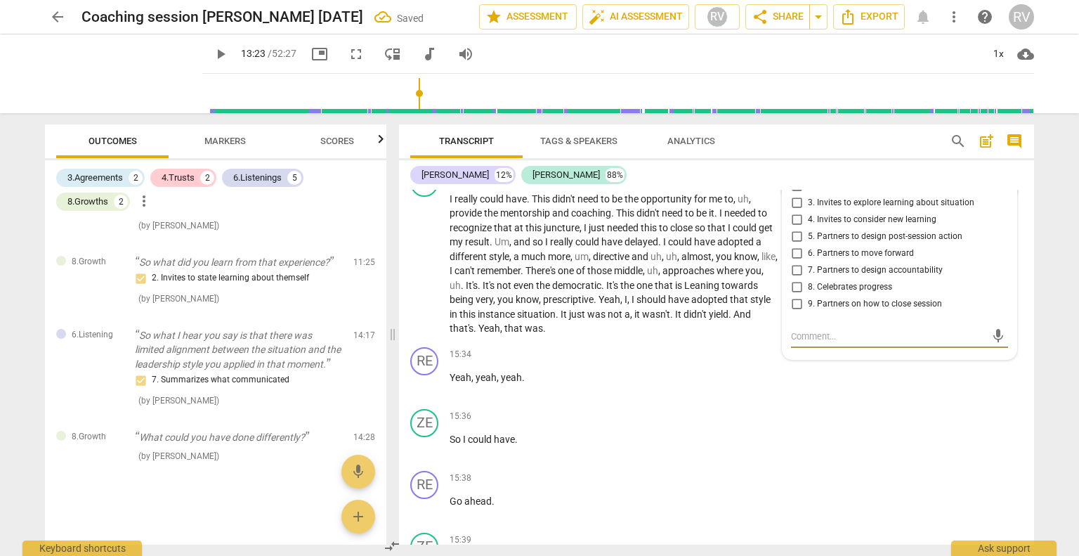
click at [795, 212] on input "3. Invites to explore learning about situation" at bounding box center [797, 203] width 22 height 17
checkbox input "true"
click at [1025, 403] on div "RE play_arrow pause 15:34 + Add competency keyboard_arrow_right Yeah , yeah , y…" at bounding box center [716, 373] width 635 height 62
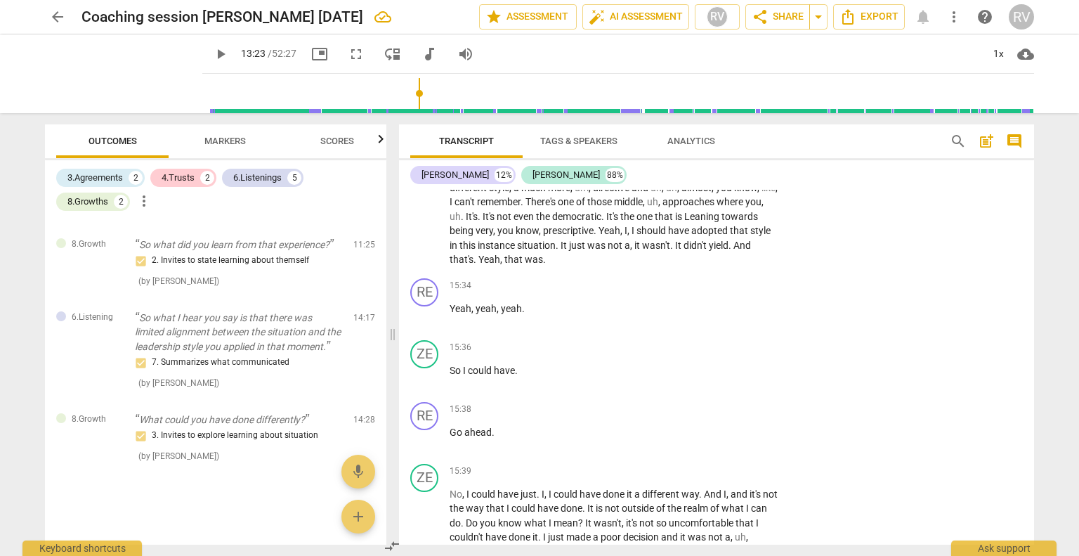
scroll to position [2630, 0]
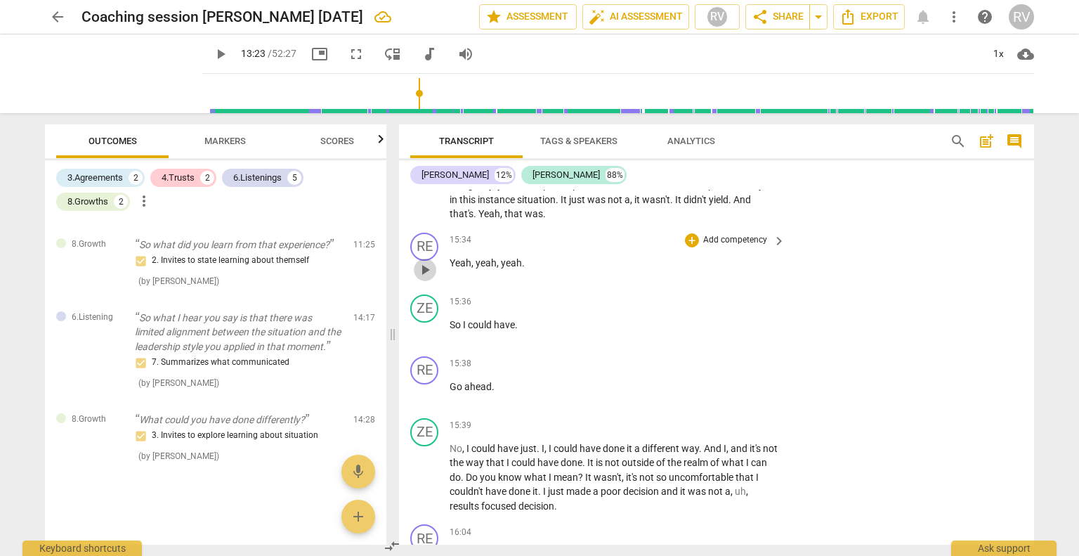
click at [425, 278] on span "play_arrow" at bounding box center [425, 269] width 17 height 17
click at [422, 278] on span "pause" at bounding box center [425, 269] width 17 height 17
click at [422, 278] on span "play_arrow" at bounding box center [425, 269] width 17 height 17
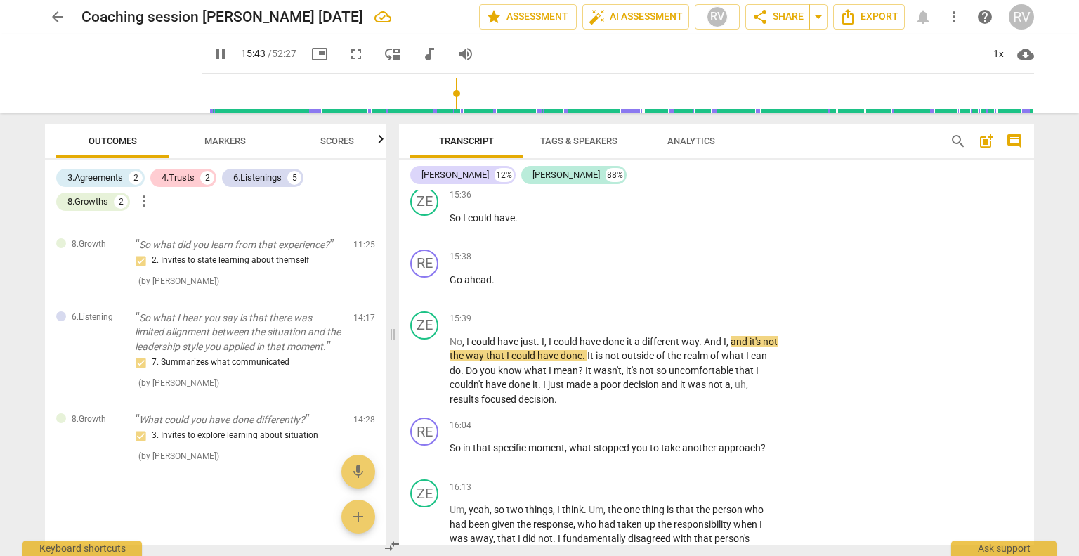
scroll to position [2738, 0]
click at [212, 56] on span "pause" at bounding box center [220, 54] width 17 height 17
type input "947"
drag, startPoint x: 766, startPoint y: 471, endPoint x: 571, endPoint y: 468, distance: 195.4
click at [571, 455] on p "So in that specific moment , what stopped you to take another approach ?" at bounding box center [614, 447] width 329 height 15
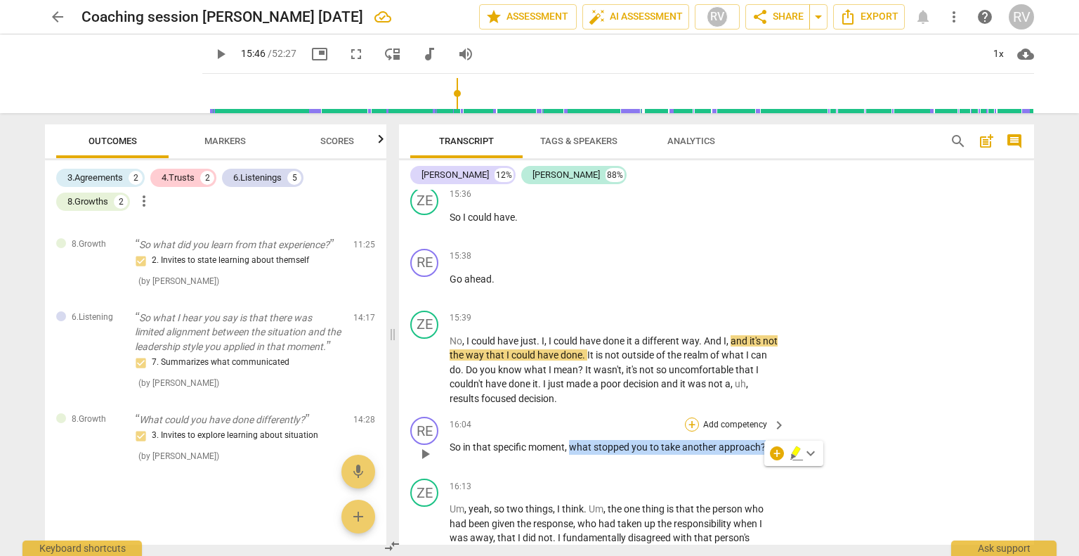
click at [689, 431] on div "+" at bounding box center [692, 424] width 14 height 14
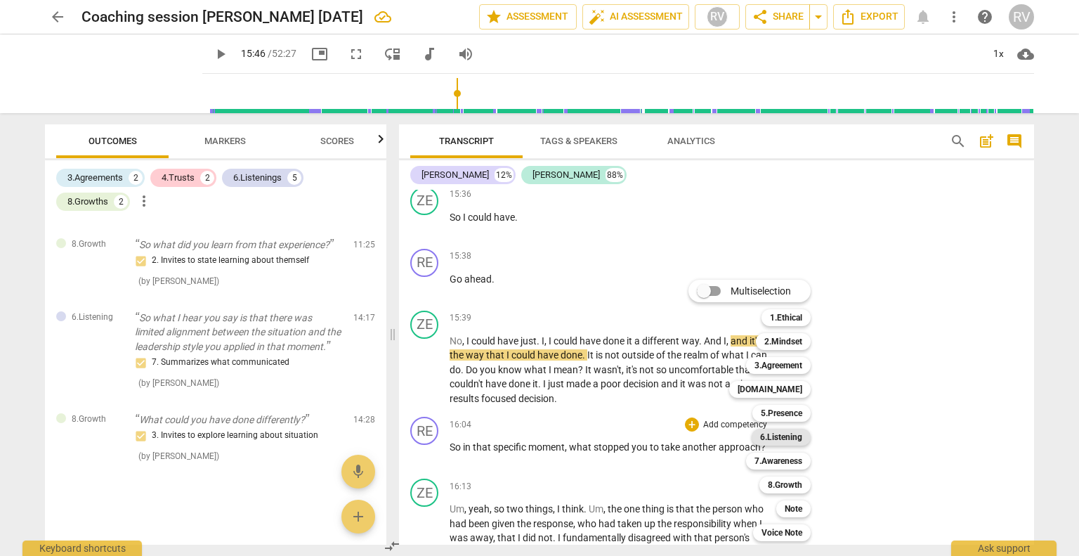
click at [786, 443] on b "6.Listening" at bounding box center [781, 437] width 42 height 17
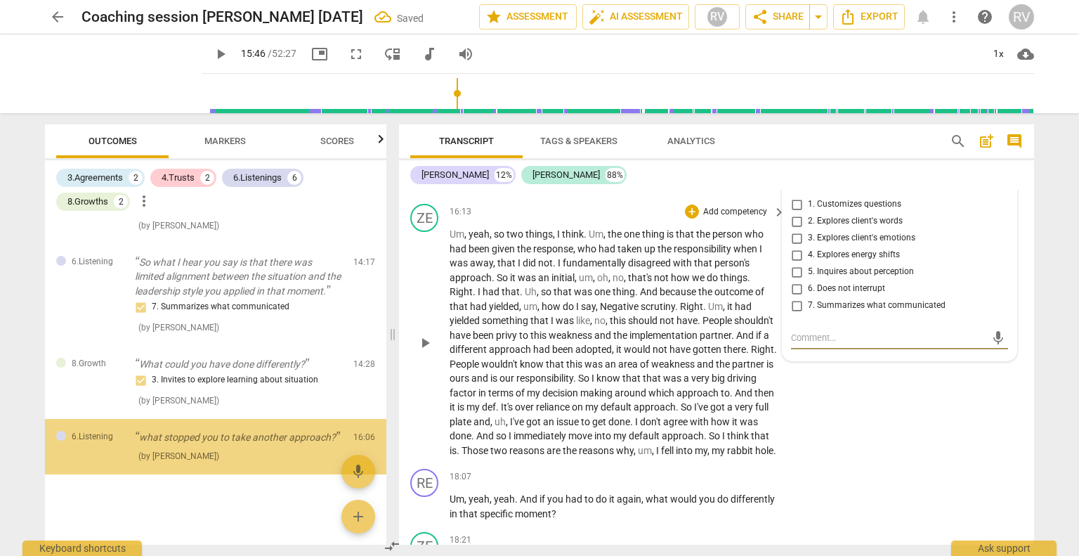
scroll to position [1728, 0]
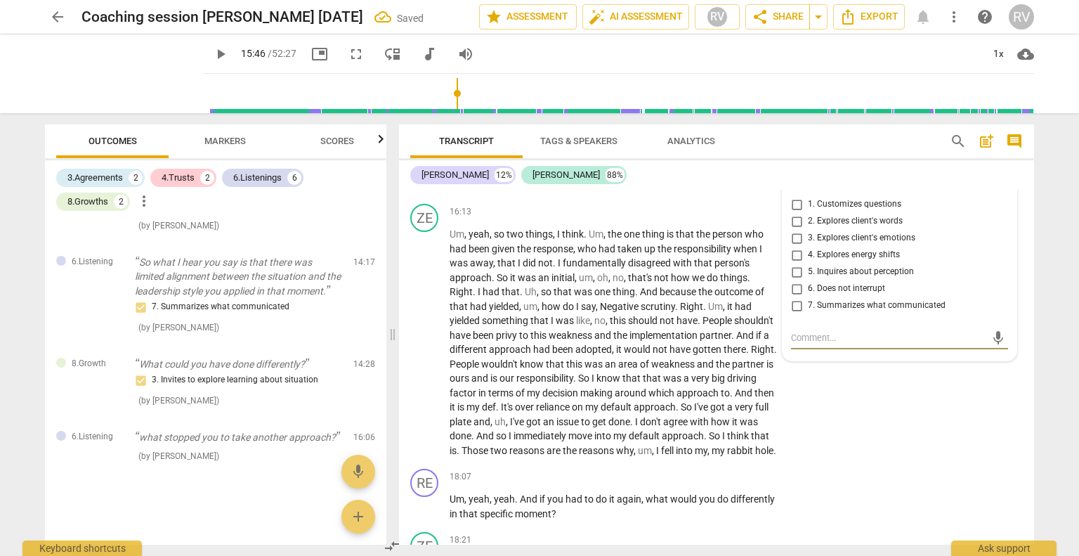
click at [812, 278] on span "5. Inquires about perception" at bounding box center [861, 272] width 106 height 13
click at [808, 280] on input "5. Inquires about perception" at bounding box center [797, 272] width 22 height 17
checkbox input "true"
click at [1013, 455] on div "ZE play_arrow pause 16:13 + Add competency keyboard_arrow_right Um , yeah , so …" at bounding box center [716, 330] width 635 height 265
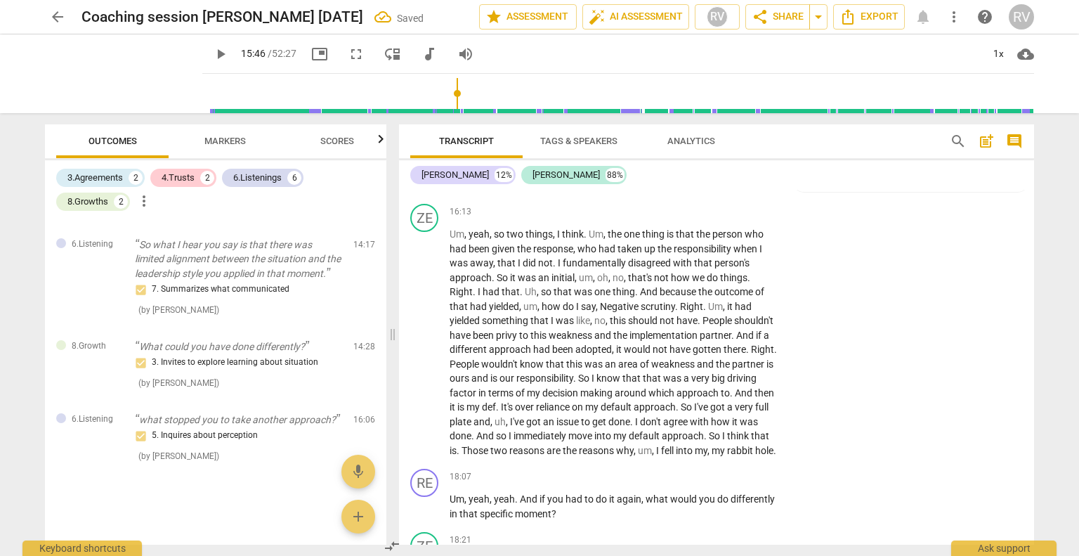
drag, startPoint x: 1034, startPoint y: 310, endPoint x: 1044, endPoint y: 344, distance: 35.1
click at [1044, 344] on div "Transcript Tags & Speakers Analytics search post_add comment [PERSON_NAME] 12% …" at bounding box center [720, 334] width 652 height 443
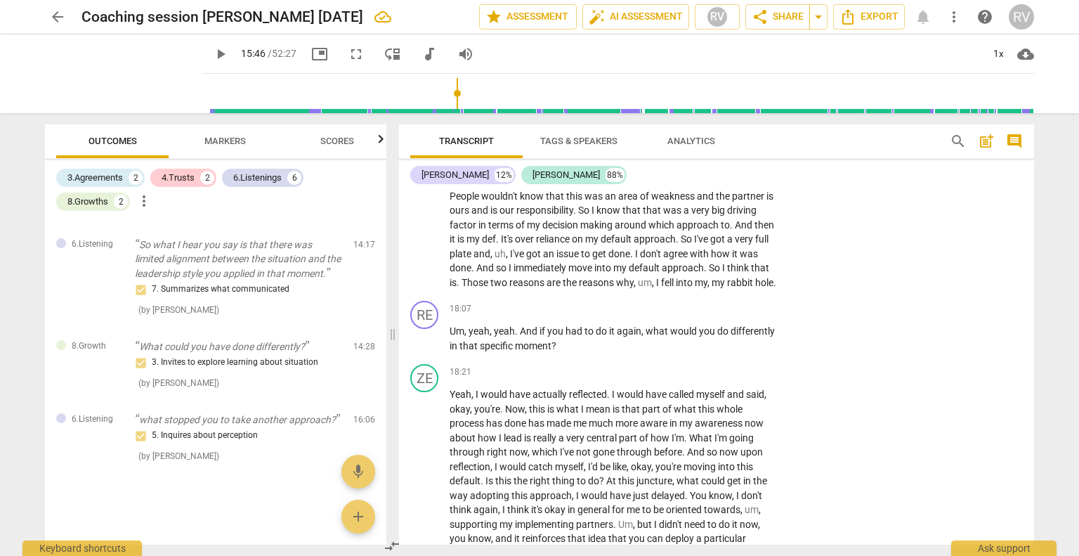
scroll to position [3211, 0]
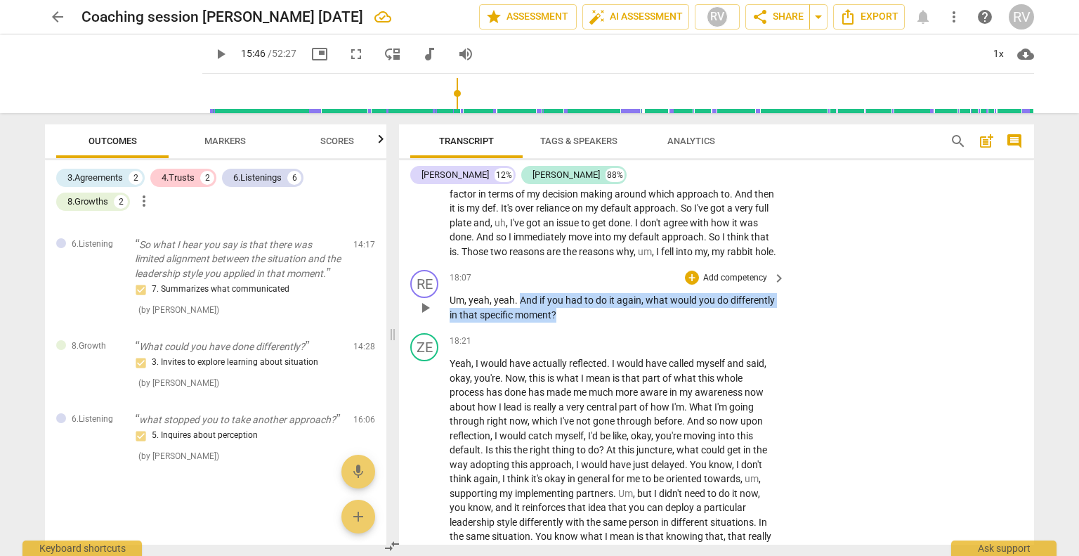
drag, startPoint x: 571, startPoint y: 356, endPoint x: 521, endPoint y: 342, distance: 51.2
click at [521, 322] on p "Um , yeah , yeah . And if you had to do it again , what would you do differentl…" at bounding box center [614, 307] width 329 height 29
click at [689, 285] on div "+" at bounding box center [692, 278] width 14 height 14
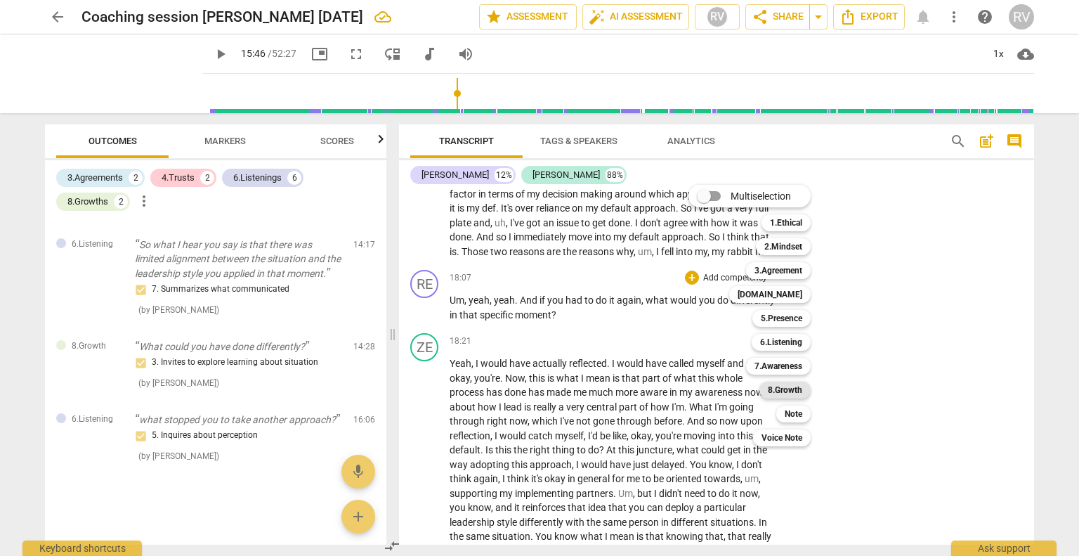
click at [776, 387] on b "8.Growth" at bounding box center [785, 390] width 34 height 17
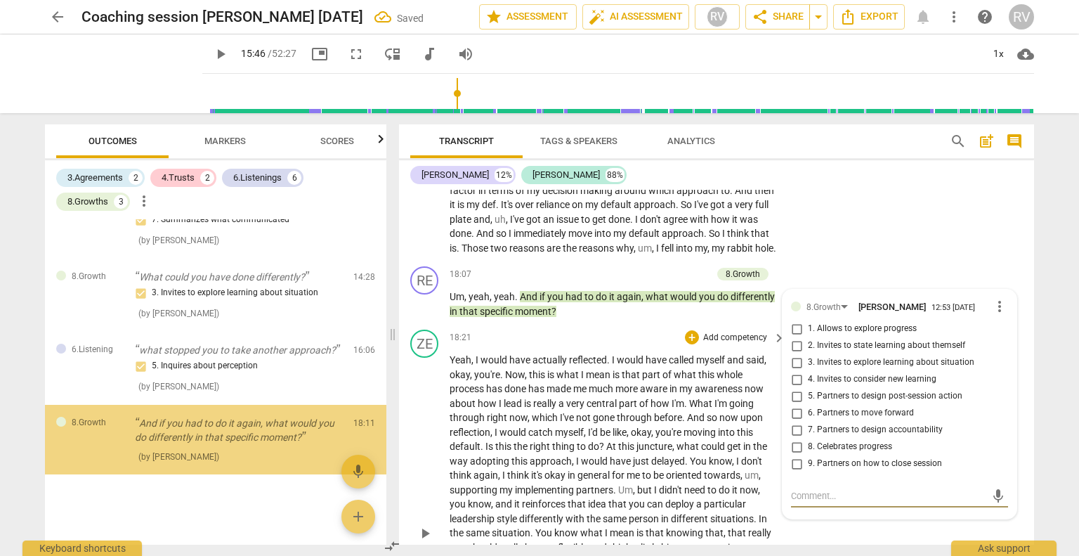
scroll to position [1815, 0]
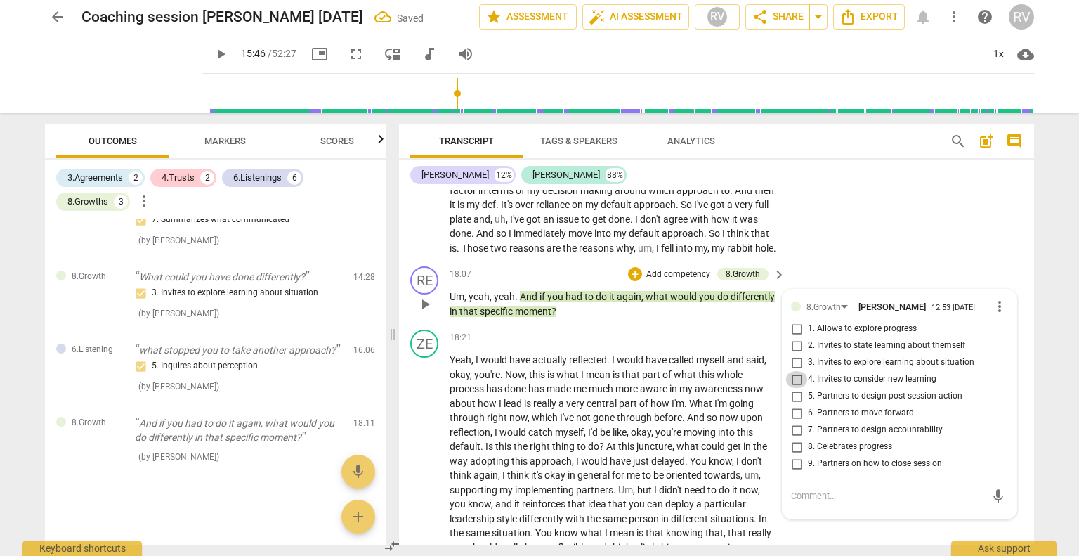
click at [800, 388] on input "4. Invites to consider new learning" at bounding box center [797, 379] width 22 height 17
checkbox input "true"
click at [1020, 377] on div "ZE play_arrow pause 18:21 + Add competency keyboard_arrow_right Yeah , I would …" at bounding box center [716, 521] width 635 height 395
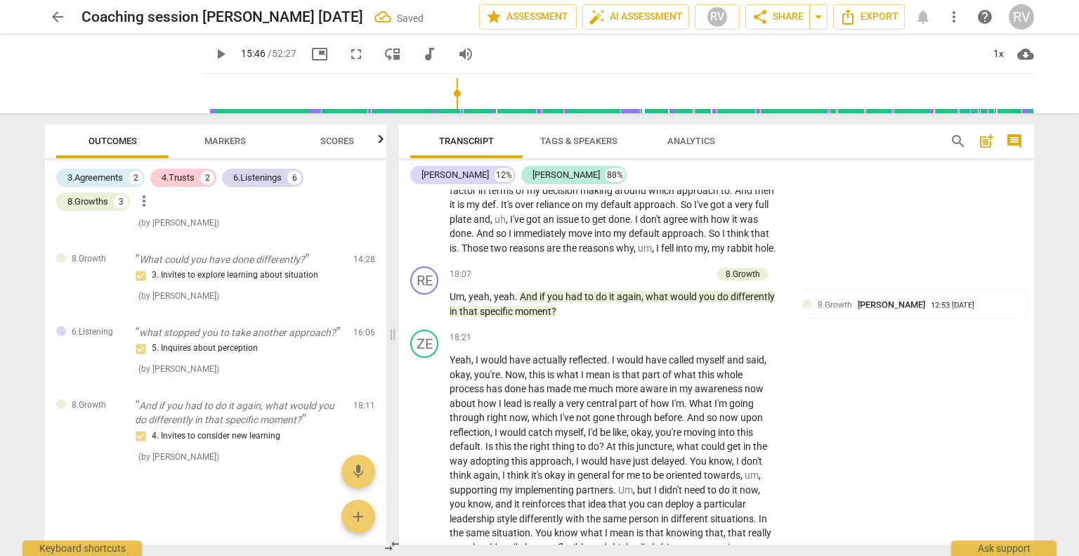
drag, startPoint x: 1029, startPoint y: 319, endPoint x: 1029, endPoint y: 343, distance: 23.9
click at [1029, 343] on div "RE play_arrow pause 00:08 + Add competency keyboard_arrow_right Okay . Good aft…" at bounding box center [716, 367] width 635 height 355
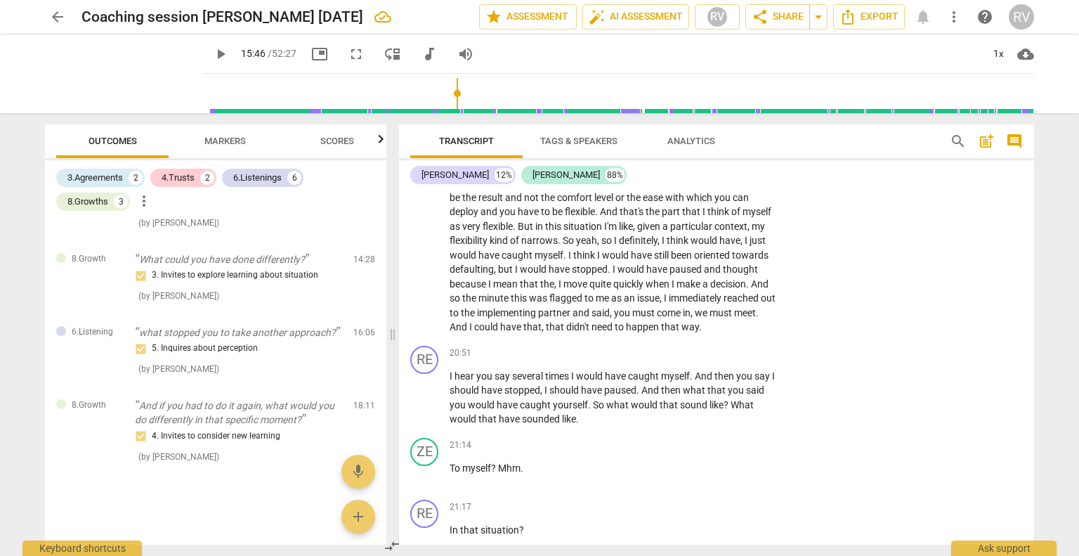
scroll to position [3640, 0]
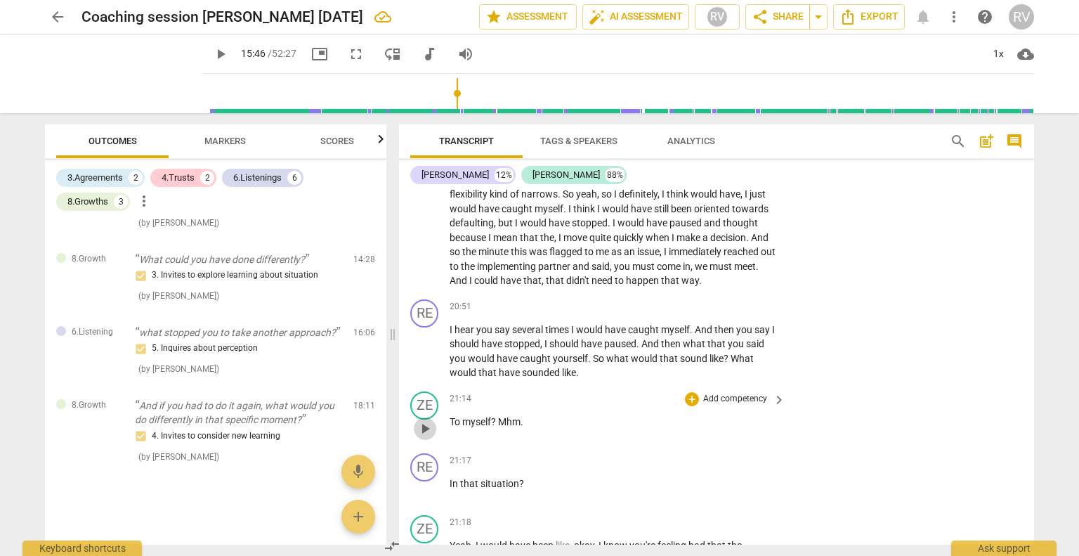
click at [421, 437] on span "play_arrow" at bounding box center [425, 428] width 17 height 17
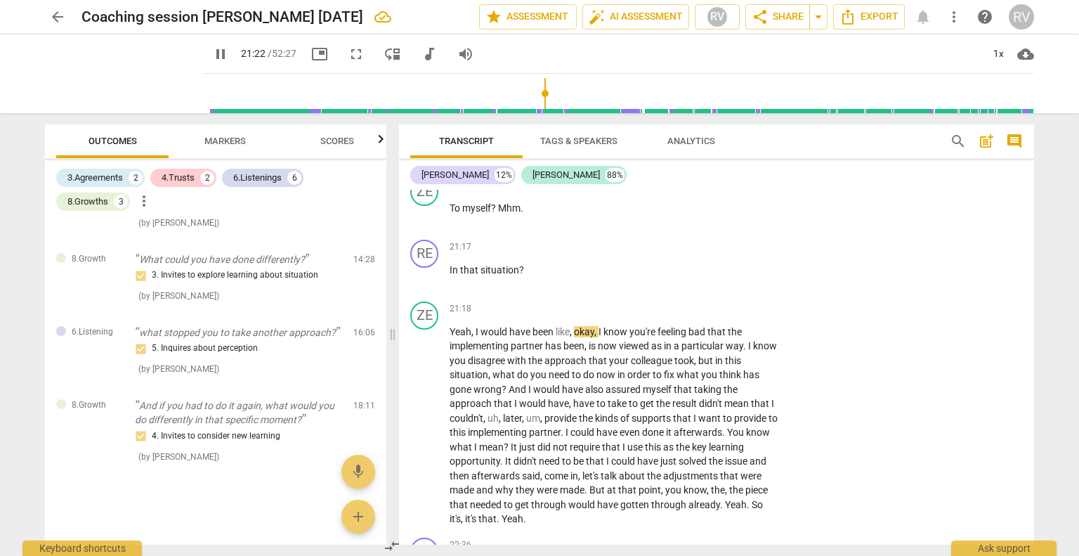
scroll to position [3793, 0]
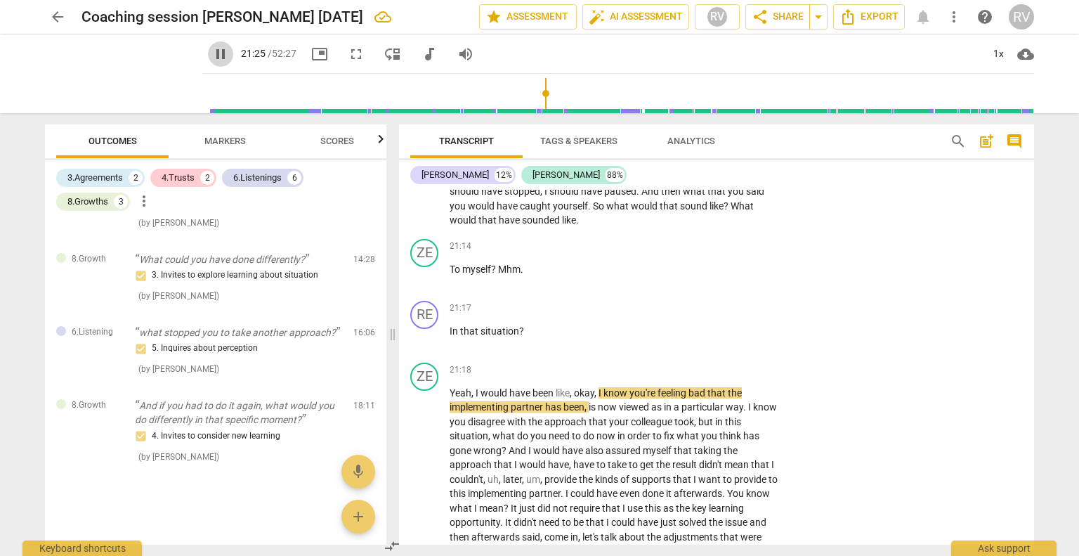
drag, startPoint x: 205, startPoint y: 54, endPoint x: 374, endPoint y: 174, distance: 207.1
click at [212, 55] on span "pause" at bounding box center [220, 54] width 17 height 17
type input "1286"
click at [499, 275] on span "Mhm" at bounding box center [509, 269] width 22 height 11
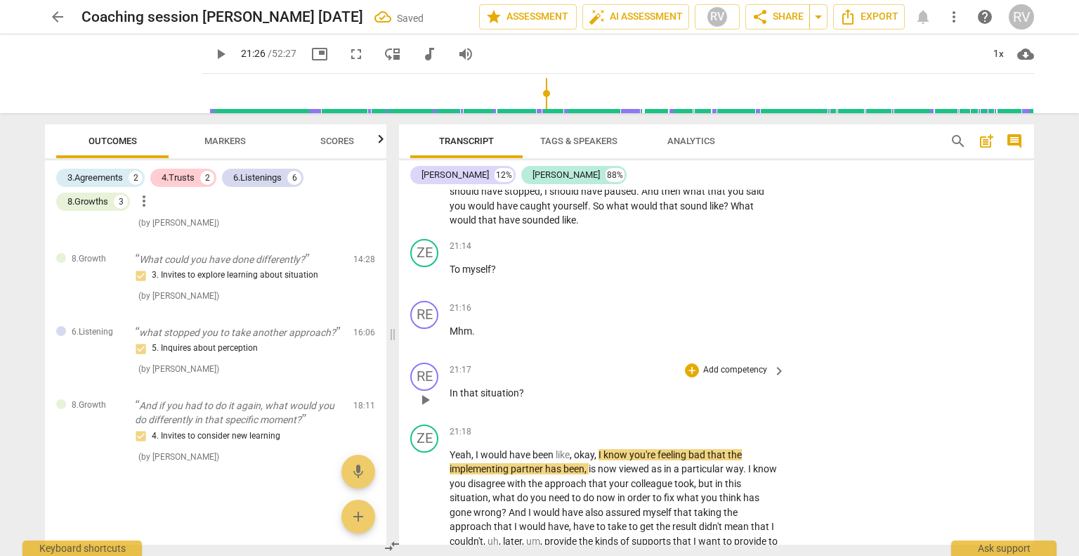
click at [448, 409] on div "play_arrow pause" at bounding box center [432, 400] width 36 height 18
click at [450, 398] on span "In" at bounding box center [455, 392] width 11 height 11
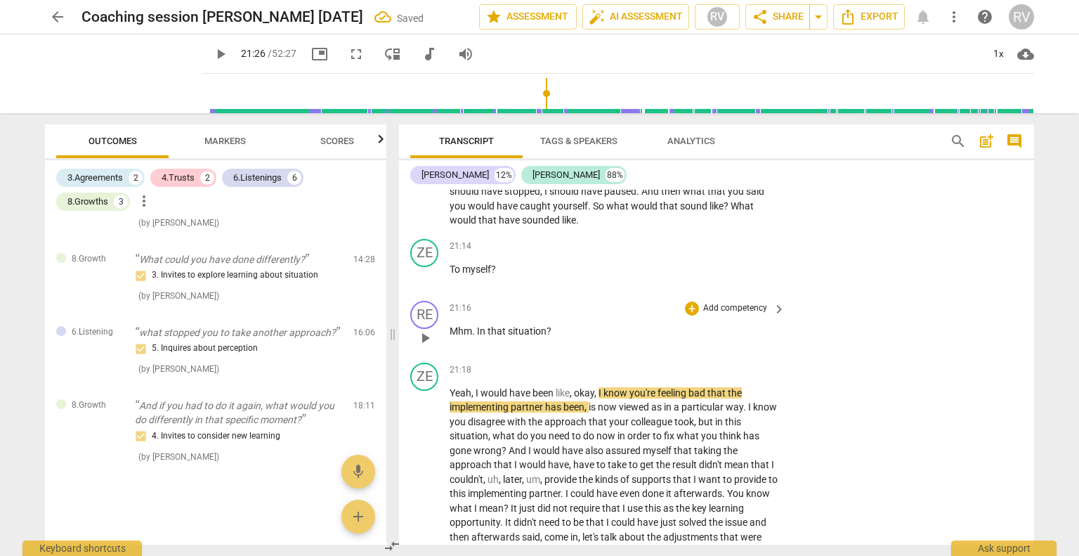
click at [547, 337] on span "?" at bounding box center [549, 330] width 5 height 11
click at [426, 207] on span "play_arrow" at bounding box center [425, 198] width 17 height 17
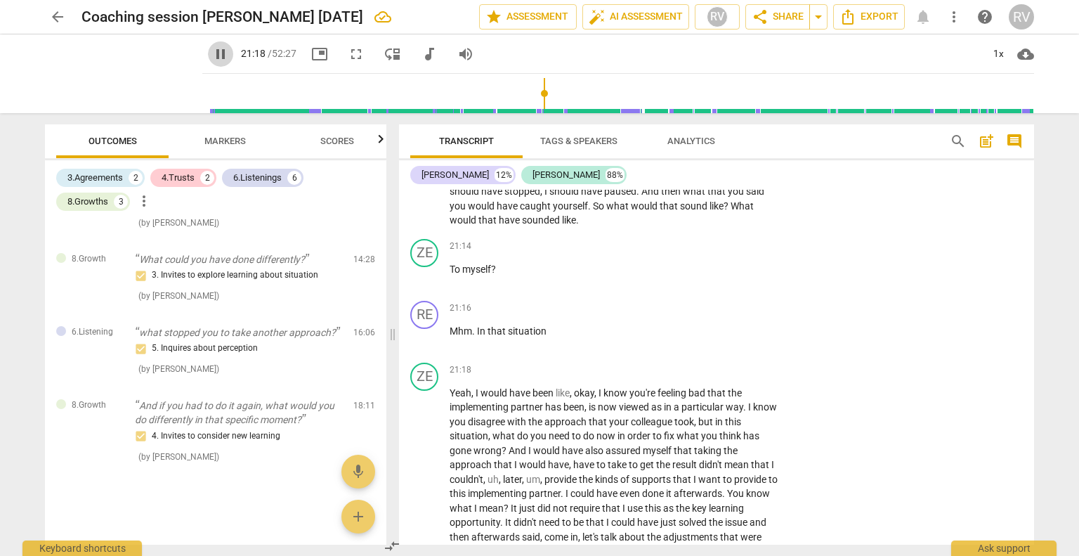
click at [212, 56] on span "pause" at bounding box center [220, 54] width 17 height 17
type input "1279"
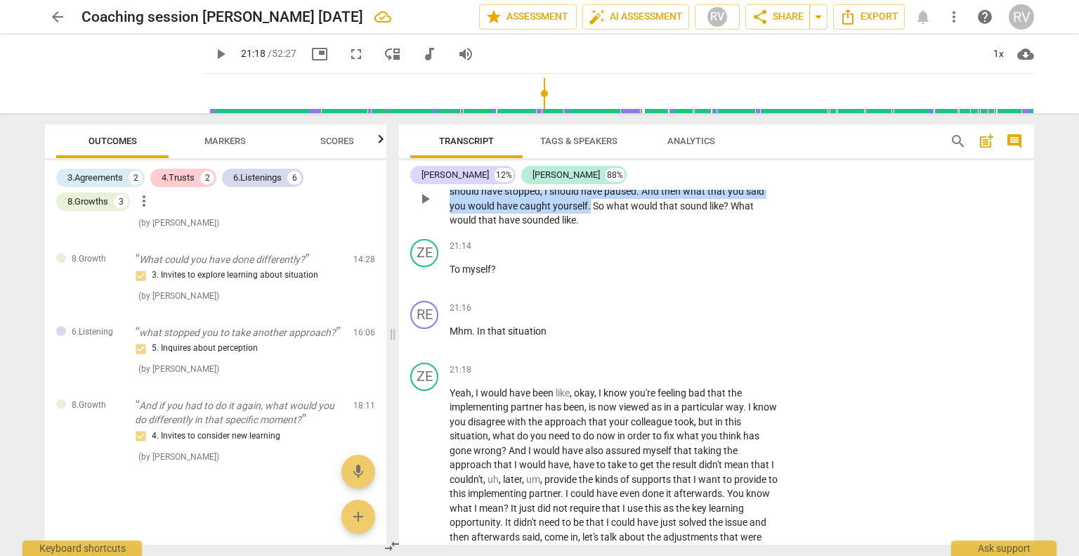
drag, startPoint x: 587, startPoint y: 244, endPoint x: 438, endPoint y: 212, distance: 152.4
click at [438, 212] on div "RE play_arrow pause 20:51 + Add competency keyboard_arrow_right I hear you say …" at bounding box center [716, 187] width 635 height 92
click at [690, 162] on div "+" at bounding box center [692, 155] width 14 height 14
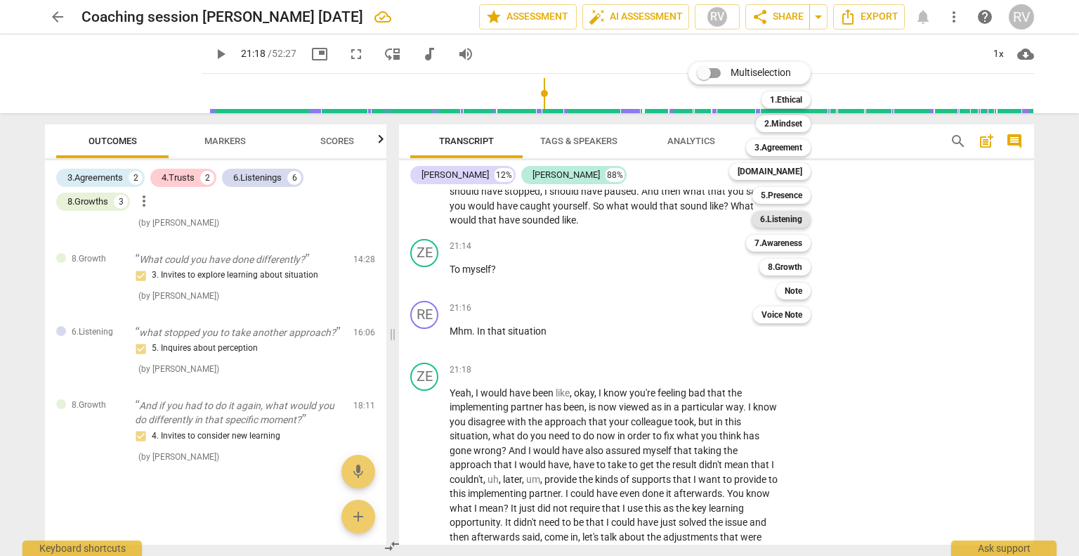
click at [768, 221] on b "6.Listening" at bounding box center [781, 219] width 42 height 17
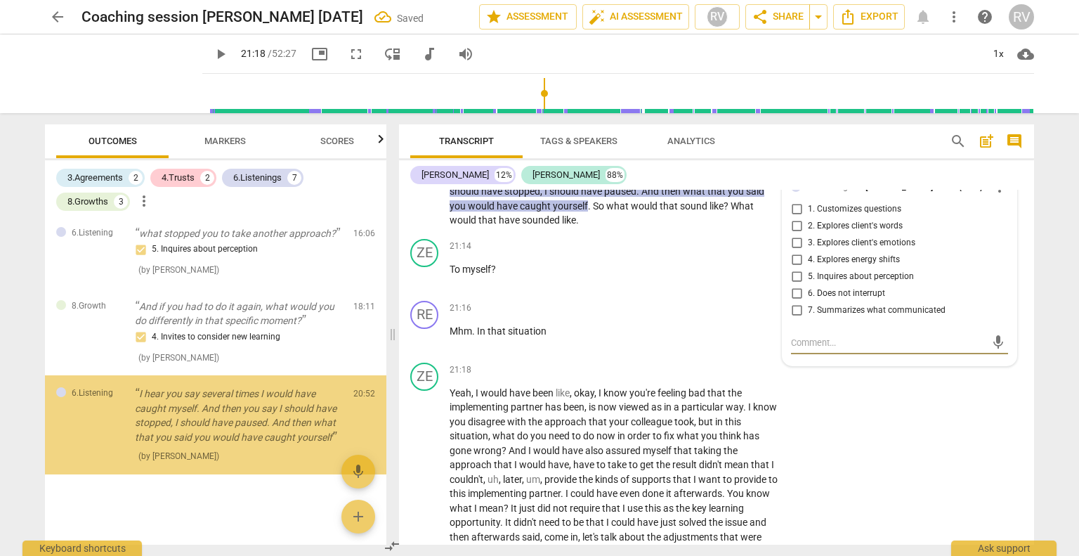
scroll to position [1931, 0]
click at [808, 300] on span "6. Does not interrupt" at bounding box center [846, 293] width 77 height 13
click at [807, 302] on input "6. Does not interrupt" at bounding box center [797, 293] width 22 height 17
checkbox input "true"
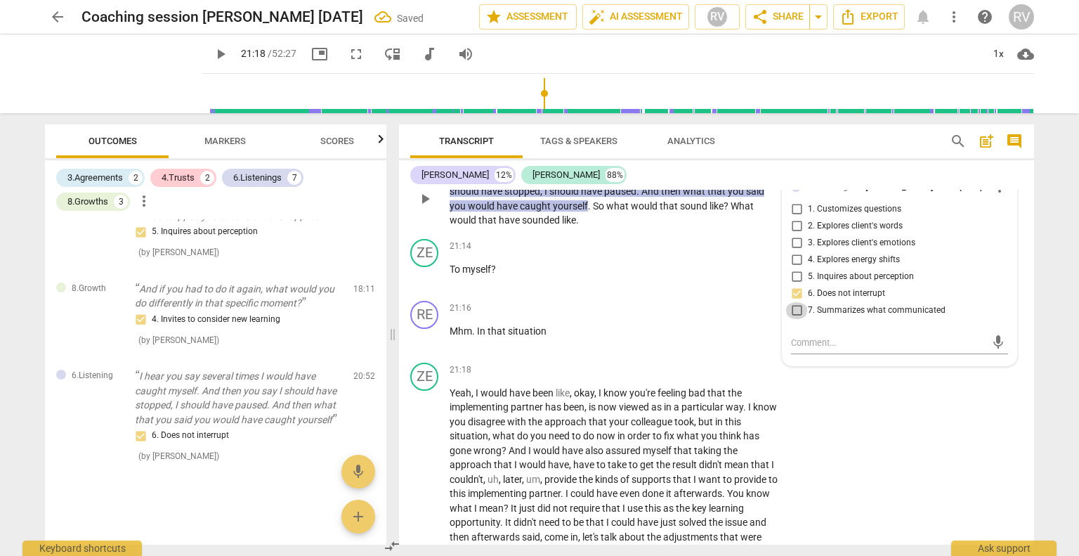
click at [792, 319] on input "7. Summarizes what communicated" at bounding box center [797, 310] width 22 height 17
checkbox input "true"
click at [793, 302] on input "6. Does not interrupt" at bounding box center [797, 293] width 22 height 17
checkbox input "false"
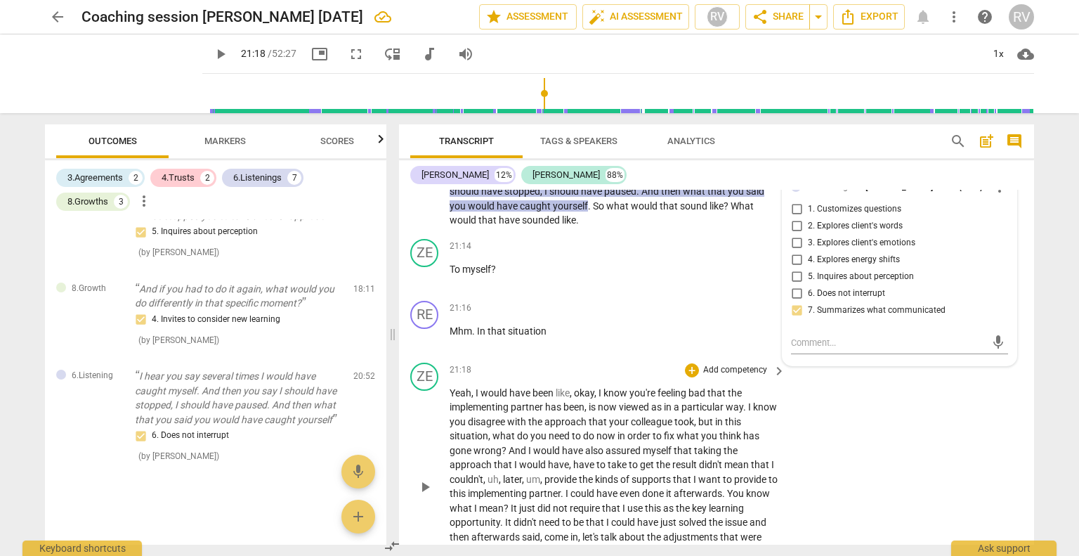
click at [954, 437] on div "ZE play_arrow pause 21:18 + Add competency keyboard_arrow_right Yeah , I would …" at bounding box center [716, 475] width 635 height 236
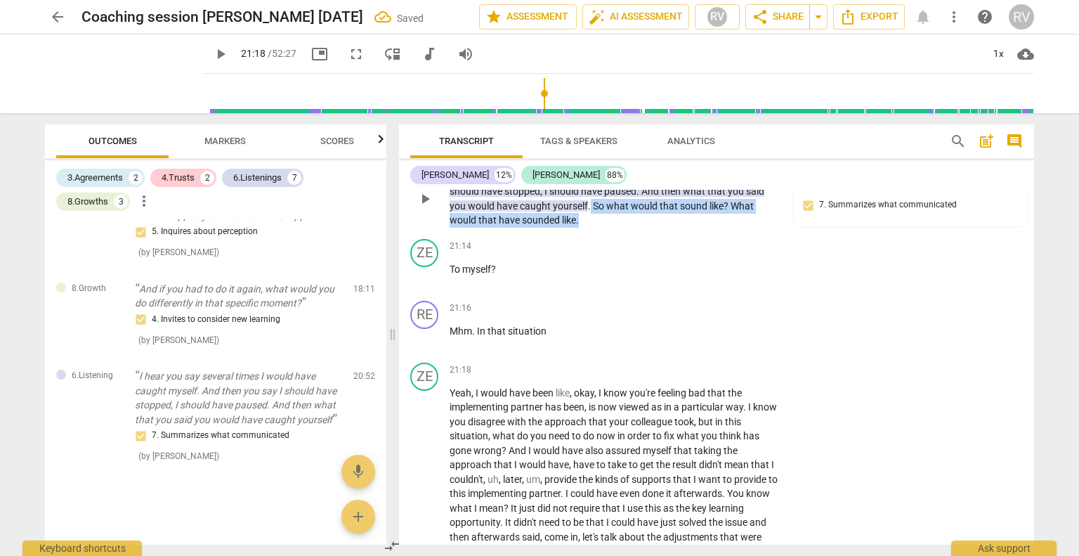
drag, startPoint x: 586, startPoint y: 259, endPoint x: 590, endPoint y: 249, distance: 10.1
click at [590, 228] on p "I hear you say several times I would have caught myself . And then you say I sh…" at bounding box center [614, 199] width 329 height 58
click at [594, 238] on div "+" at bounding box center [591, 240] width 14 height 14
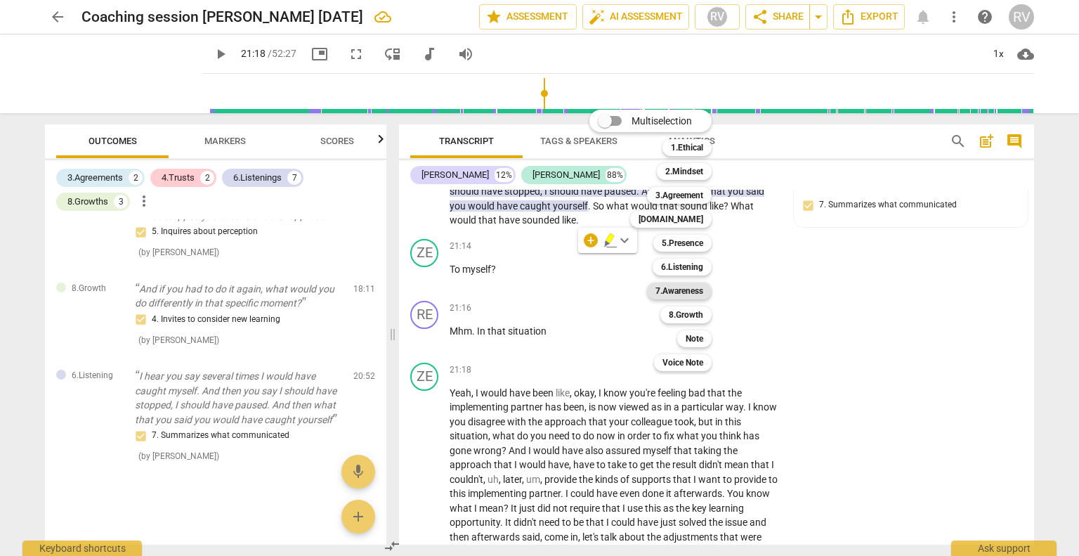
click at [697, 291] on b "7.Awareness" at bounding box center [680, 290] width 48 height 17
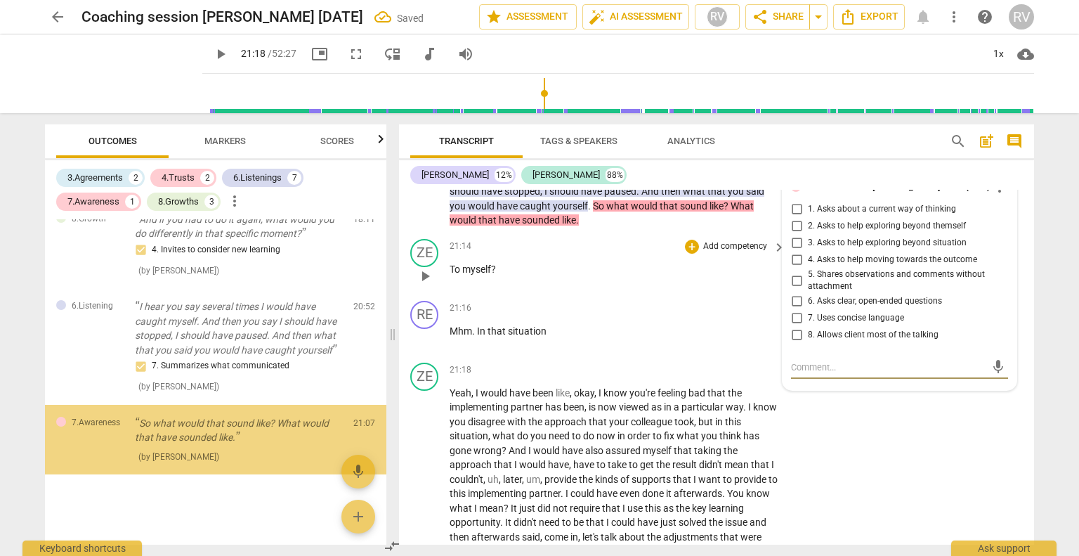
scroll to position [2019, 0]
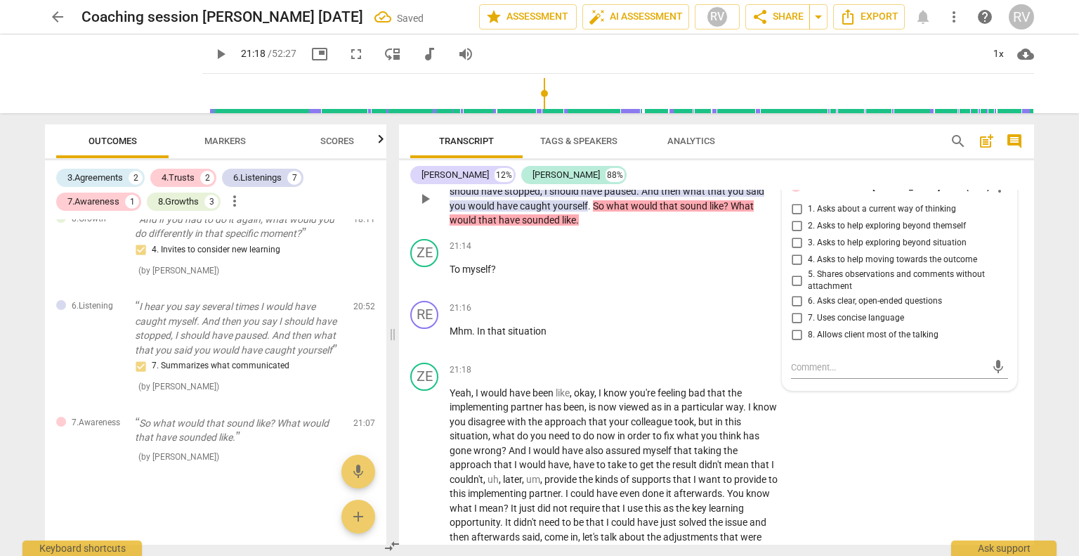
click at [810, 249] on span "3. Asks to help exploring beyond situation" at bounding box center [887, 243] width 159 height 13
click at [808, 252] on input "3. Asks to help exploring beyond situation" at bounding box center [797, 243] width 22 height 17
checkbox input "true"
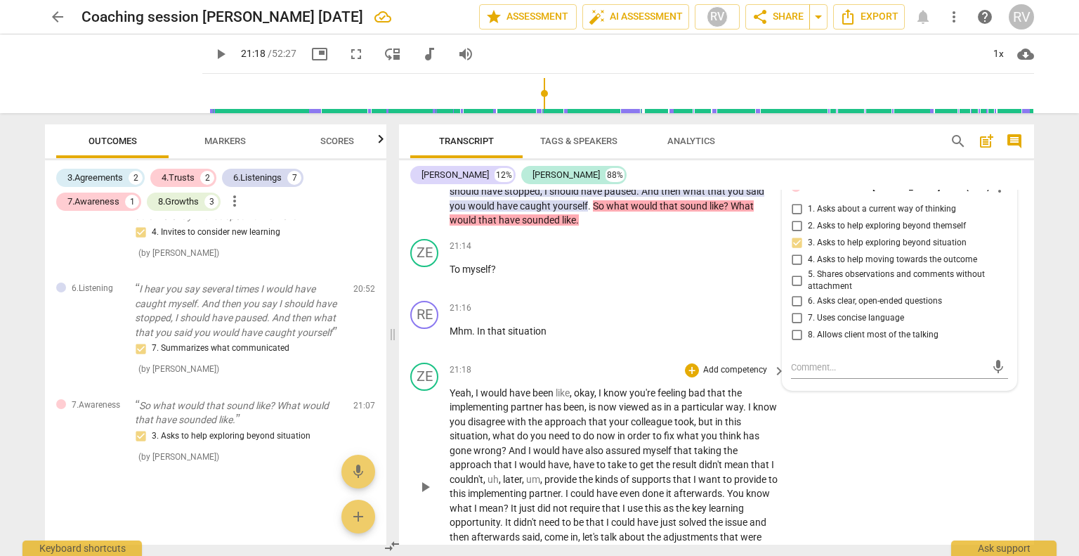
click at [882, 464] on div "ZE play_arrow pause 21:18 + Add competency keyboard_arrow_right Yeah , I would …" at bounding box center [716, 475] width 635 height 236
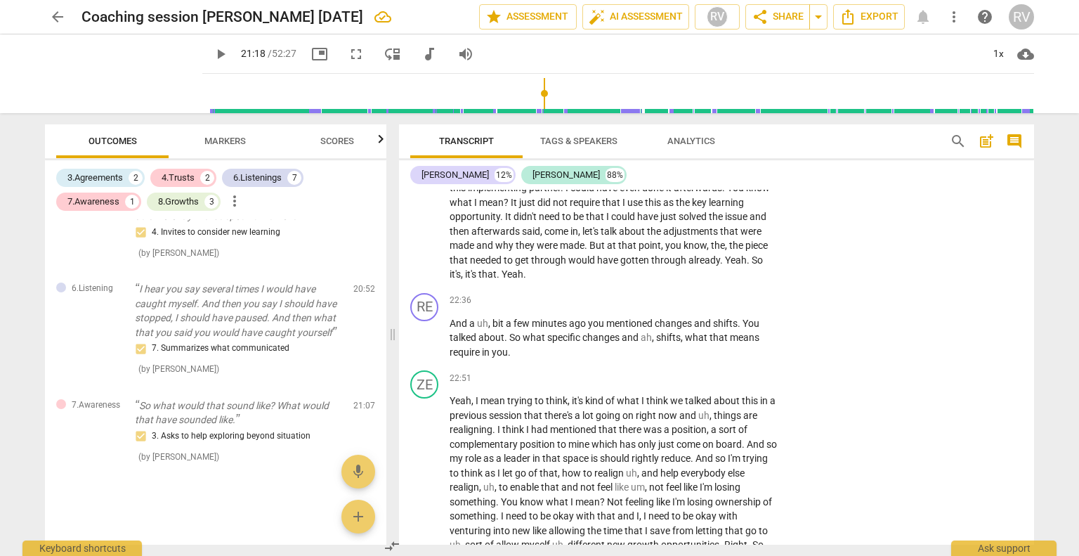
scroll to position [4114, 0]
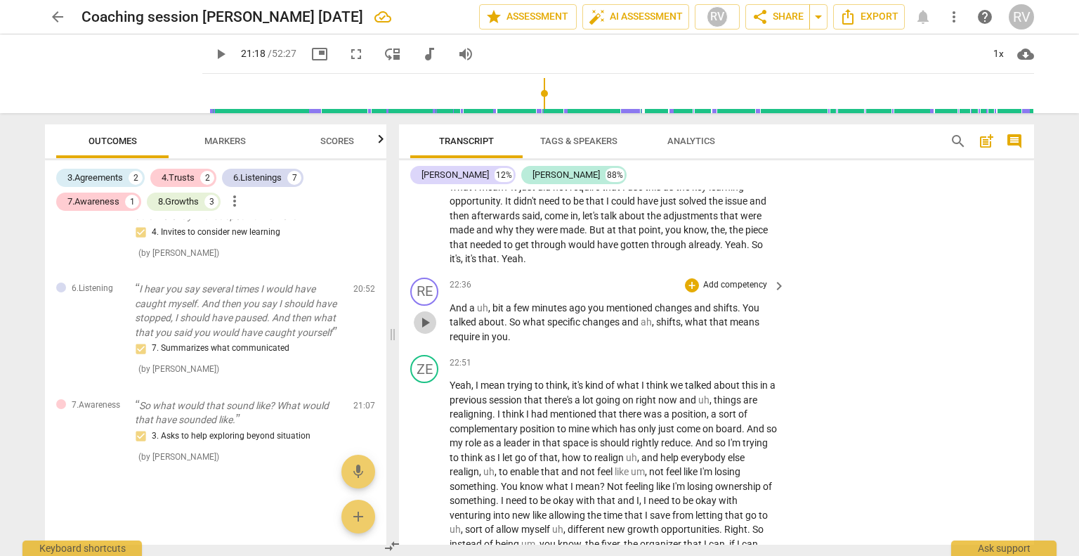
click at [422, 331] on span "play_arrow" at bounding box center [425, 322] width 17 height 17
click at [420, 331] on span "pause" at bounding box center [425, 322] width 17 height 17
click at [421, 331] on span "play_arrow" at bounding box center [425, 322] width 17 height 17
click at [427, 331] on span "pause" at bounding box center [425, 322] width 17 height 17
type input "1370"
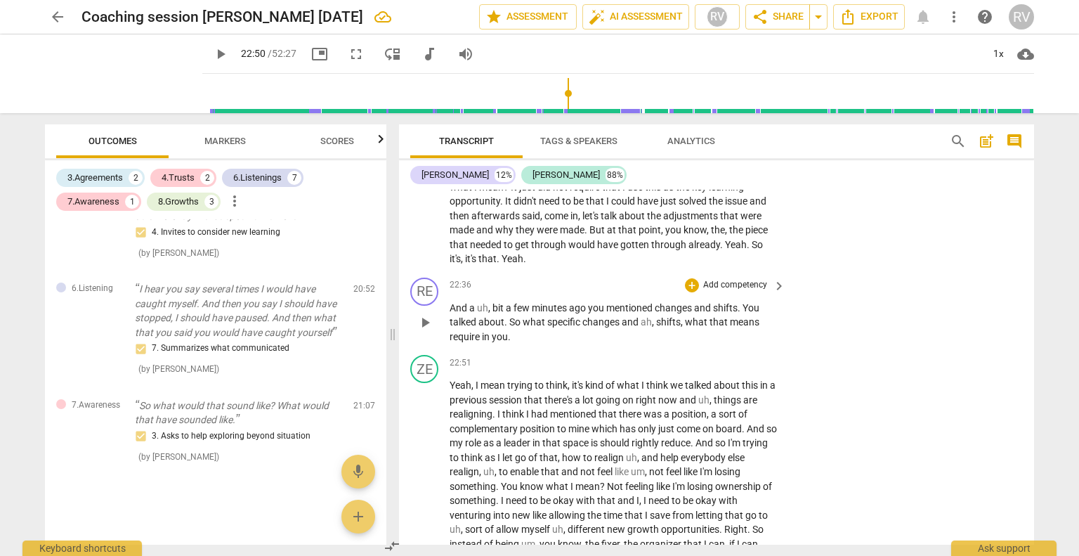
click at [694, 327] on span "what" at bounding box center [697, 321] width 25 height 11
click at [734, 327] on span "means" at bounding box center [747, 321] width 30 height 11
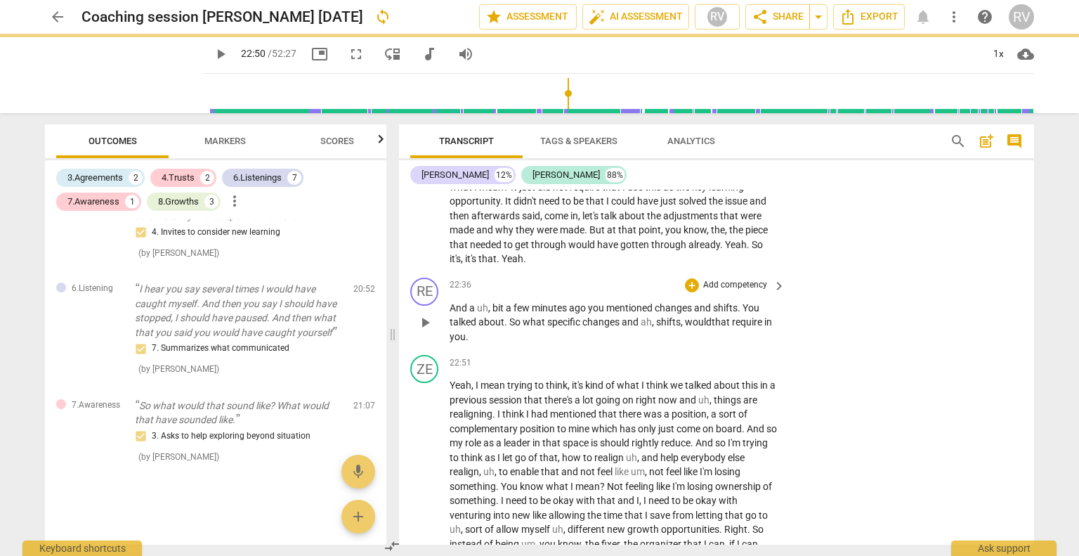
click at [540, 344] on p "And a uh , bit a few minutes ago you mentioned changes and shifts . You talked …" at bounding box center [614, 323] width 329 height 44
click at [933, 350] on div "RE play_arrow pause 22:36 + Add competency keyboard_arrow_right And a uh , bit …" at bounding box center [716, 311] width 635 height 78
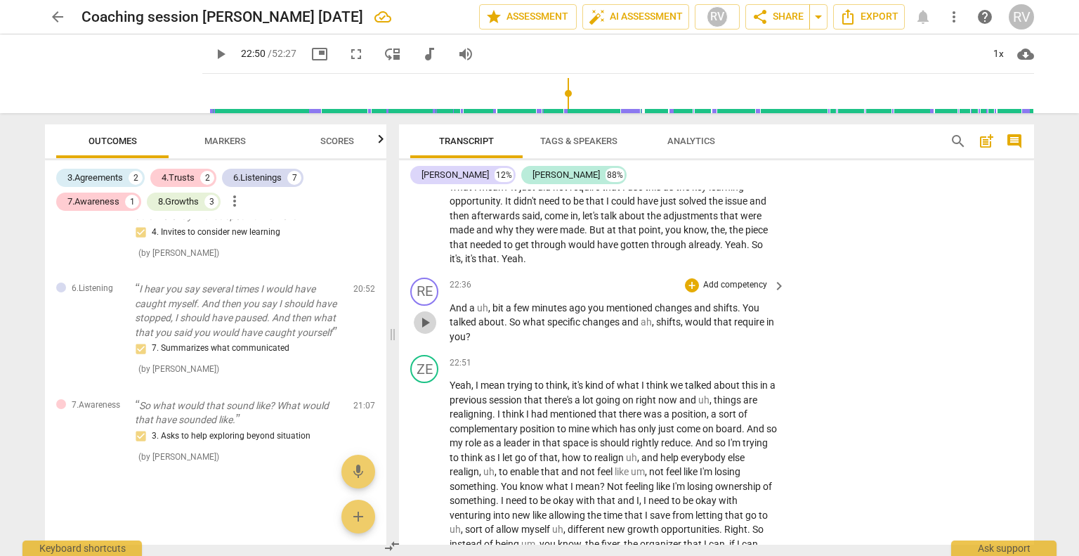
click at [420, 331] on span "play_arrow" at bounding box center [425, 322] width 17 height 17
click at [420, 331] on span "pause" at bounding box center [425, 322] width 17 height 17
type input "1363"
click at [736, 313] on span "shifts" at bounding box center [725, 307] width 25 height 11
click at [426, 331] on span "play_arrow" at bounding box center [425, 322] width 17 height 17
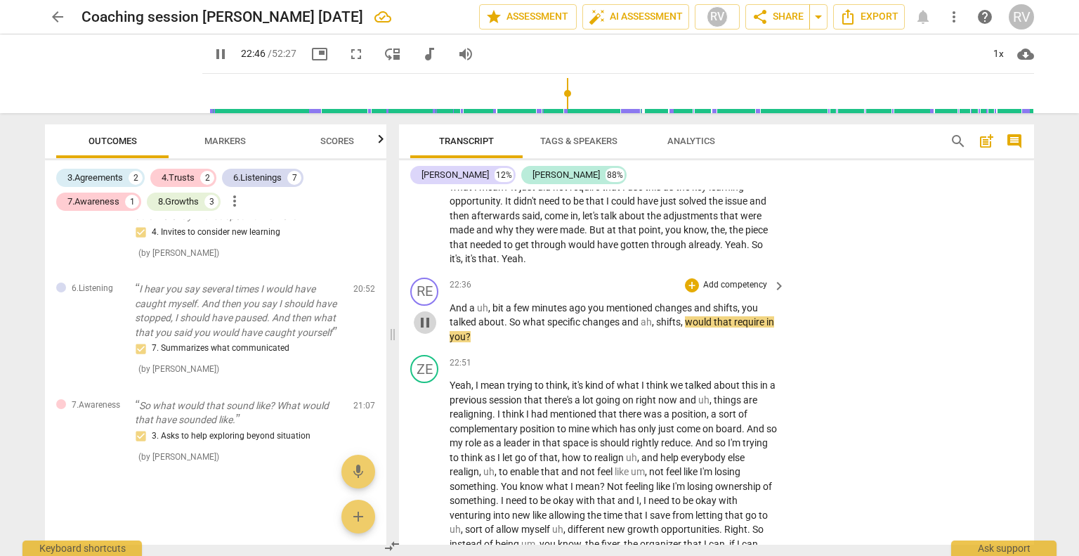
click at [426, 331] on span "pause" at bounding box center [425, 322] width 17 height 17
type input "1367"
click at [639, 327] on span "and" at bounding box center [631, 321] width 19 height 11
click at [625, 350] on div "RE play_arrow pause 22:36 + Add competency keyboard_arrow_right And a uh , bit …" at bounding box center [716, 311] width 635 height 78
click at [666, 327] on span "," at bounding box center [667, 321] width 4 height 11
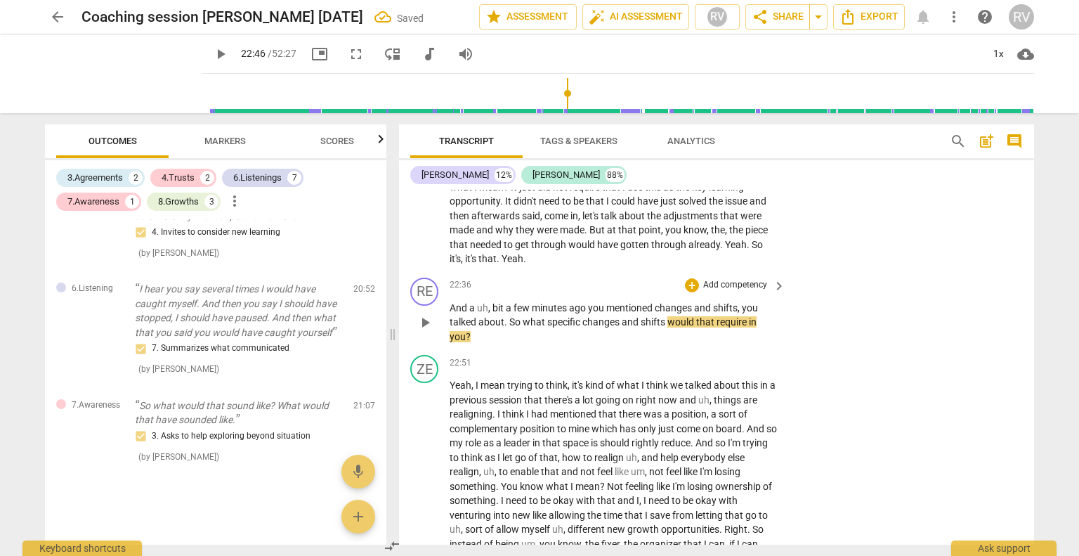
click at [617, 344] on p "And a uh , bit a few minutes ago you mentioned changes and shifts , you talked …" at bounding box center [614, 323] width 329 height 44
click at [687, 292] on div "+" at bounding box center [692, 285] width 14 height 14
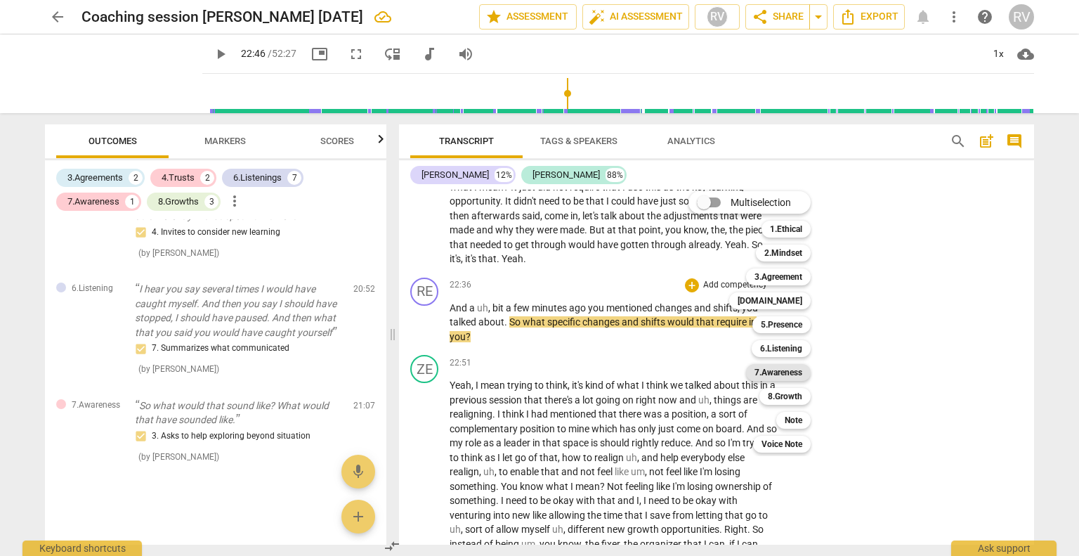
click at [781, 378] on b "7.Awareness" at bounding box center [779, 372] width 48 height 17
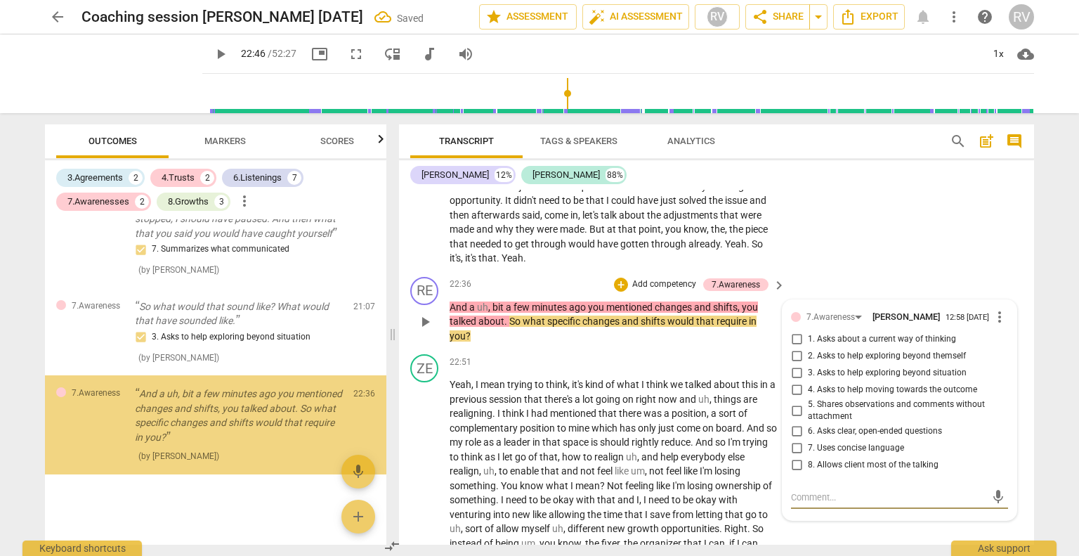
scroll to position [2136, 0]
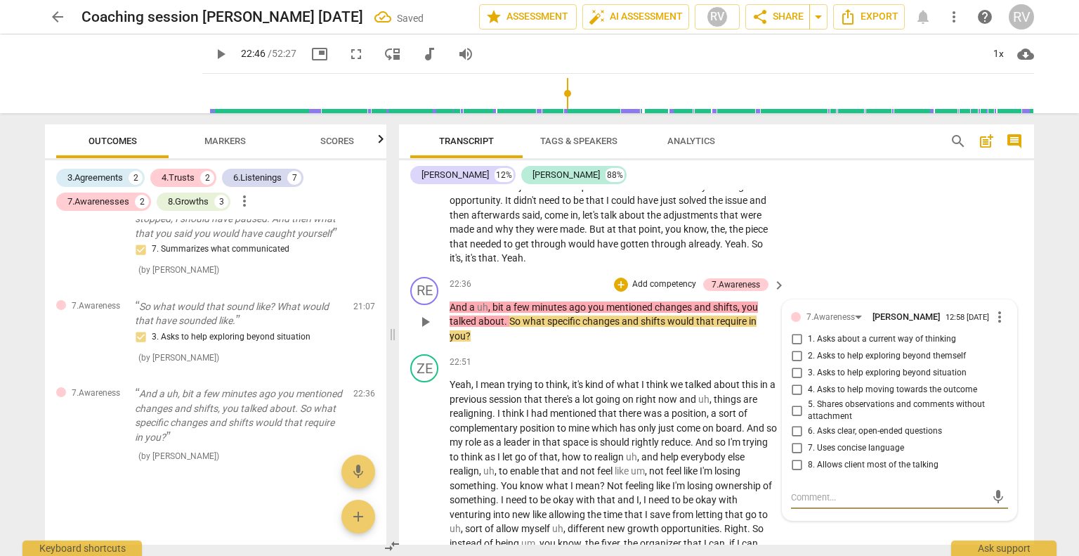
click at [824, 363] on span "2. Asks to help exploring beyond themself" at bounding box center [887, 356] width 158 height 13
click at [808, 365] on input "2. Asks to help exploring beyond themself" at bounding box center [797, 356] width 22 height 17
checkbox input "true"
click at [914, 271] on div "ZE play_arrow pause 21:18 + Add competency keyboard_arrow_right Yeah , I would …" at bounding box center [716, 153] width 635 height 236
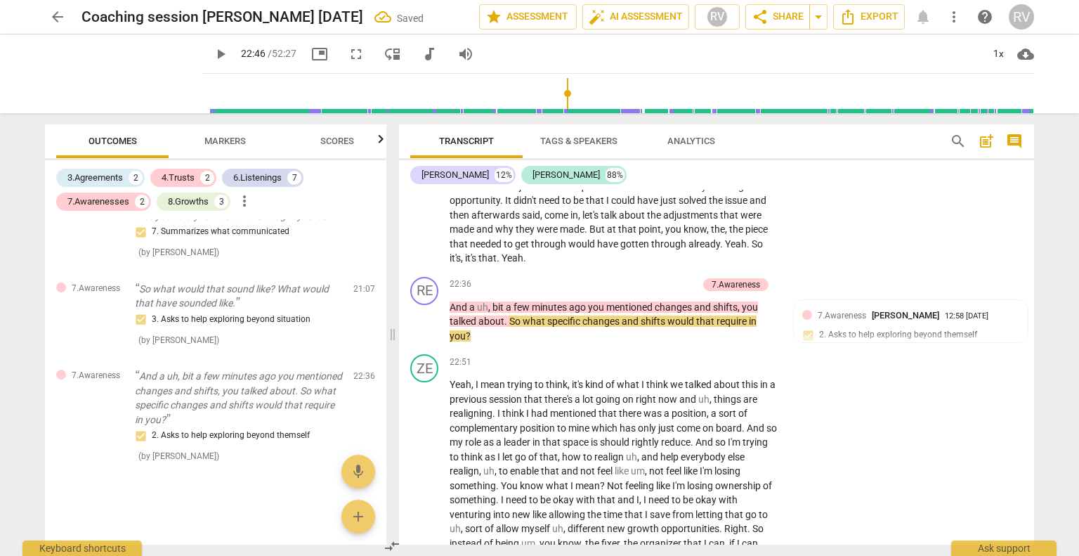
drag, startPoint x: 1029, startPoint y: 352, endPoint x: 1033, endPoint y: 373, distance: 21.5
click at [1033, 373] on div "RE play_arrow pause 00:08 + Add competency keyboard_arrow_right Okay . Good aft…" at bounding box center [716, 367] width 635 height 355
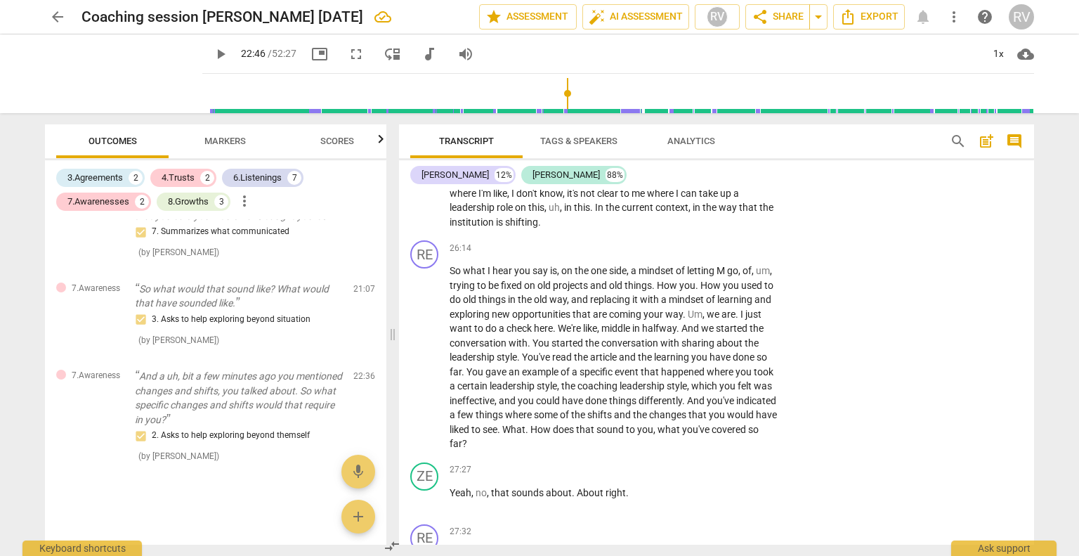
scroll to position [4741, 0]
